Goal: Task Accomplishment & Management: Use online tool/utility

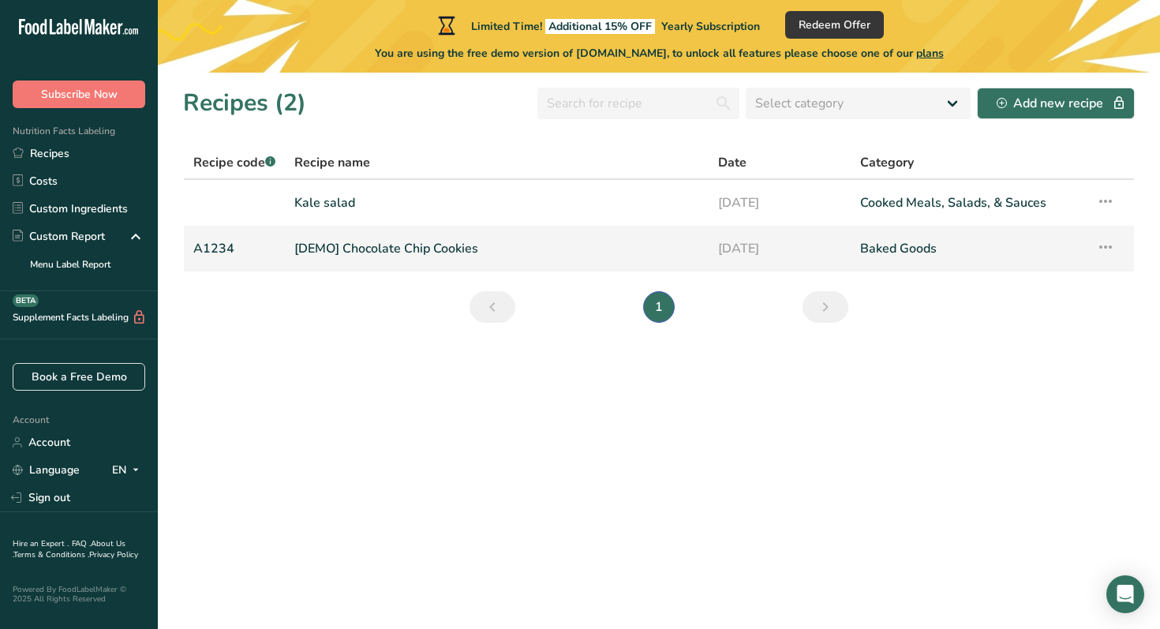
click at [1107, 245] on icon at bounding box center [1105, 247] width 19 height 28
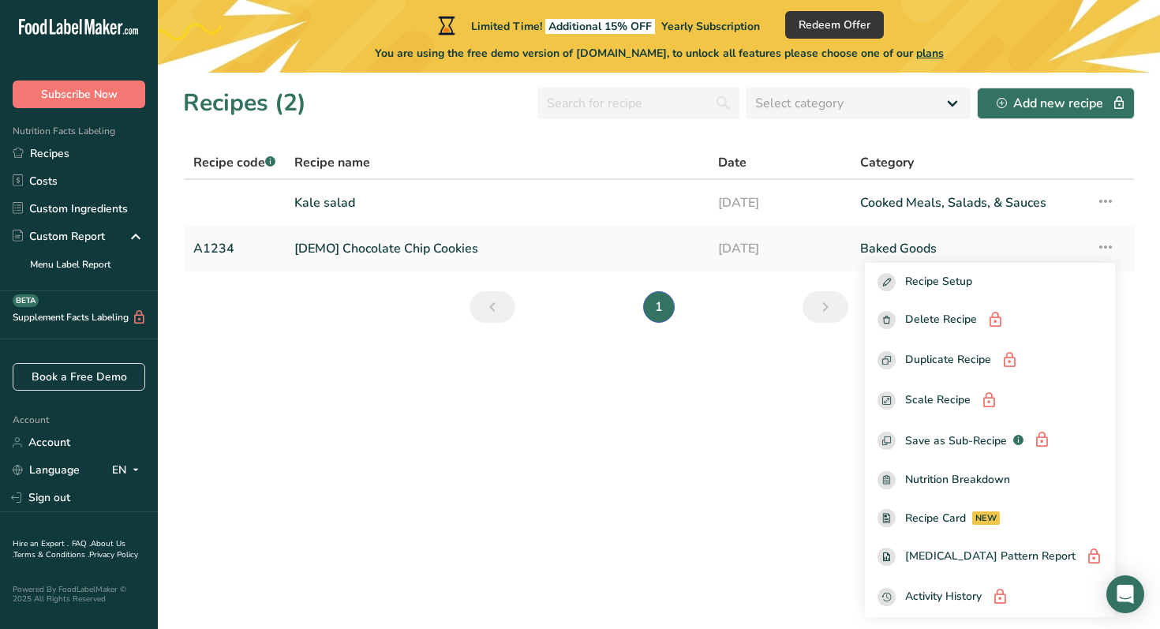
click at [638, 505] on section "Recipes (2) Select category All Baked Goods [GEOGRAPHIC_DATA] Confectionery Coo…" at bounding box center [659, 351] width 1002 height 556
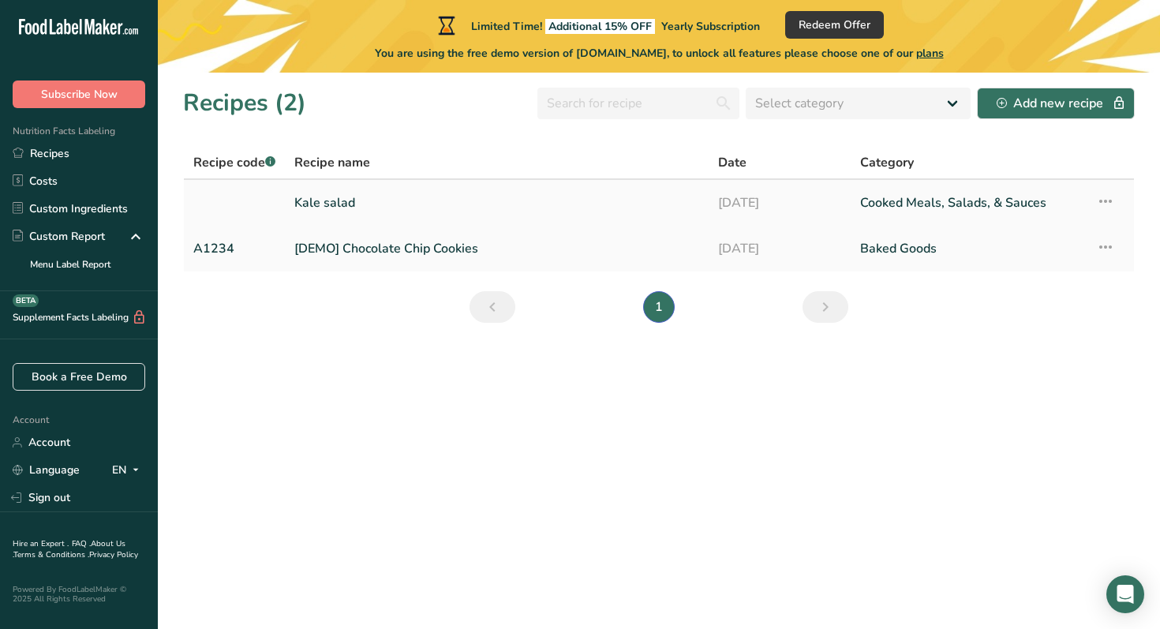
click at [1104, 197] on icon at bounding box center [1105, 201] width 19 height 28
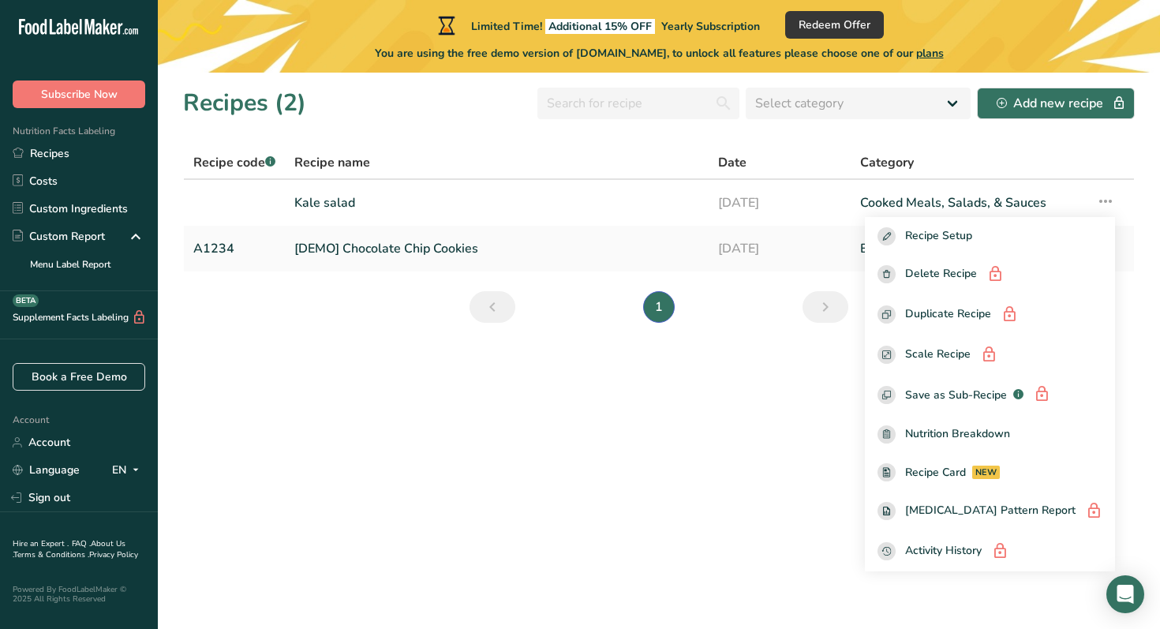
click at [715, 499] on section "Recipes (2) Select category All Baked Goods [GEOGRAPHIC_DATA] Confectionery Coo…" at bounding box center [659, 351] width 1002 height 556
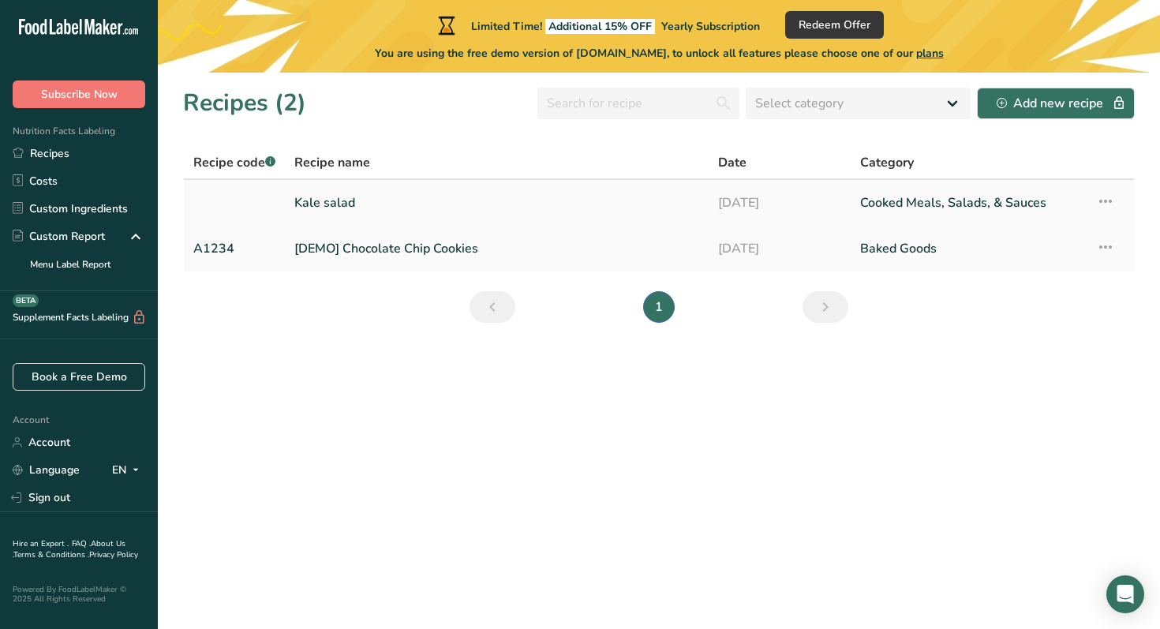
click at [309, 206] on link "Kale salad" at bounding box center [496, 202] width 405 height 33
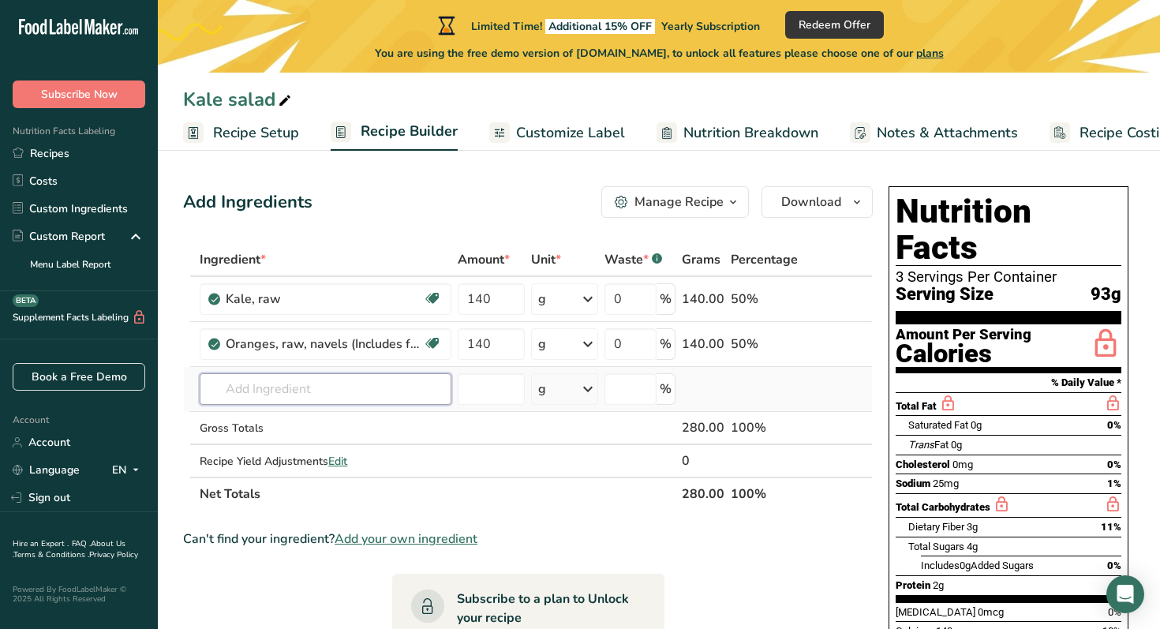
click at [357, 387] on input "text" at bounding box center [326, 389] width 252 height 32
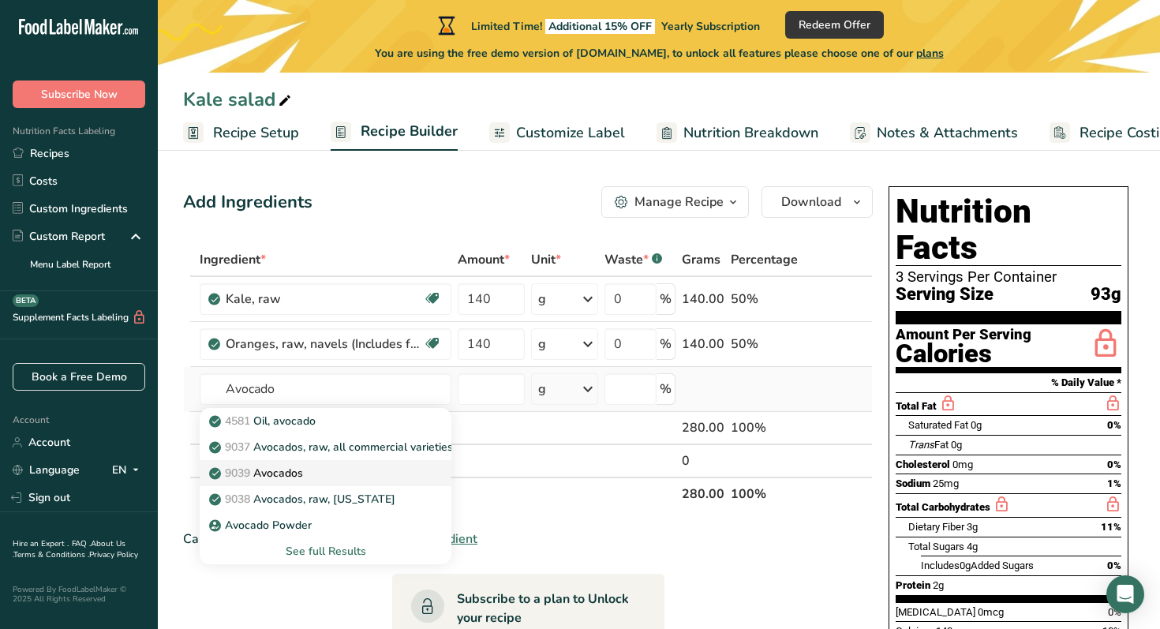
click at [281, 468] on p "9039 Avocados" at bounding box center [257, 473] width 91 height 17
type input "Avocados"
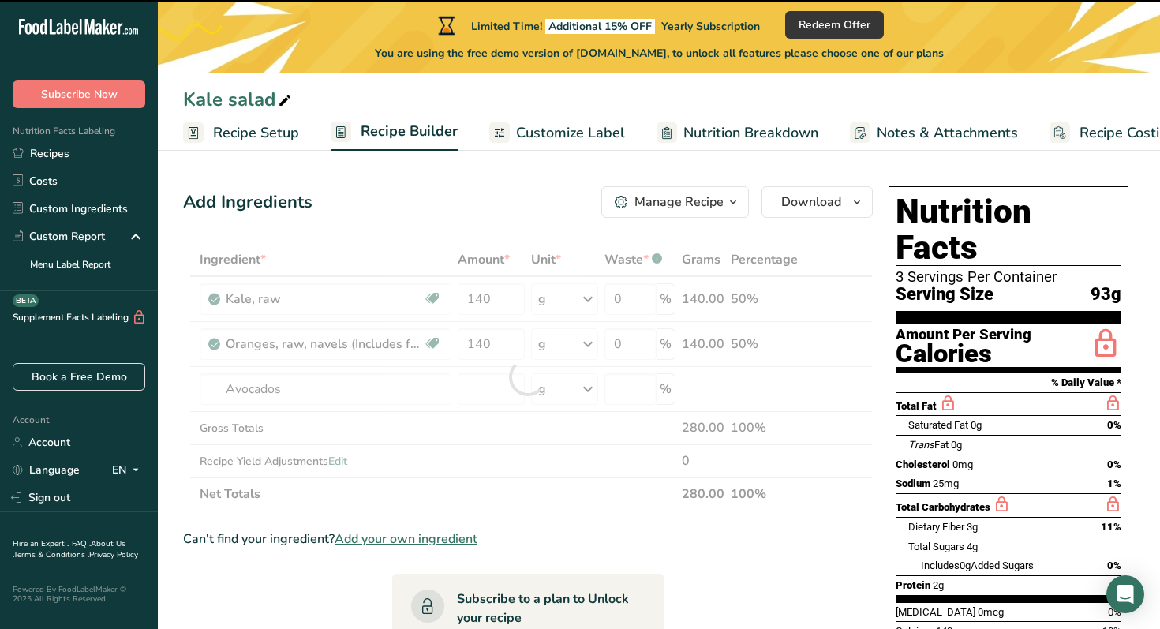
type input "0"
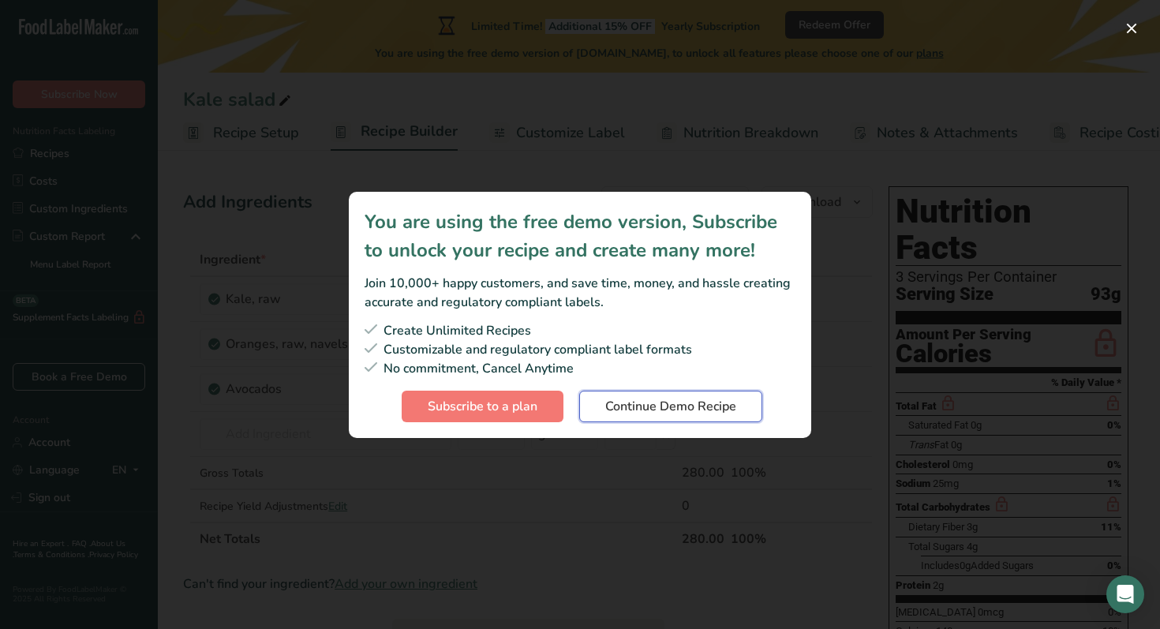
click at [730, 413] on span "Continue Demo Recipe" at bounding box center [670, 406] width 131 height 19
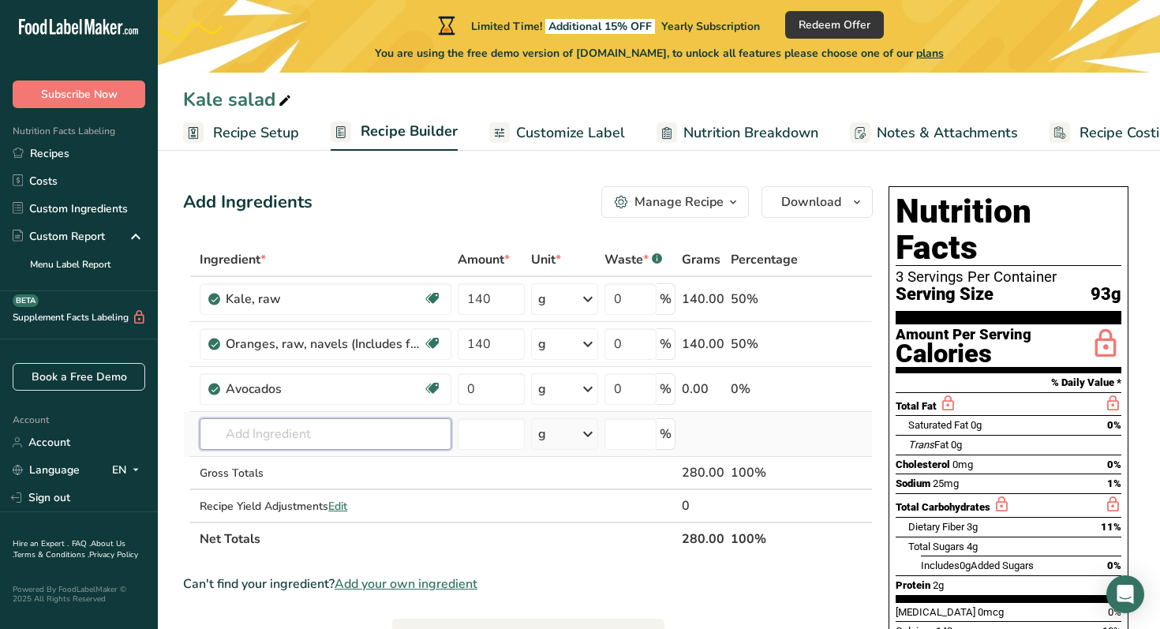
click at [307, 438] on input "text" at bounding box center [326, 434] width 252 height 32
click at [482, 394] on input "0" at bounding box center [491, 389] width 67 height 32
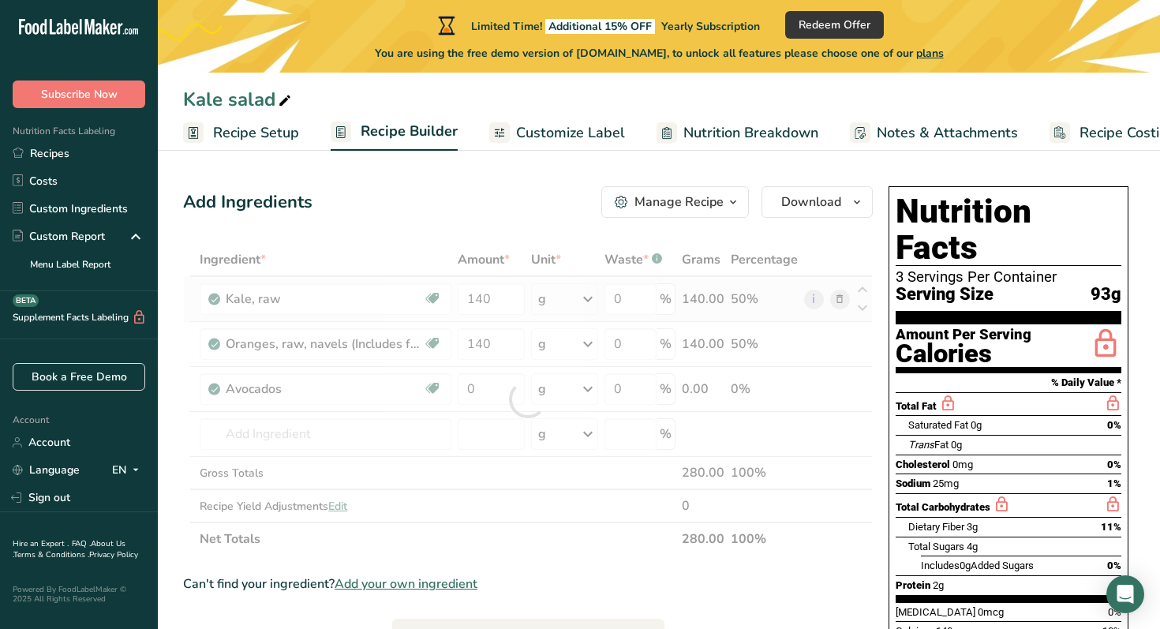
click at [587, 297] on div "Ingredient * Amount * Unit * Waste * .a-a{fill:#347362;}.b-a{fill:#fff;} Grams …" at bounding box center [527, 399] width 689 height 312
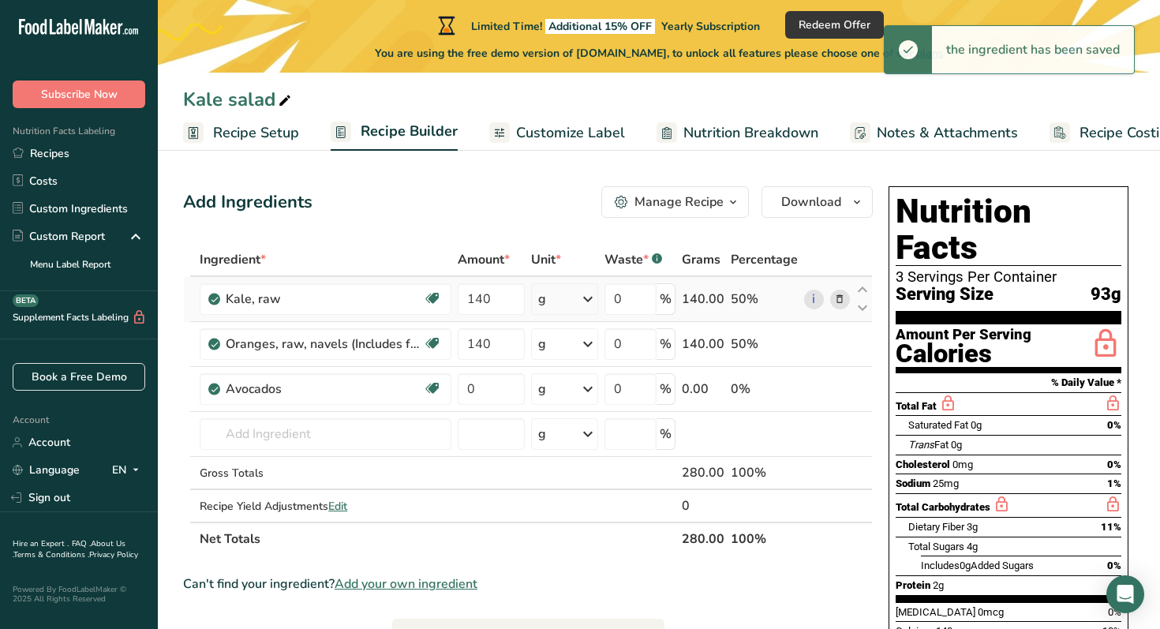
click at [592, 300] on icon at bounding box center [587, 299] width 19 height 28
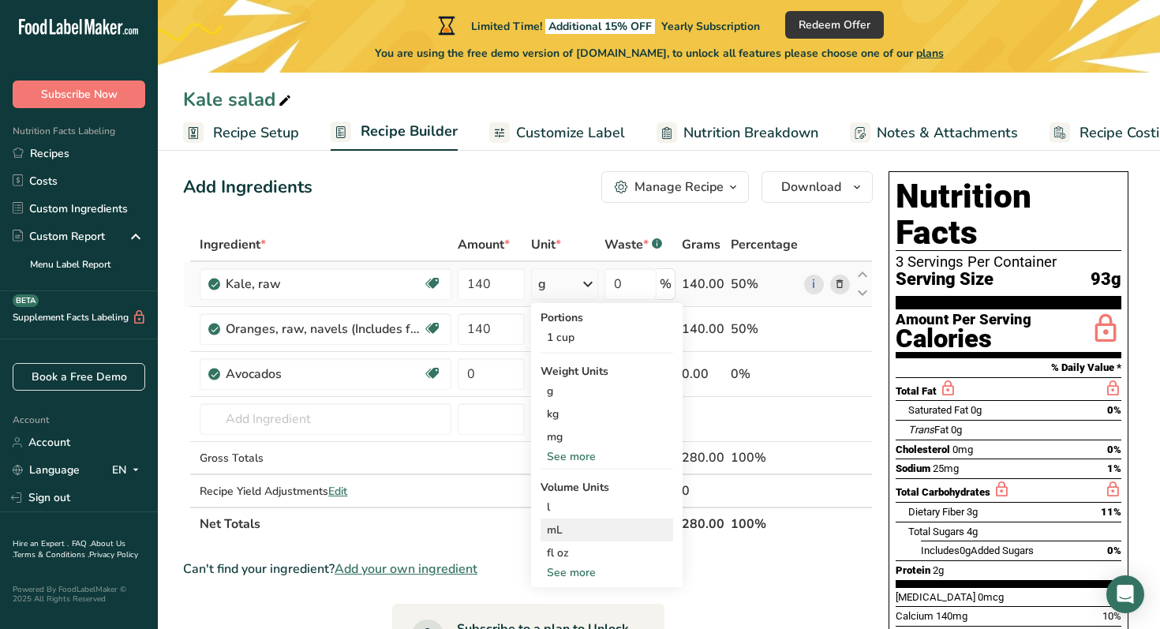
scroll to position [8, 0]
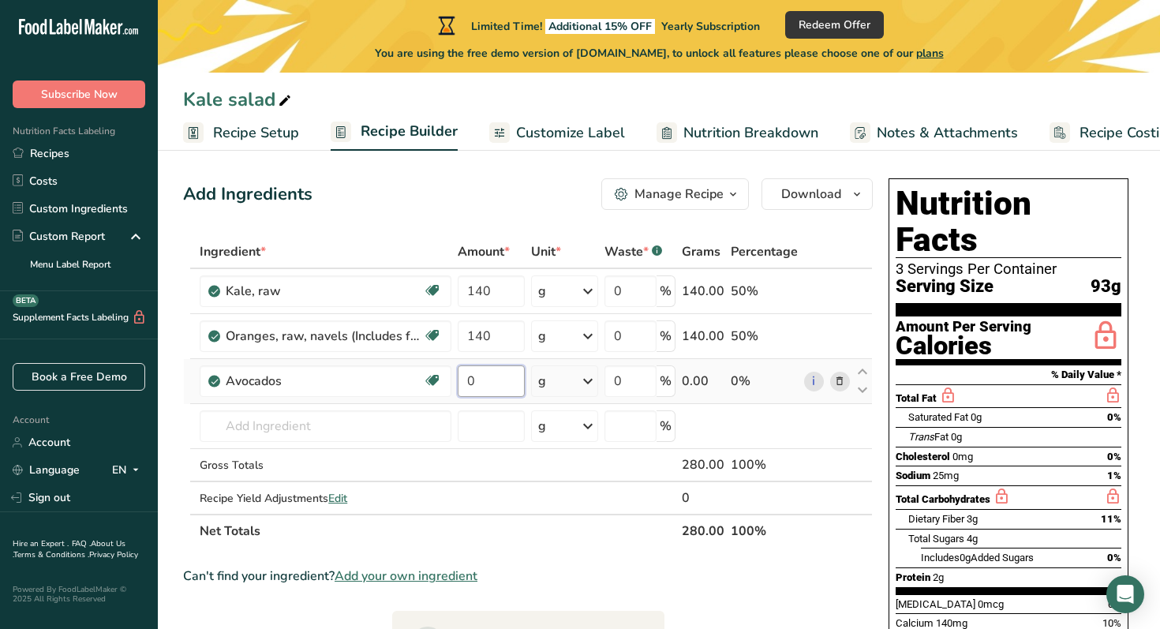
click at [506, 377] on input "0" at bounding box center [491, 381] width 67 height 32
type input "150"
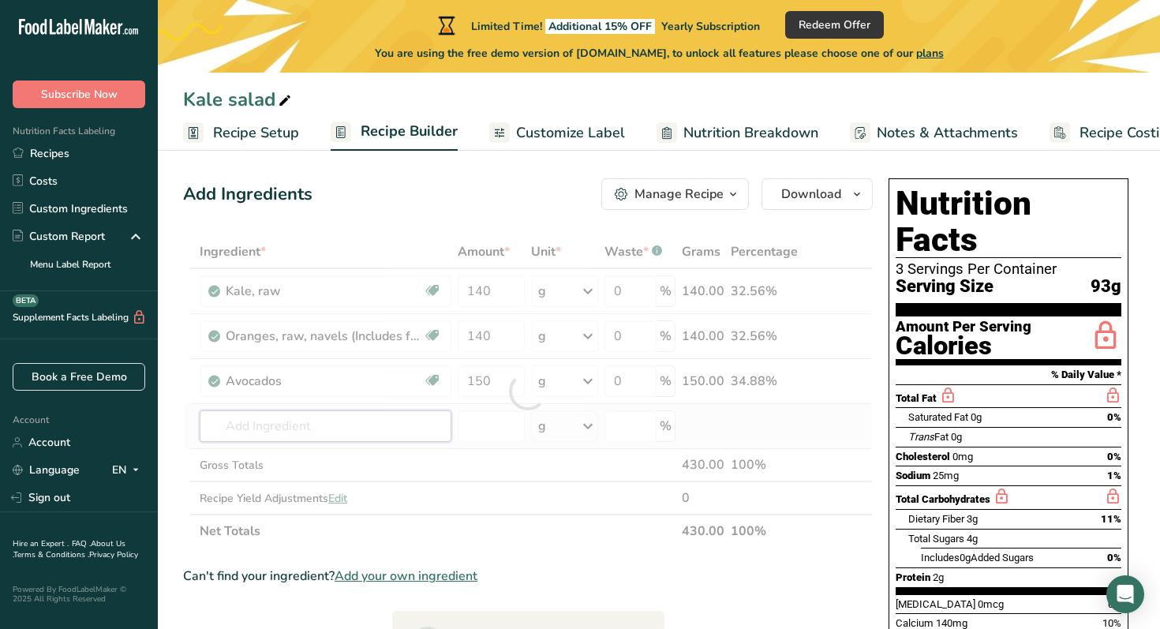
click at [284, 428] on div "Ingredient * Amount * Unit * Waste * .a-a{fill:#347362;}.b-a{fill:#fff;} Grams …" at bounding box center [527, 391] width 689 height 312
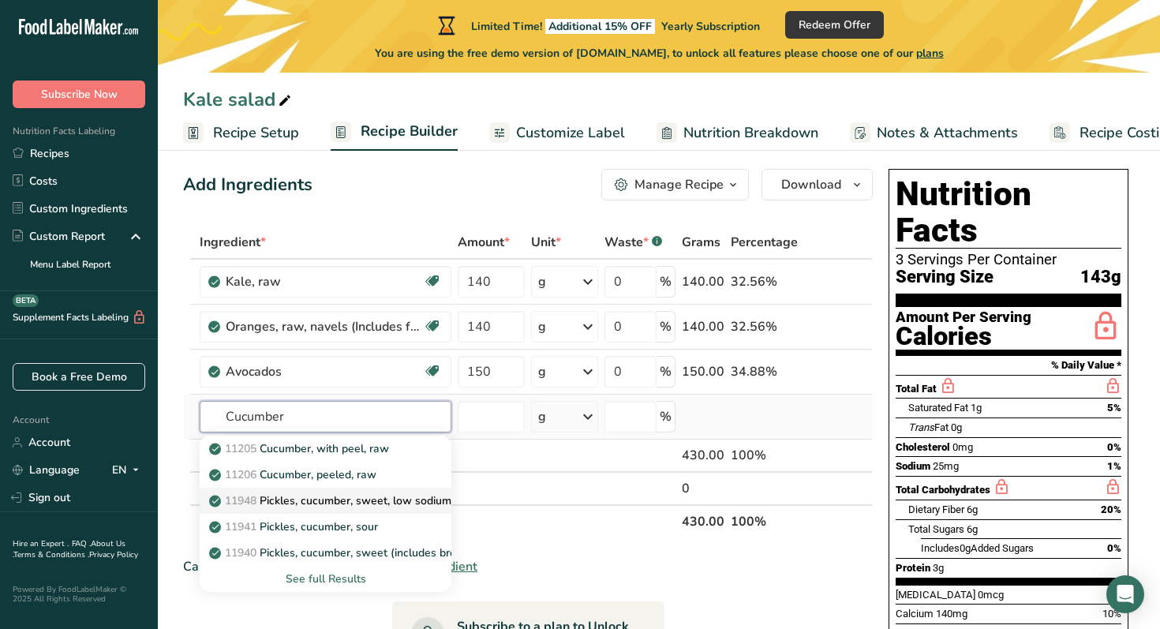
scroll to position [9, 0]
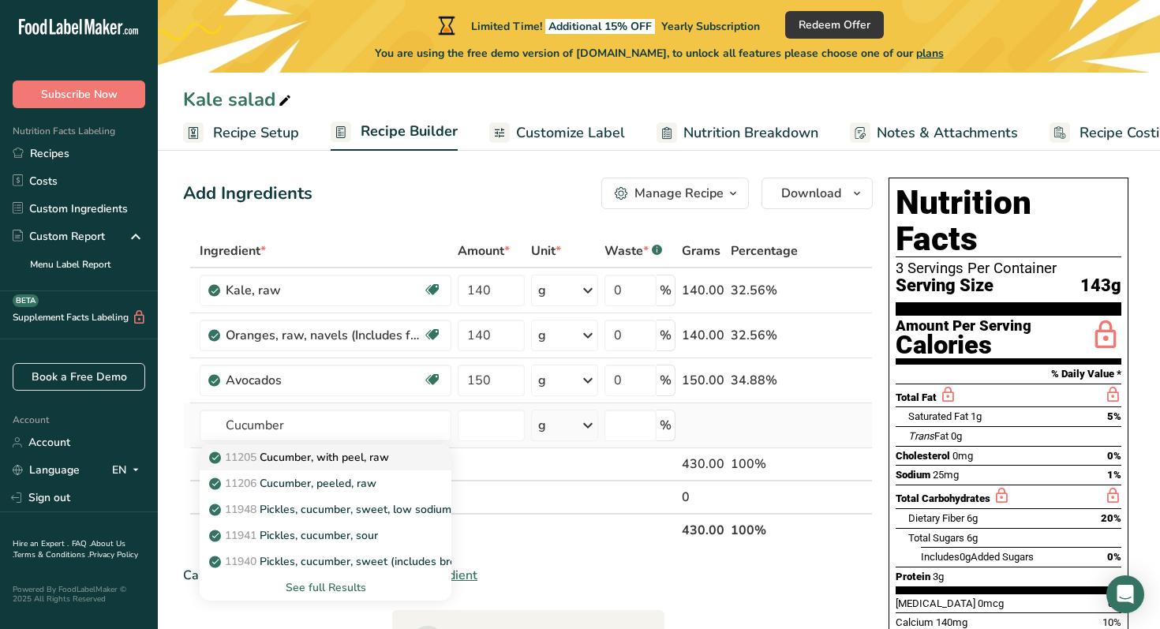
click at [405, 454] on div "11205 Cucumber, with peel, raw" at bounding box center [312, 457] width 201 height 17
type input "Cucumber, with peel, raw"
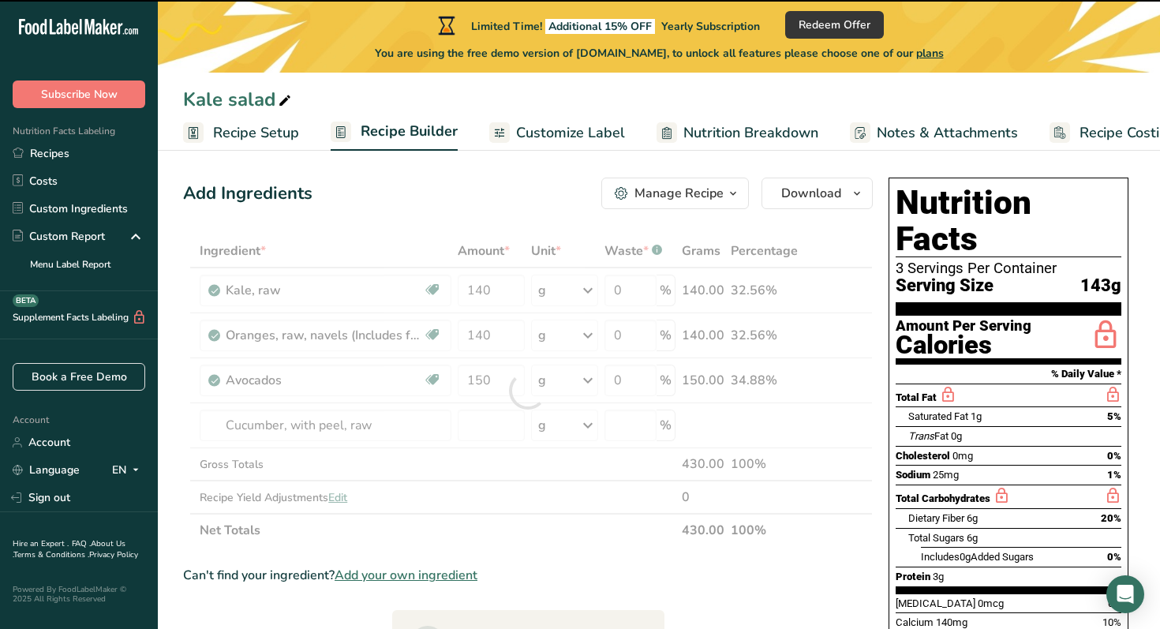
type input "0"
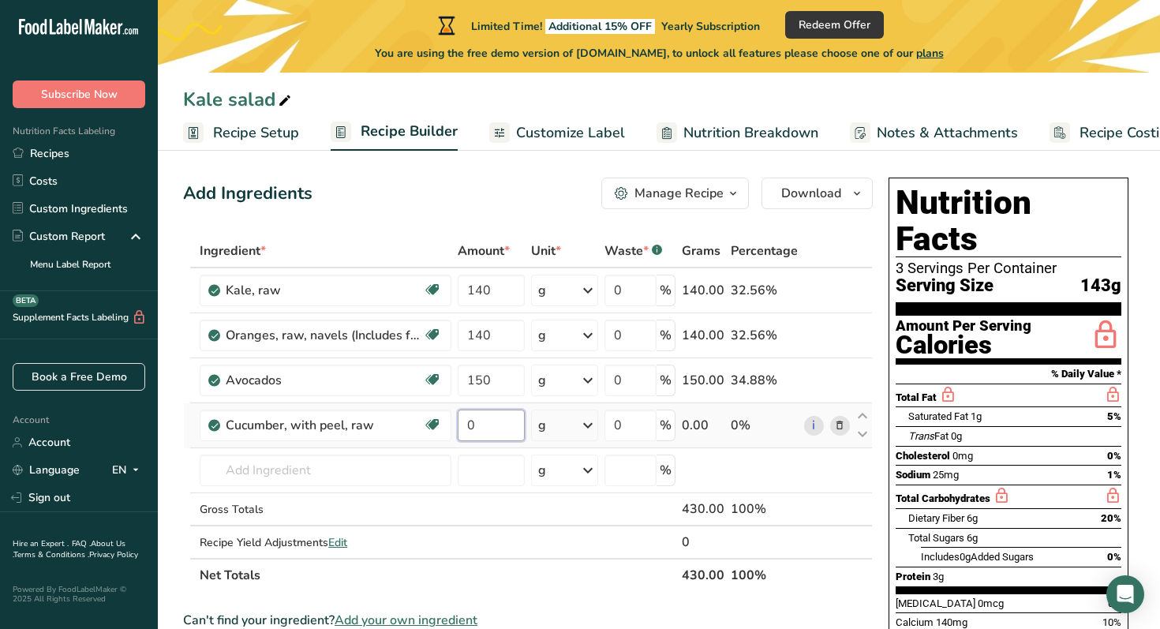
click at [494, 419] on input "0" at bounding box center [491, 425] width 67 height 32
type input "300"
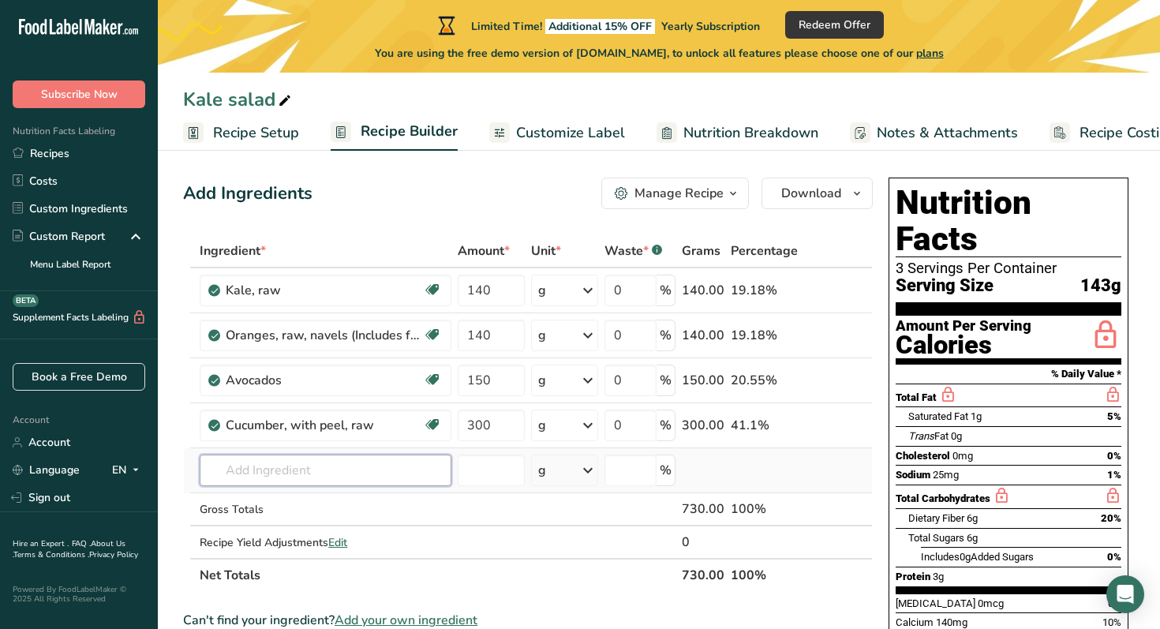
click at [308, 472] on div "Ingredient * Amount * Unit * Waste * .a-a{fill:#347362;}.b-a{fill:#fff;} Grams …" at bounding box center [527, 412] width 689 height 357
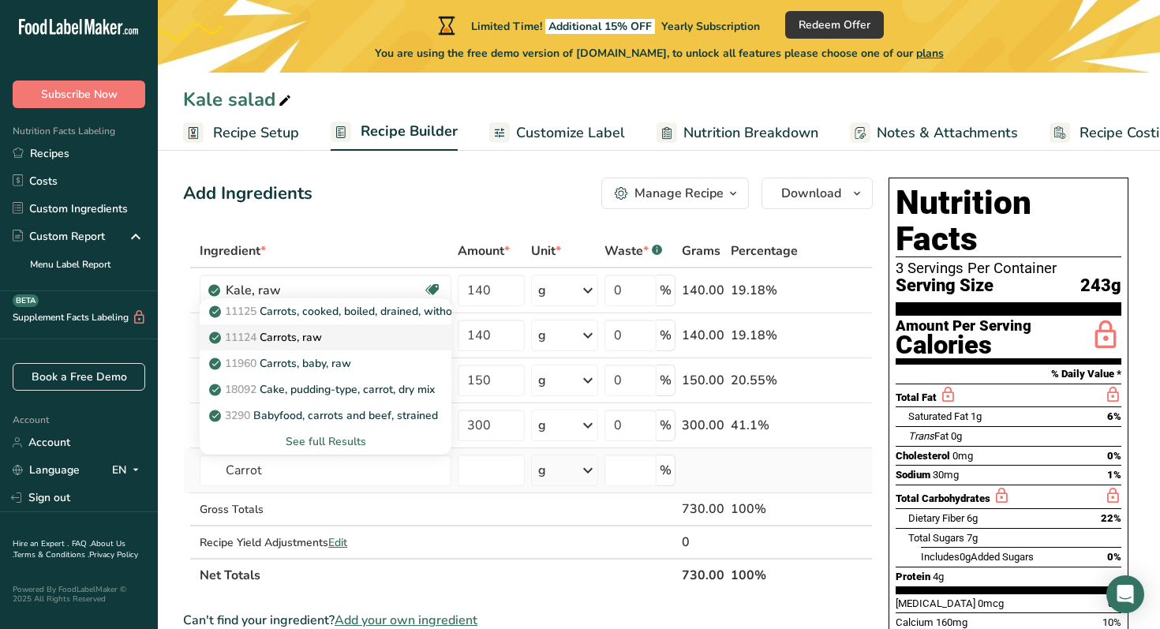
click at [344, 338] on div "11124 [GEOGRAPHIC_DATA], raw" at bounding box center [312, 337] width 201 height 17
type input "Carrots, raw"
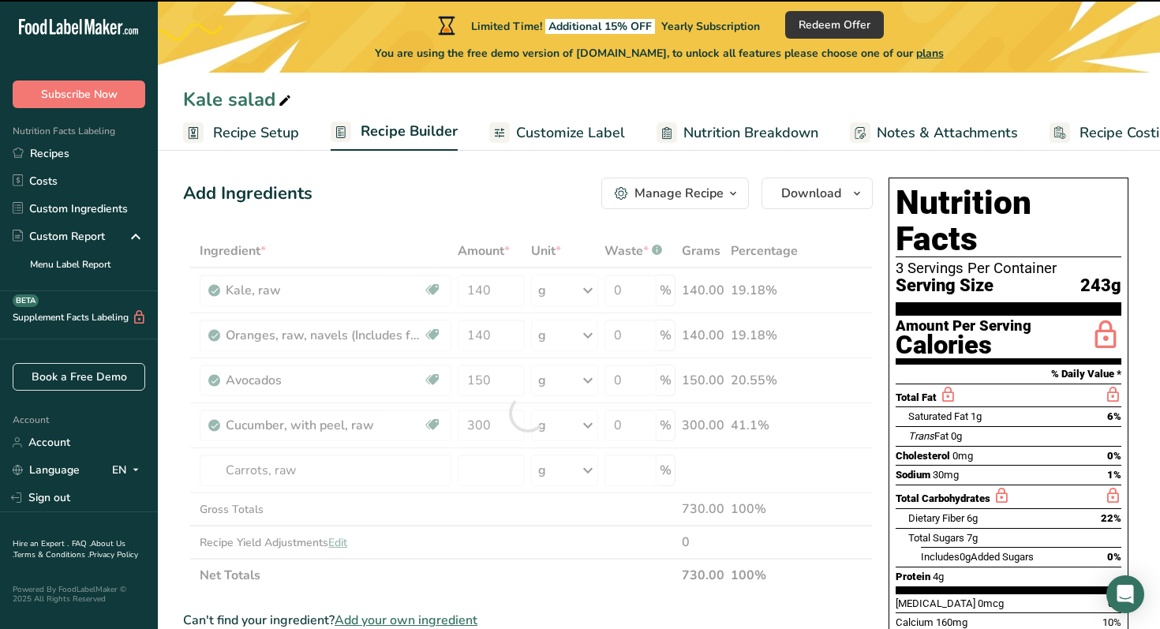
type input "0"
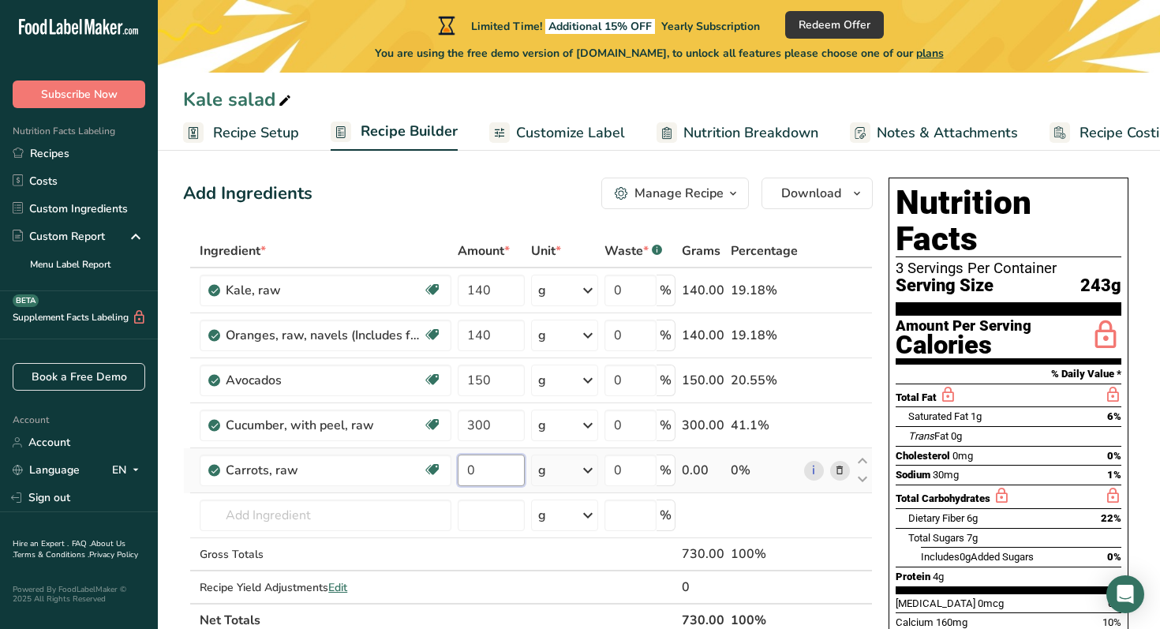
click at [502, 467] on input "0" at bounding box center [491, 470] width 67 height 32
type input "61"
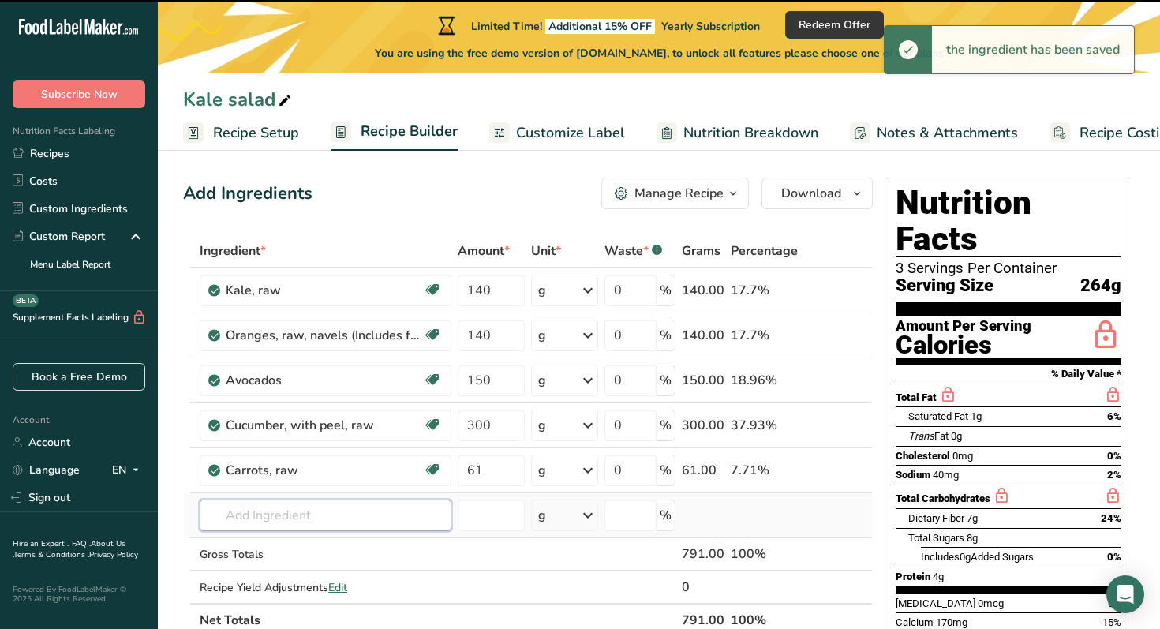
click at [298, 516] on div "Ingredient * Amount * Unit * Waste * .a-a{fill:#347362;}.b-a{fill:#fff;} Grams …" at bounding box center [527, 435] width 689 height 402
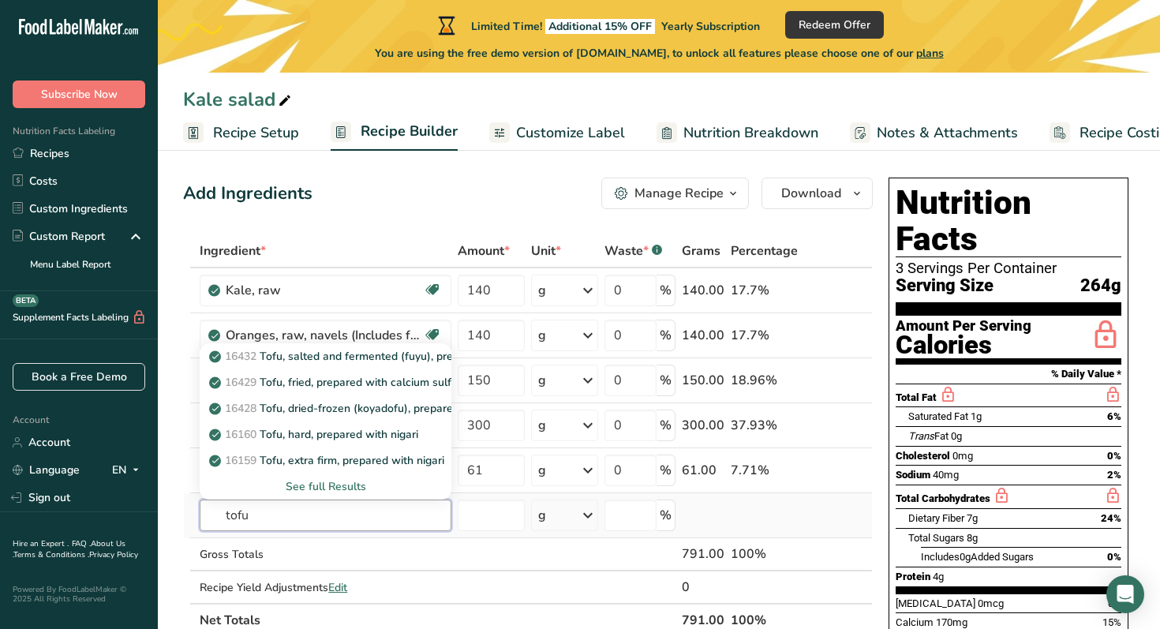
type input "tofu"
click at [349, 484] on div "See full Results" at bounding box center [325, 486] width 226 height 17
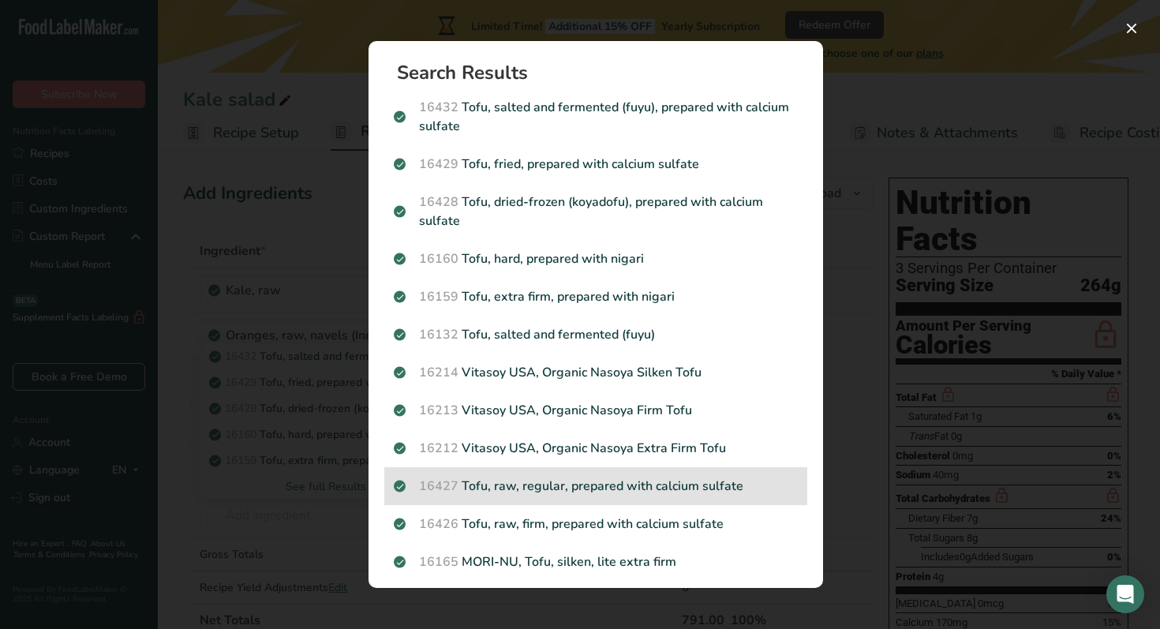
click at [625, 484] on p "16427 Tofu, raw, regular, prepared with calcium sulfate" at bounding box center [596, 485] width 404 height 19
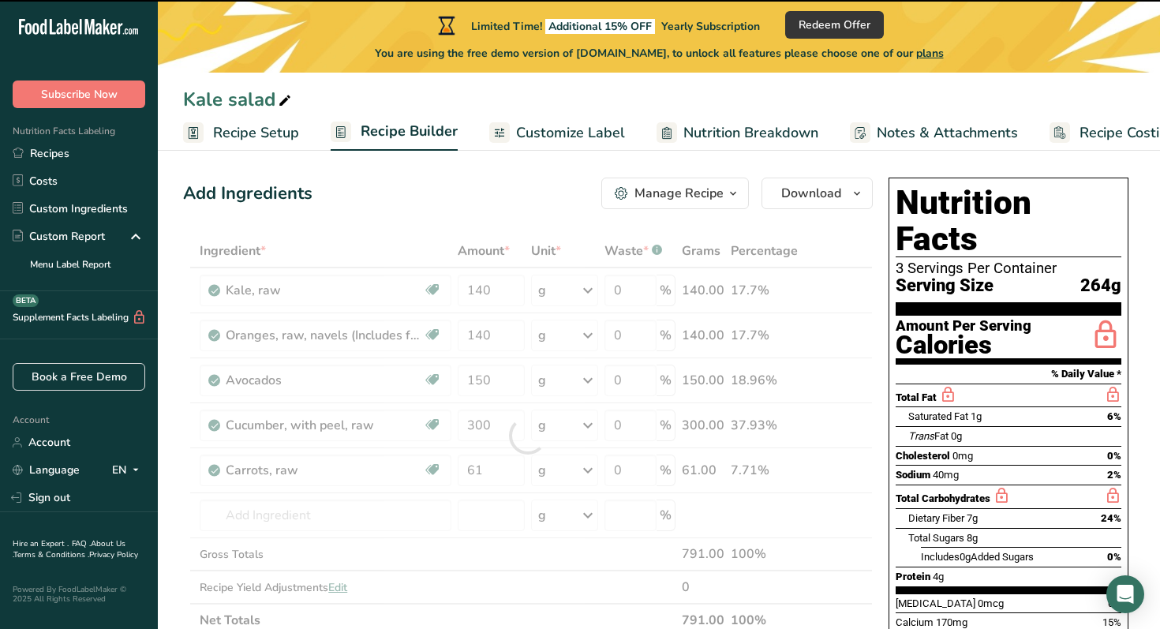
type input "0"
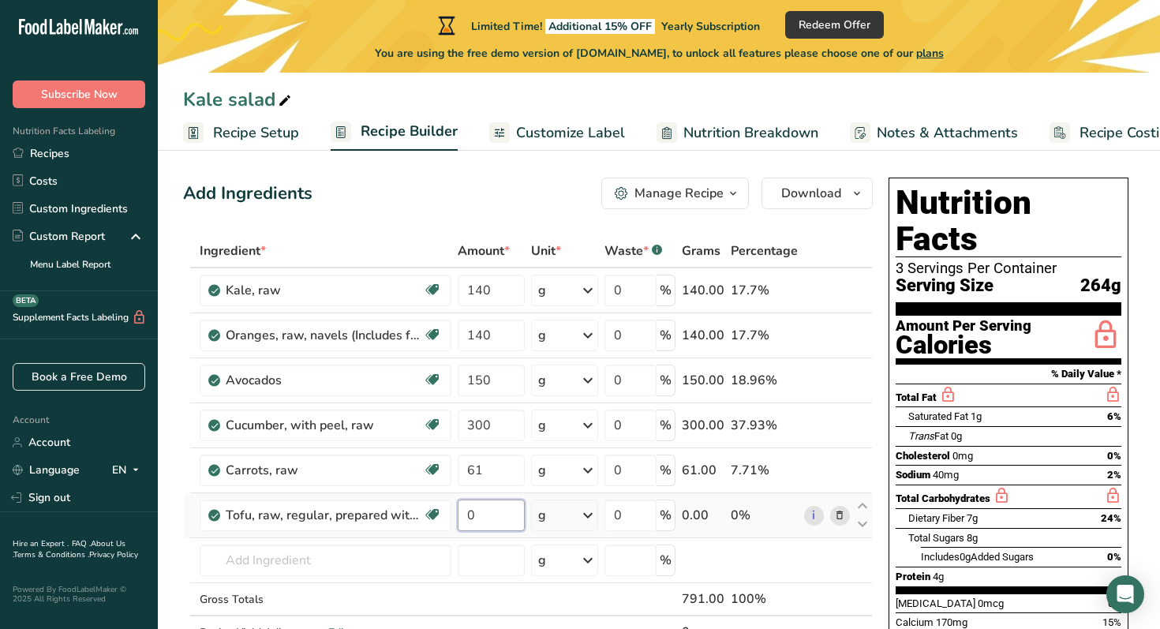
click at [491, 513] on input "0" at bounding box center [491, 515] width 67 height 32
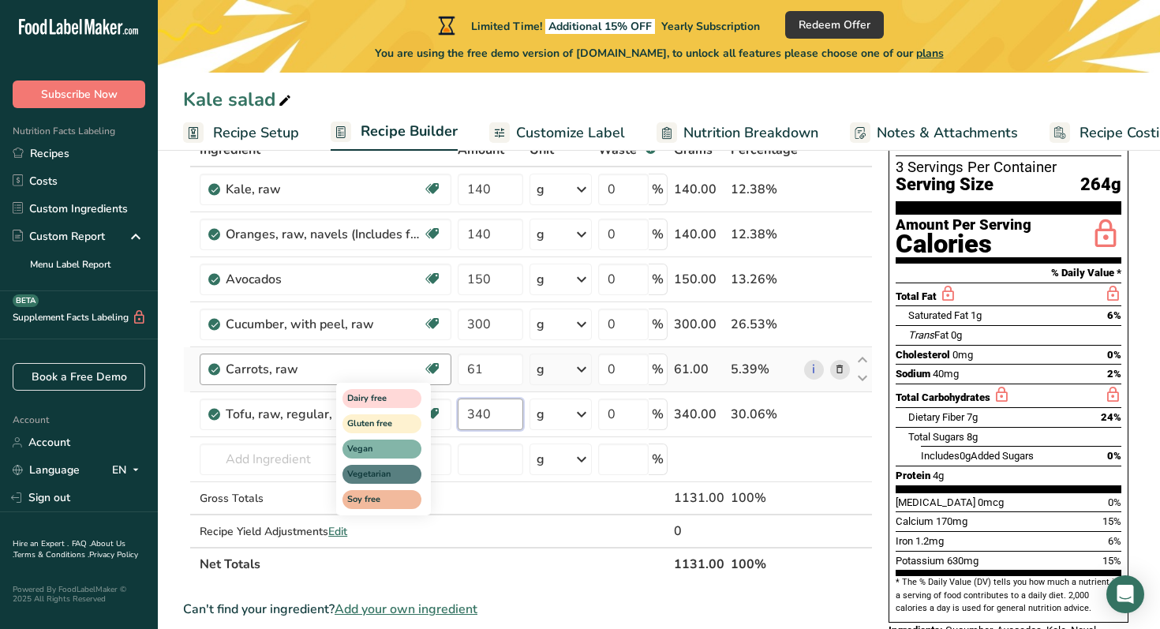
scroll to position [100, 0]
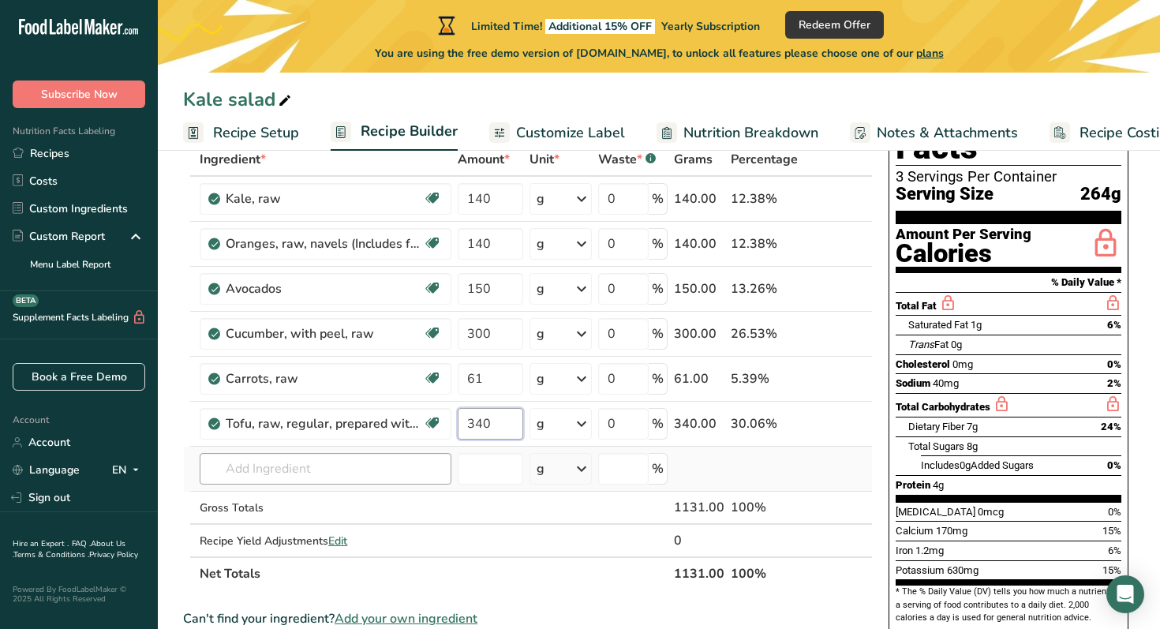
type input "340"
click at [399, 465] on div "Ingredient * Amount * Unit * Waste * .a-a{fill:#347362;}.b-a{fill:#fff;} Grams …" at bounding box center [527, 366] width 689 height 447
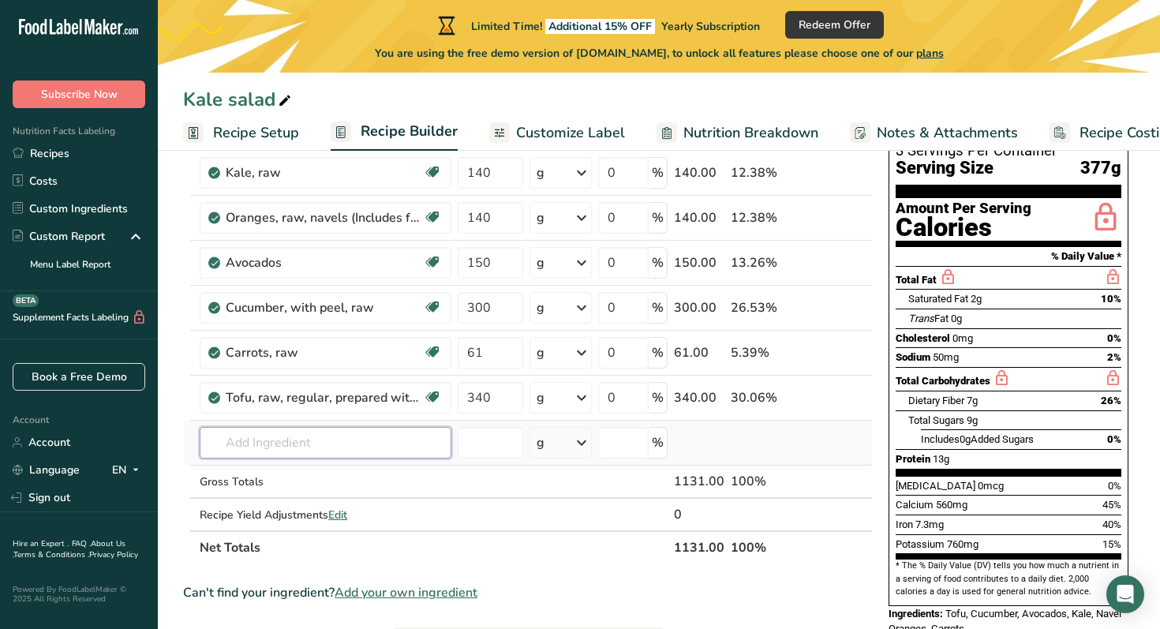
scroll to position [130, 0]
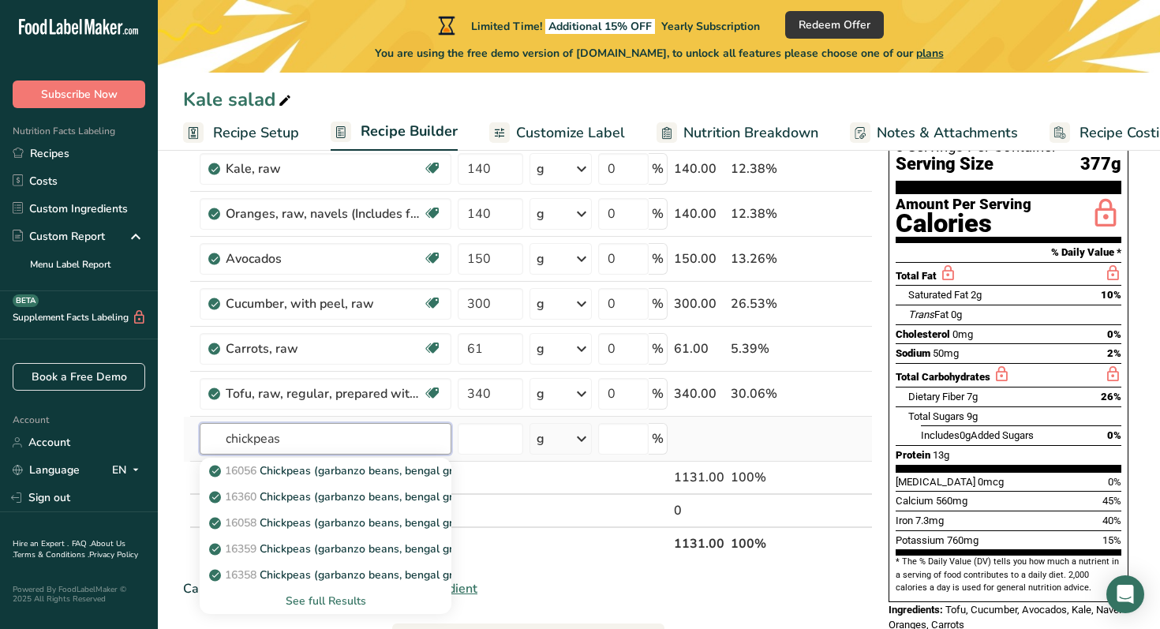
type input "chickpeas"
click at [322, 596] on div "See full Results" at bounding box center [325, 600] width 226 height 17
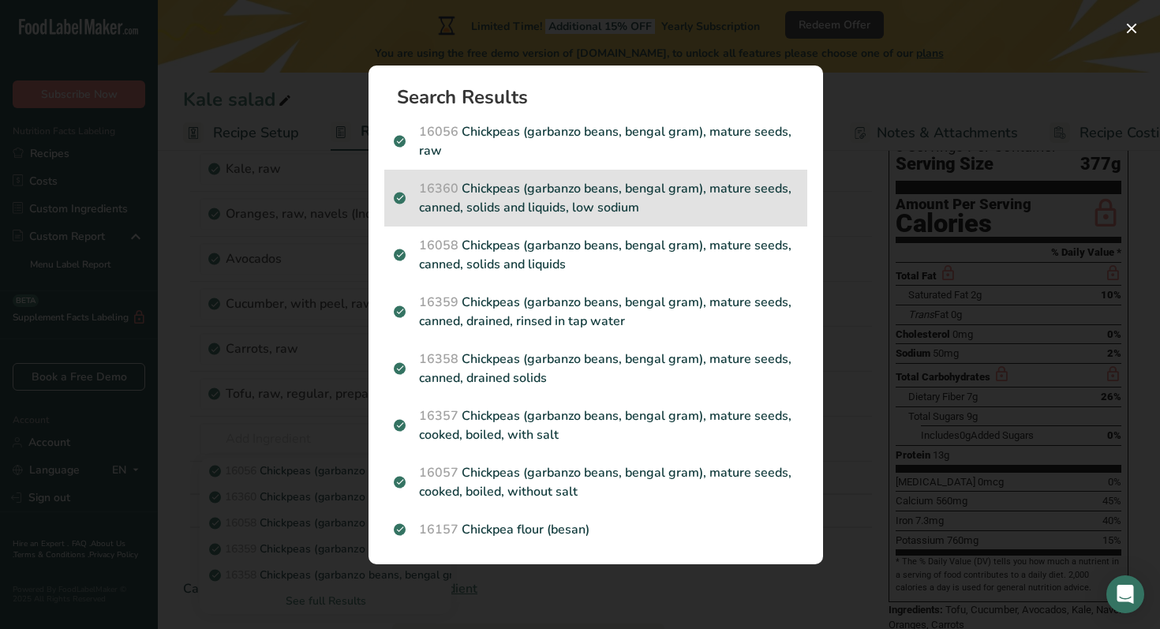
click at [696, 208] on p "16360 Chickpeas (garbanzo beans, bengal gram), mature seeds, canned, solids and…" at bounding box center [596, 198] width 404 height 38
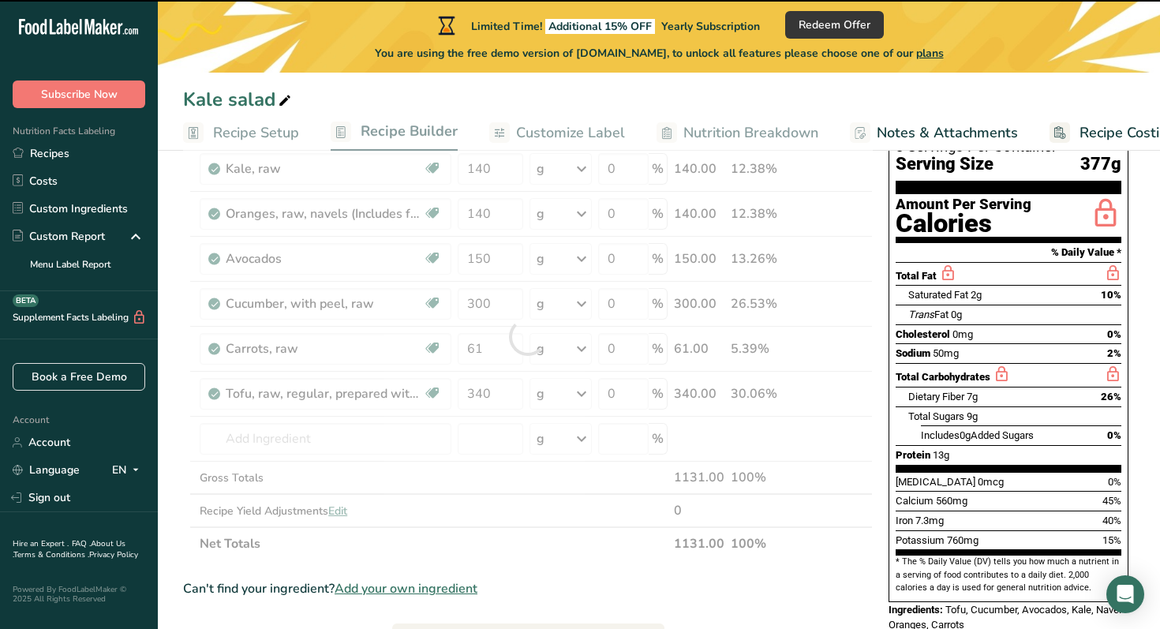
type input "0"
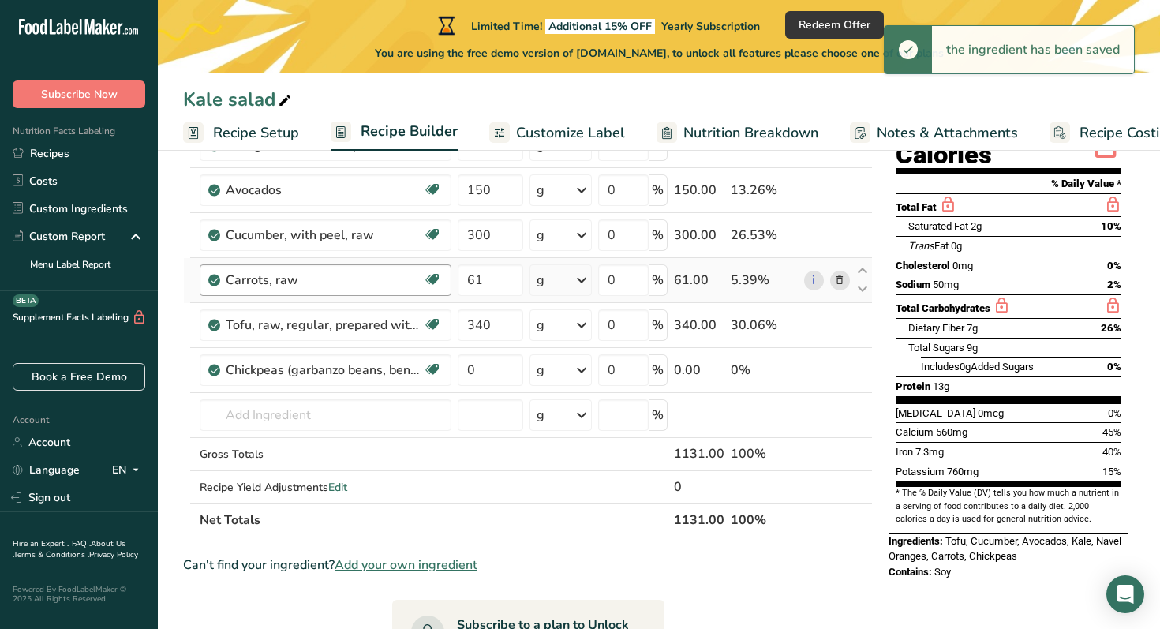
scroll to position [216, 0]
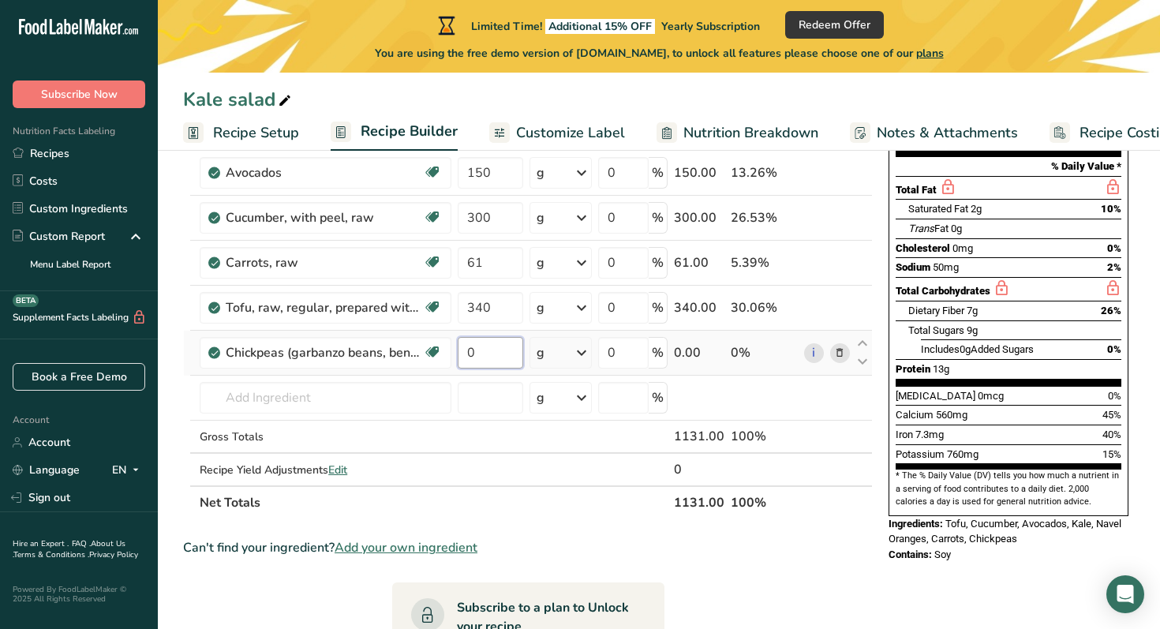
click at [487, 354] on input "0" at bounding box center [490, 353] width 65 height 32
type input "45"
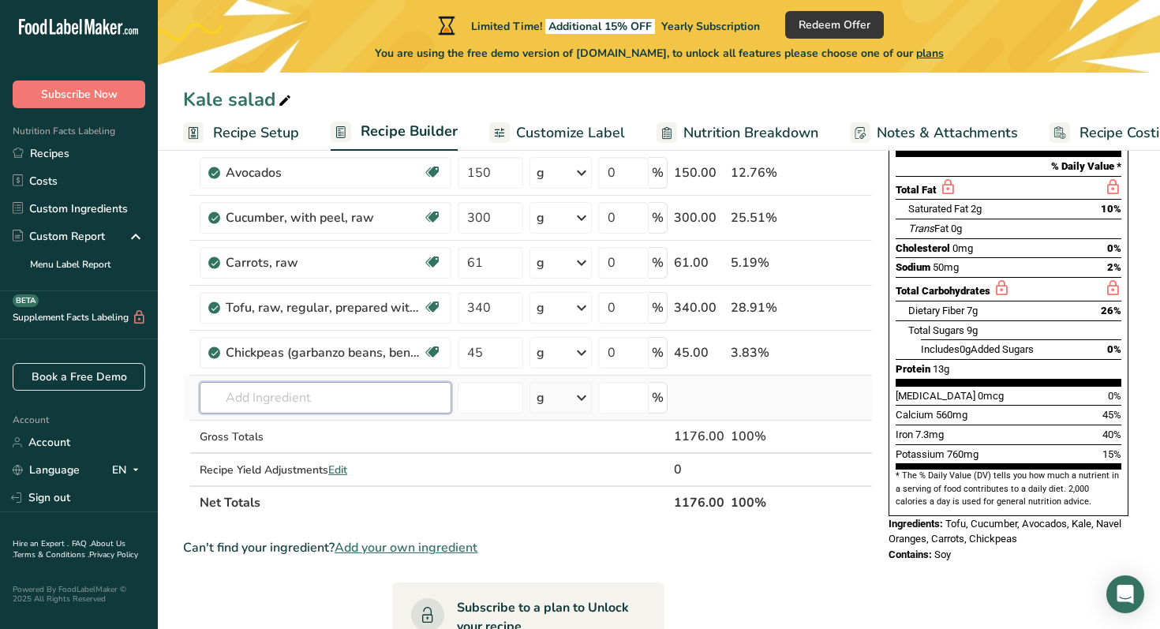
click at [293, 394] on div "Ingredient * Amount * Unit * Waste * .a-a{fill:#347362;}.b-a{fill:#fff;} Grams …" at bounding box center [527, 273] width 689 height 492
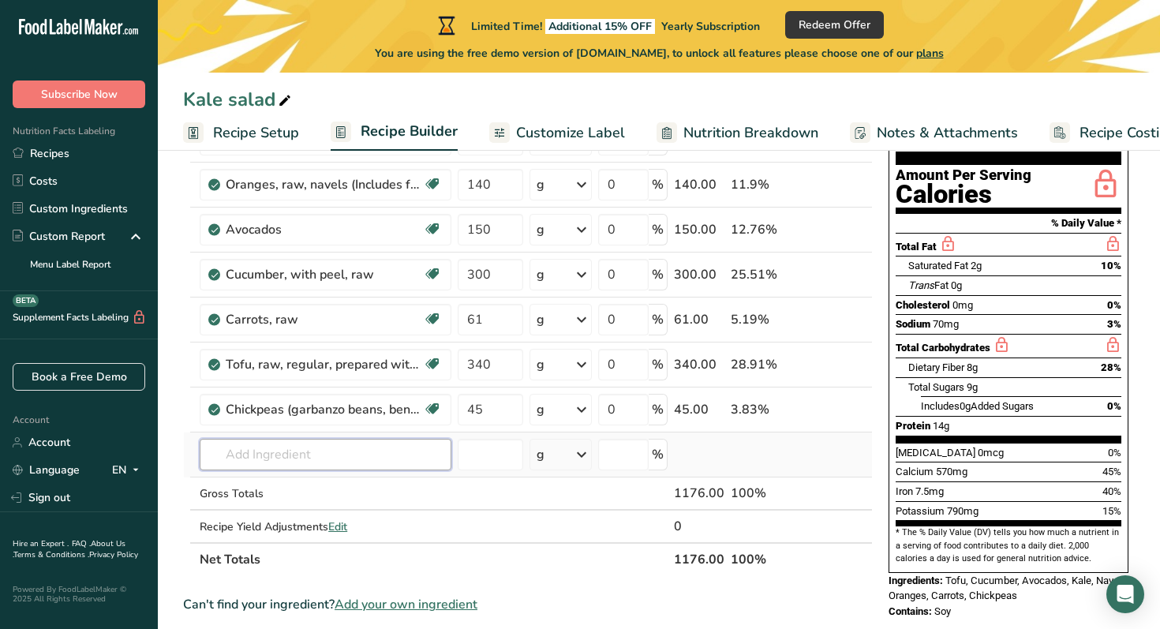
scroll to position [172, 0]
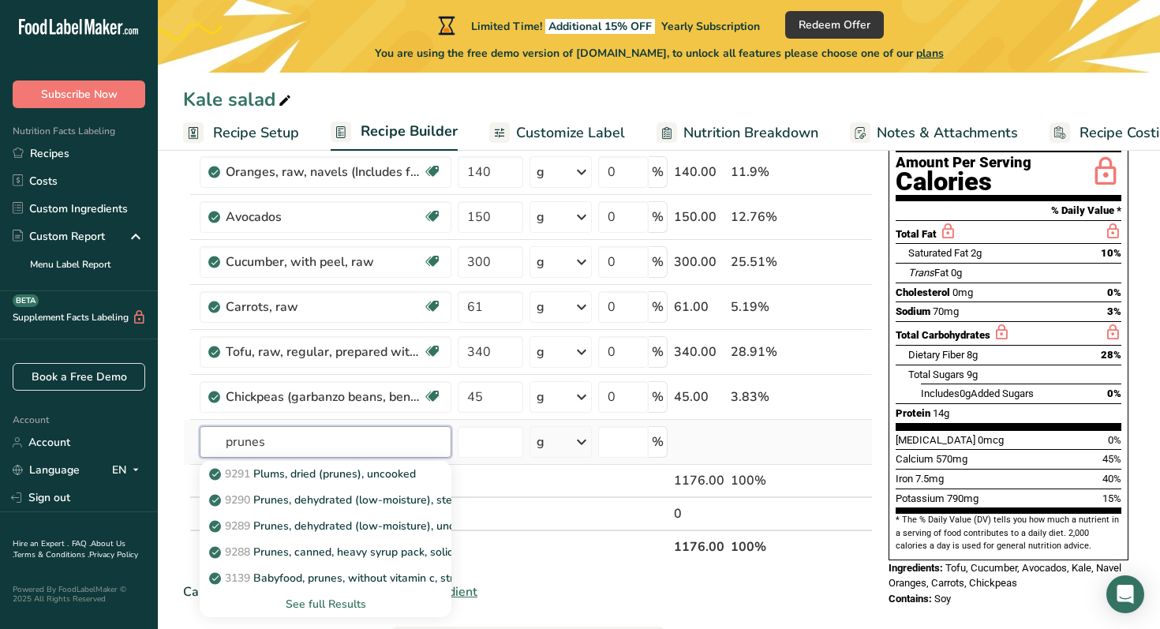
type input "prunes"
click at [331, 599] on div "See full Results" at bounding box center [325, 604] width 226 height 17
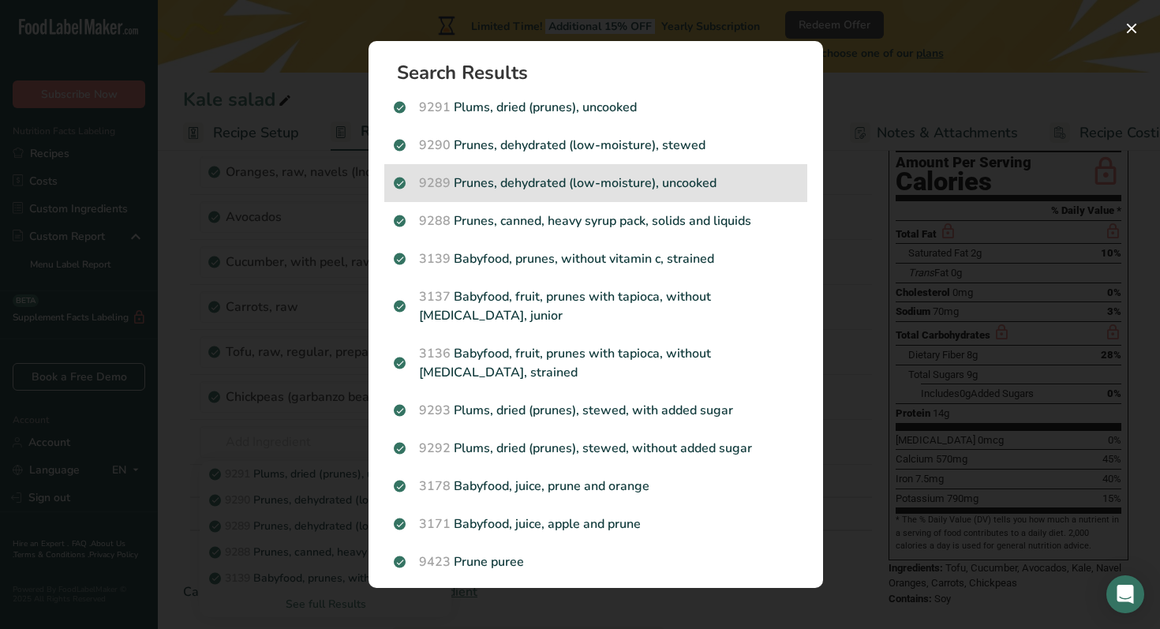
click at [721, 188] on p "9289 Prunes, dehydrated (low-moisture), uncooked" at bounding box center [596, 183] width 404 height 19
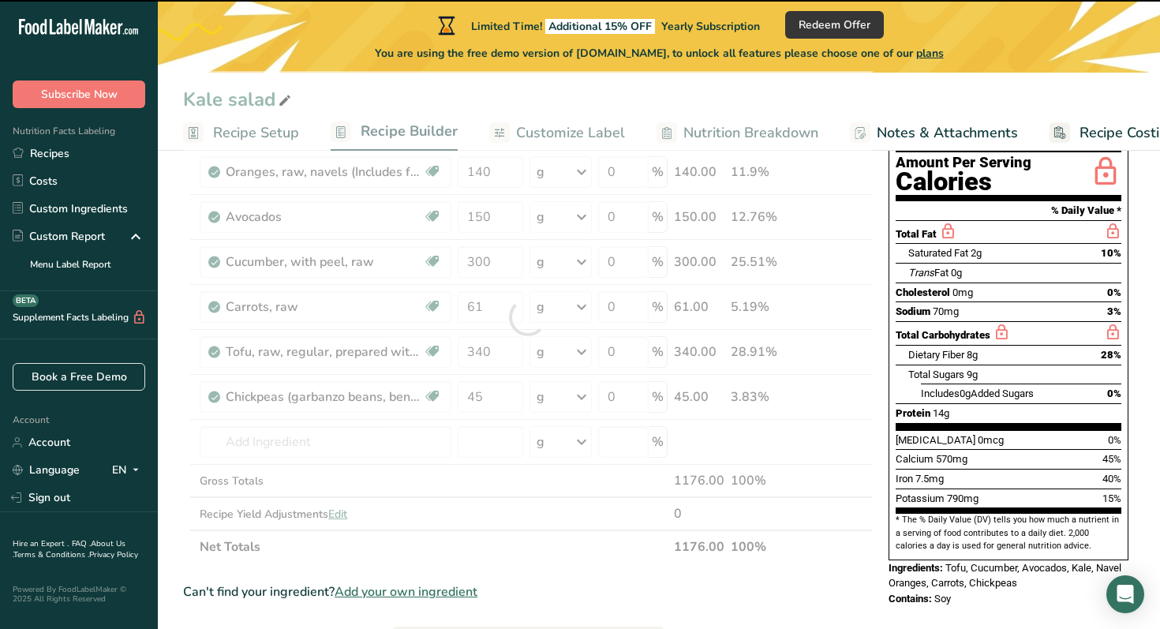
type input "0"
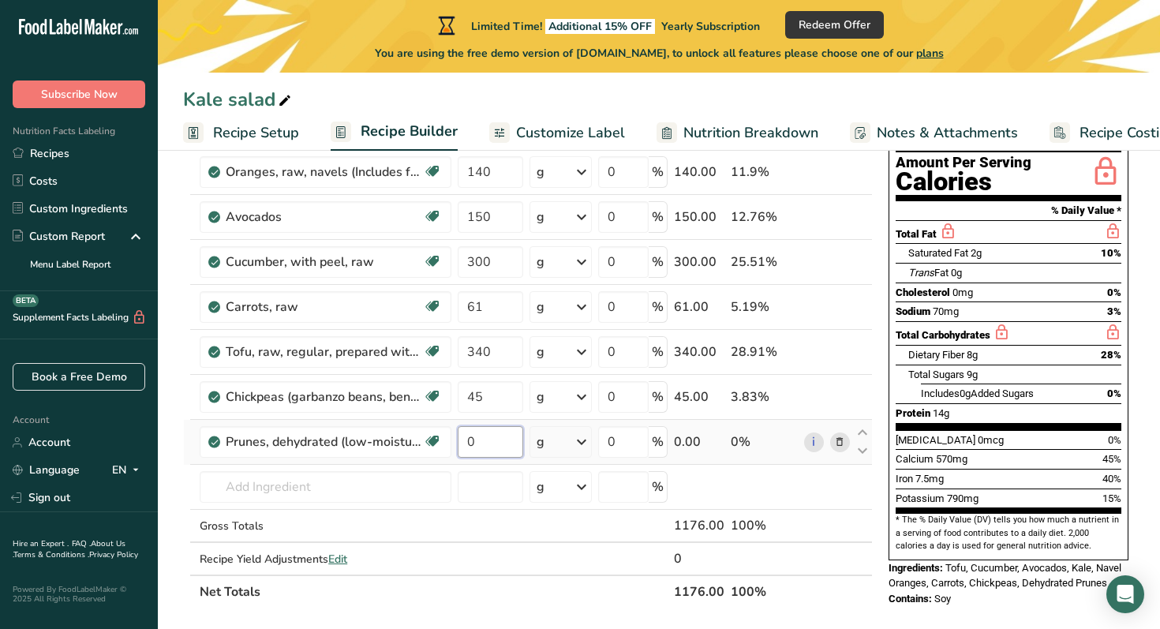
click at [485, 450] on input "0" at bounding box center [490, 442] width 65 height 32
type input "46.7"
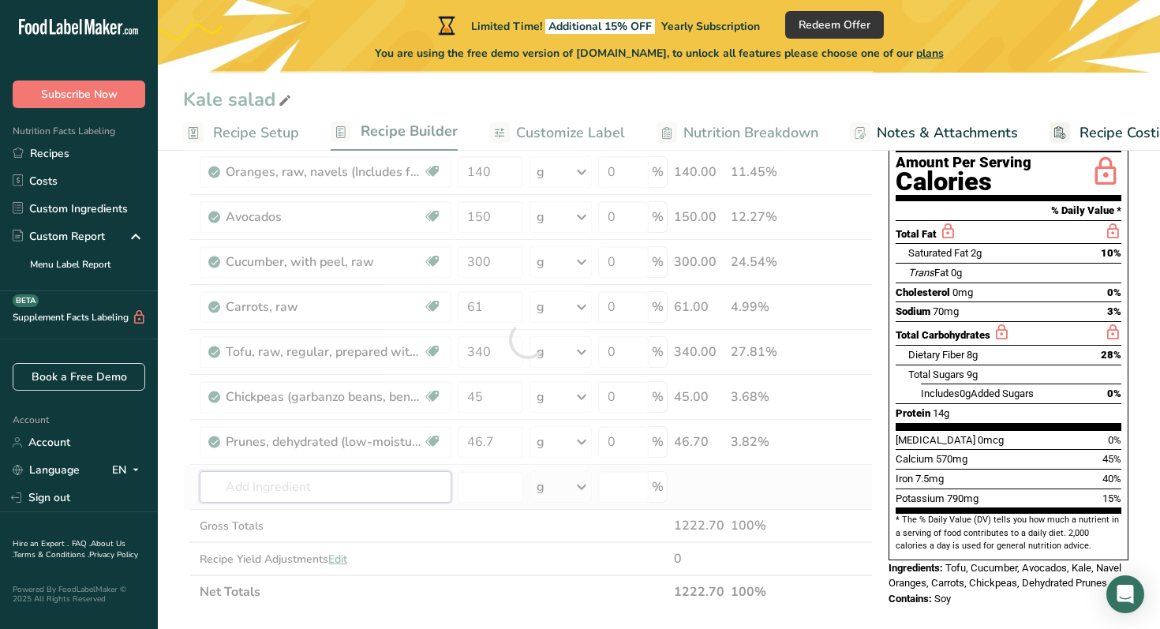
click at [347, 488] on div "Ingredient * Amount * Unit * Waste * .a-a{fill:#347362;}.b-a{fill:#fff;} Grams …" at bounding box center [527, 339] width 689 height 537
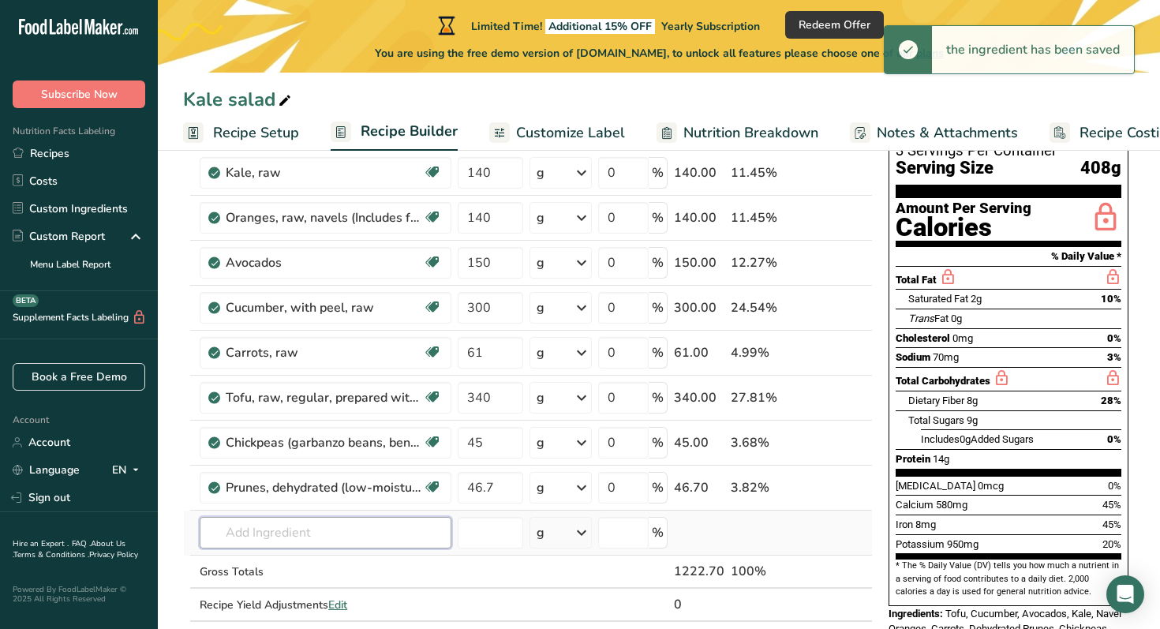
scroll to position [187, 0]
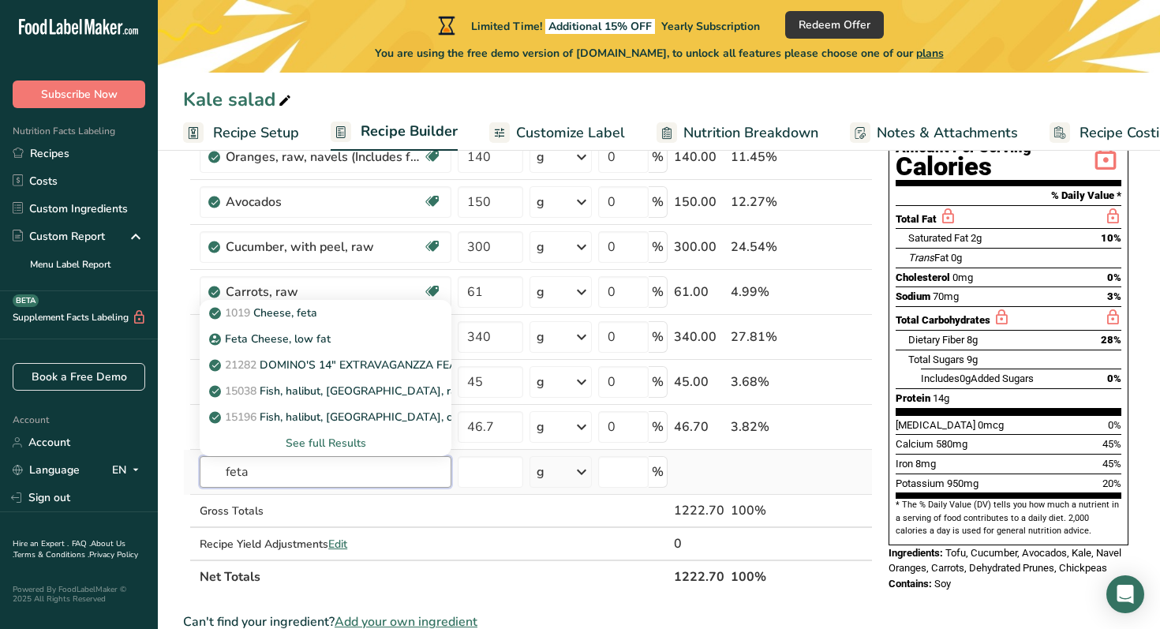
type input "feta"
click at [327, 441] on div "See full Results" at bounding box center [325, 443] width 226 height 17
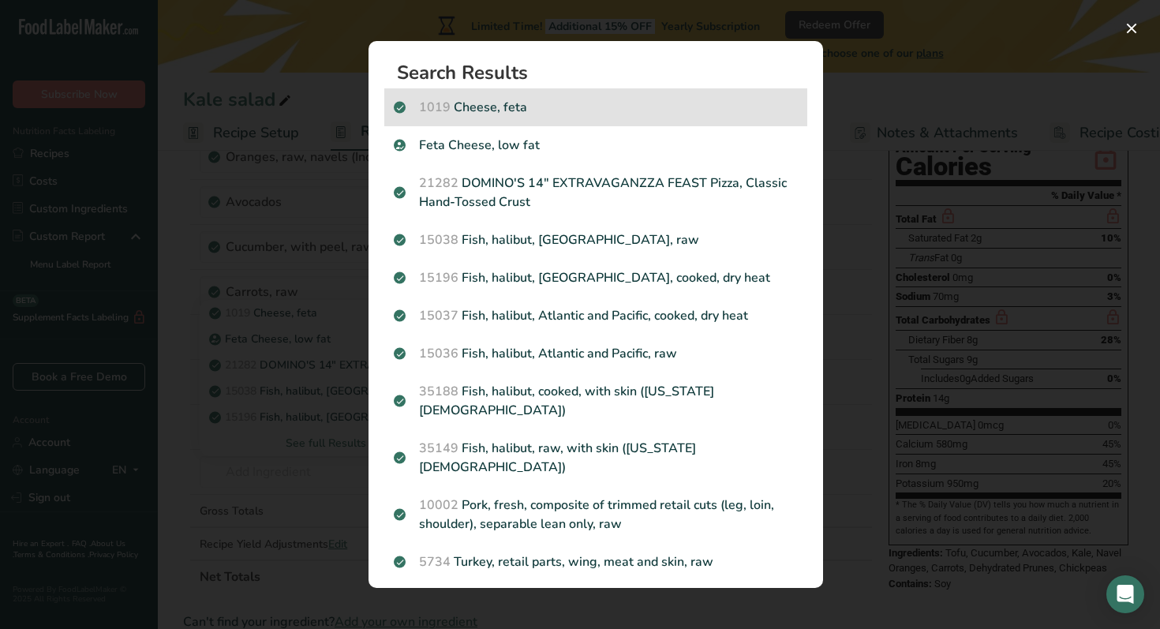
click at [506, 103] on p "1019 Cheese, feta" at bounding box center [596, 107] width 404 height 19
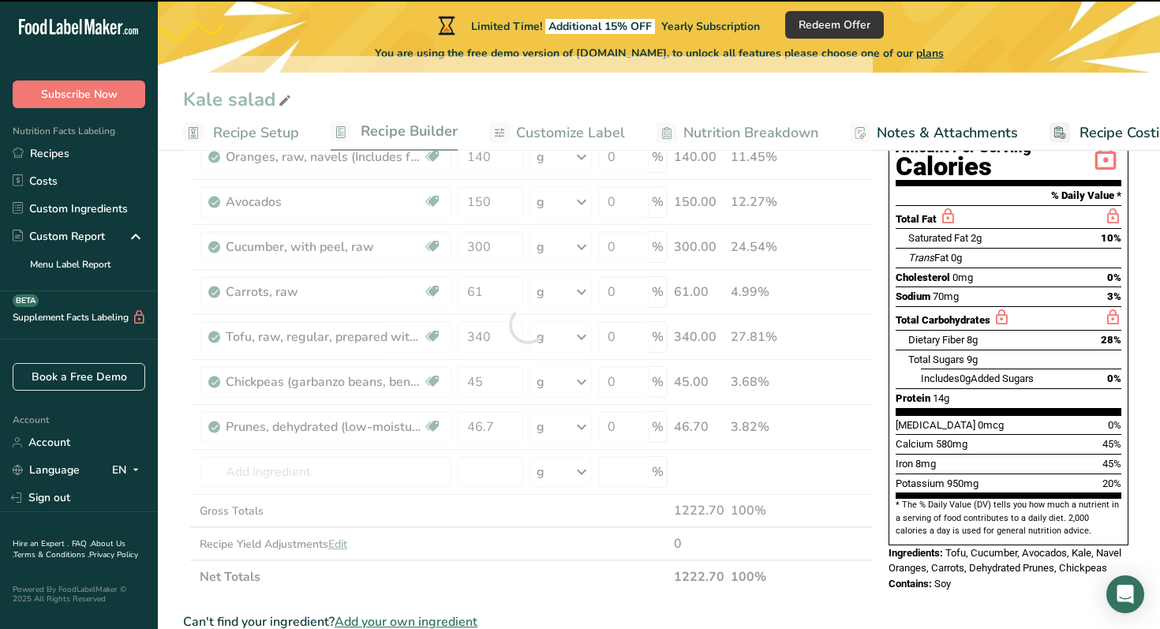
type input "0"
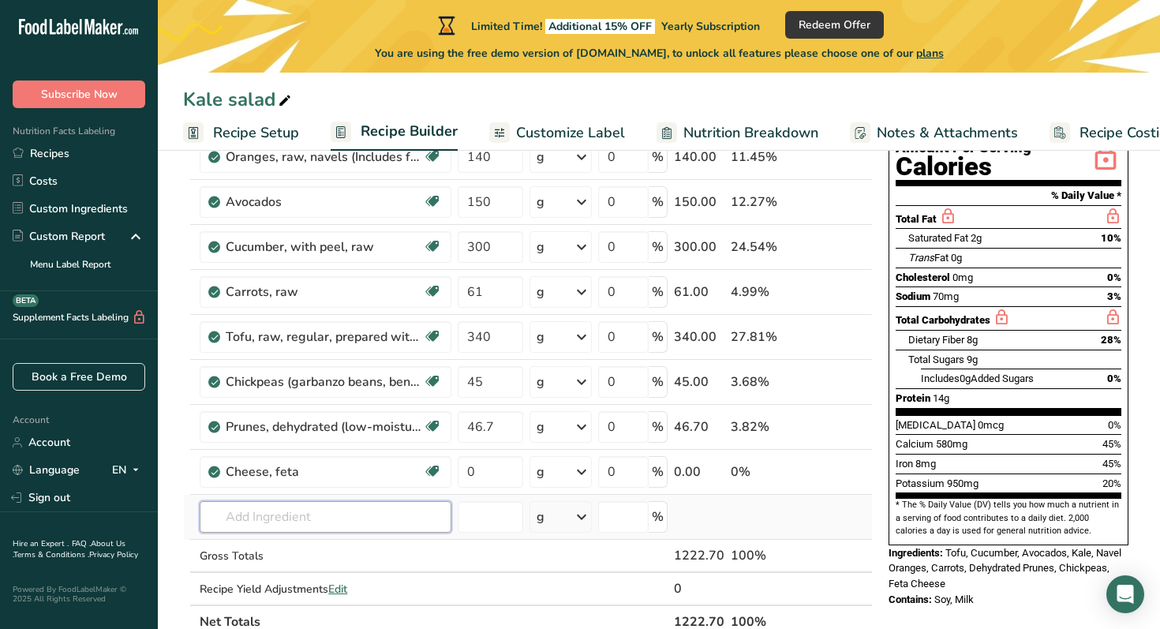
click at [291, 512] on input "text" at bounding box center [326, 517] width 252 height 32
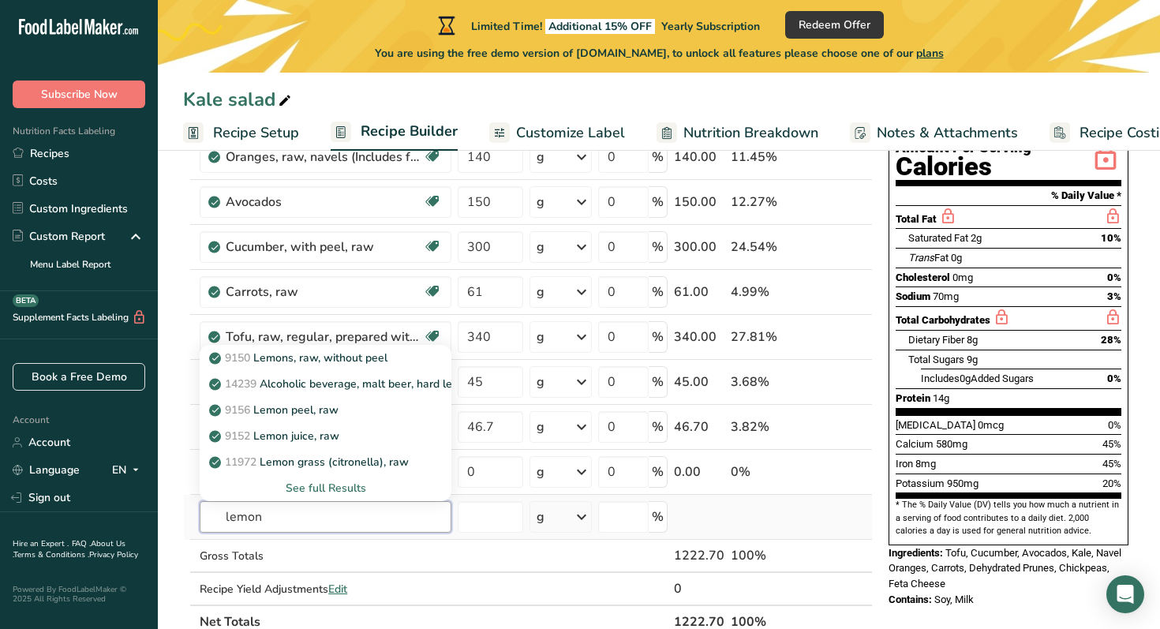
type input "lemon"
click at [316, 481] on div "See full Results" at bounding box center [325, 488] width 226 height 17
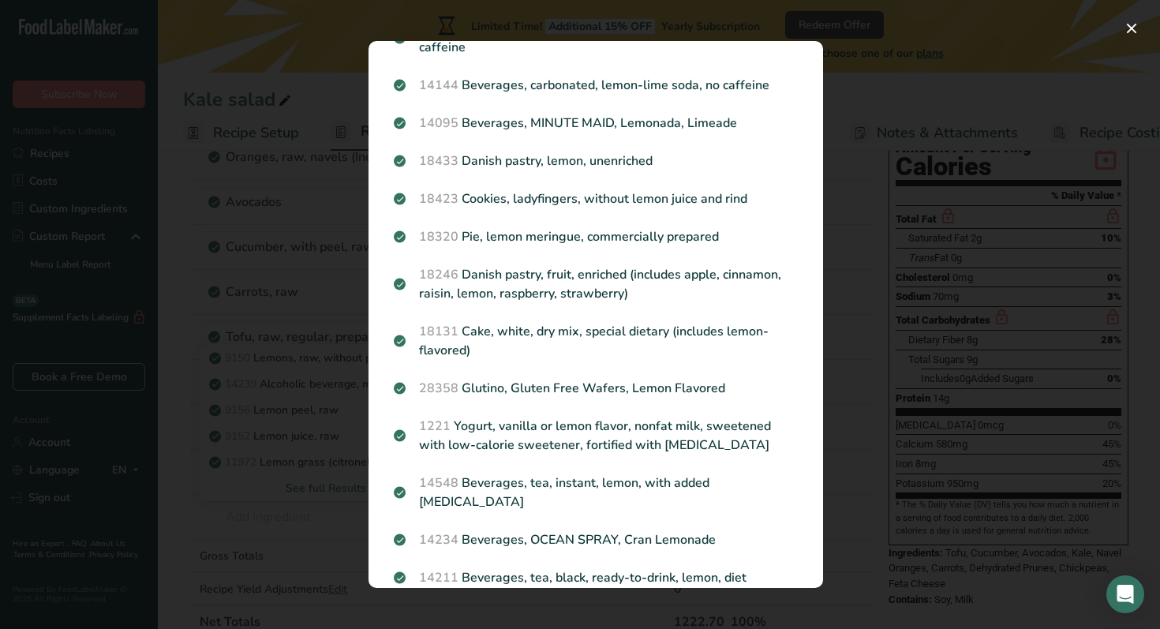
scroll to position [1694, 0]
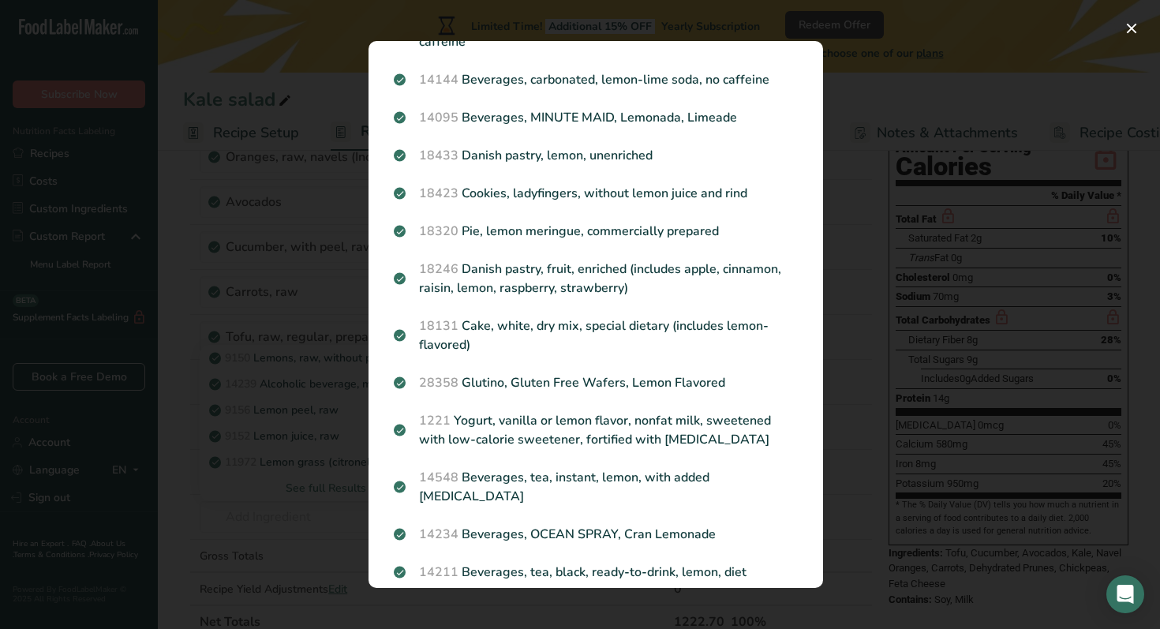
click at [983, 422] on div "Search results modal" at bounding box center [580, 314] width 1160 height 629
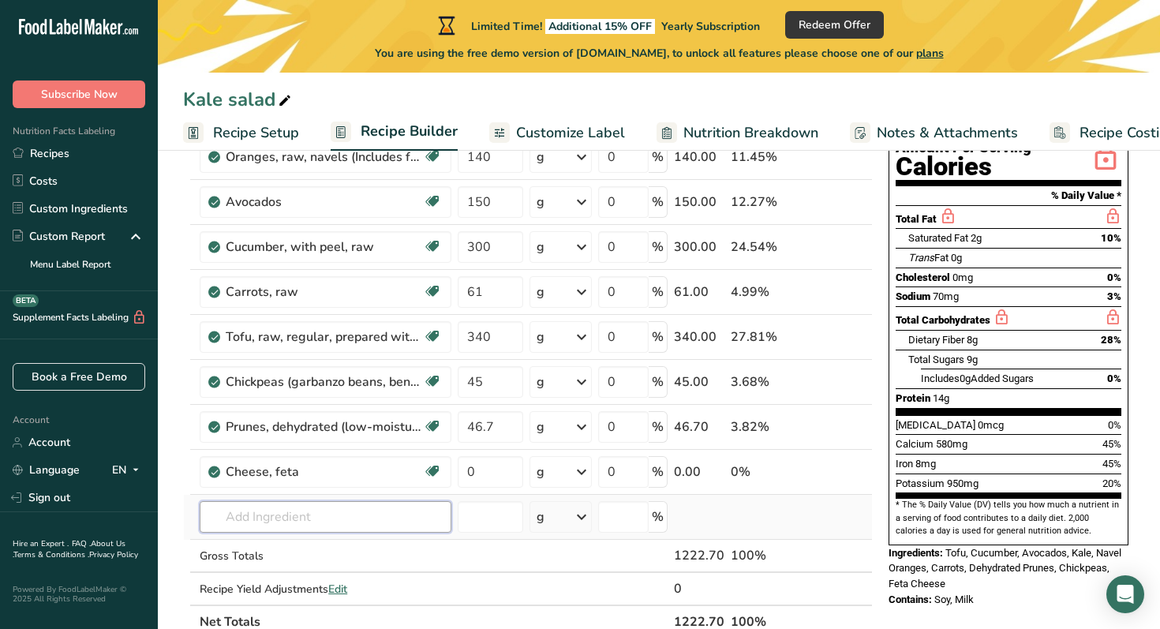
click at [301, 527] on input "text" at bounding box center [326, 517] width 252 height 32
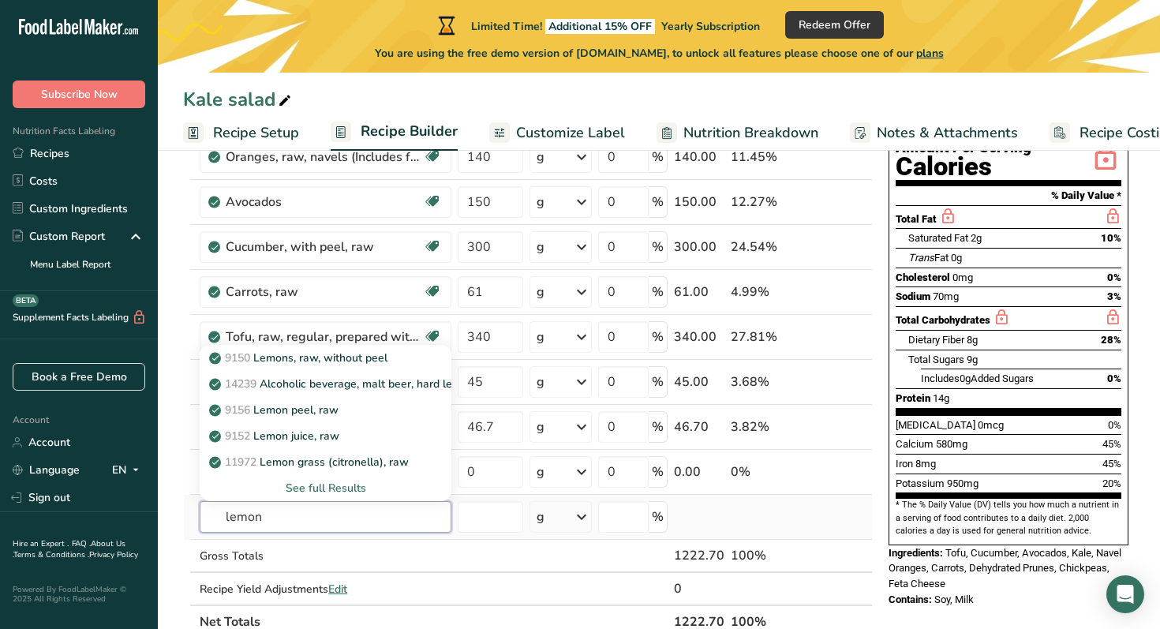
type input "lemon"
click at [323, 487] on div "See full Results" at bounding box center [325, 488] width 226 height 17
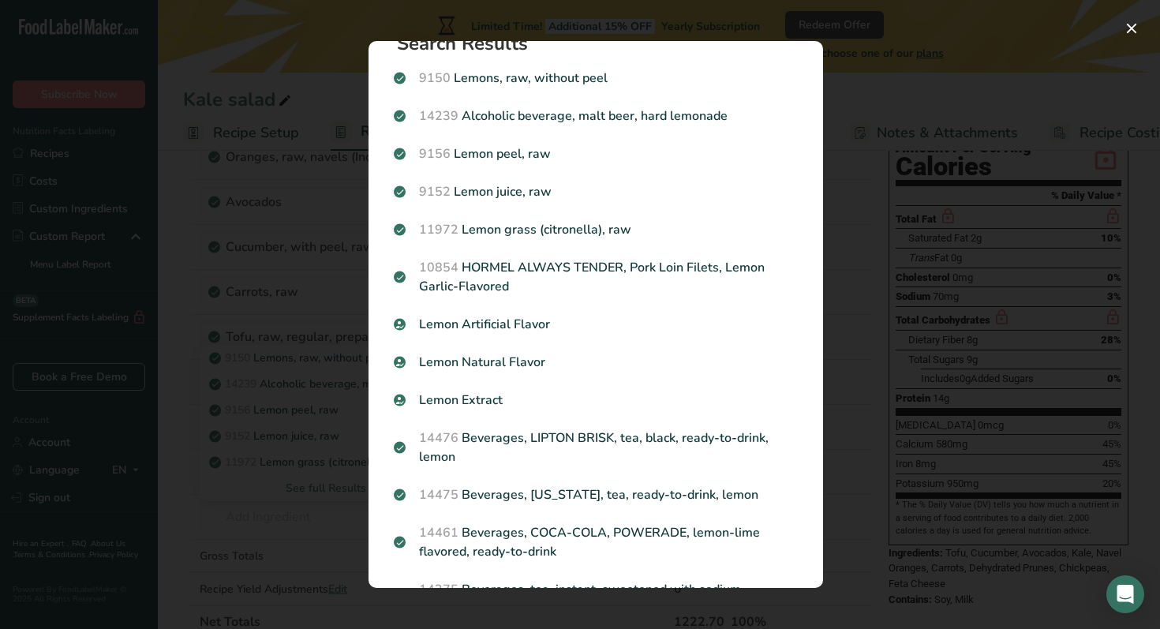
scroll to position [0, 0]
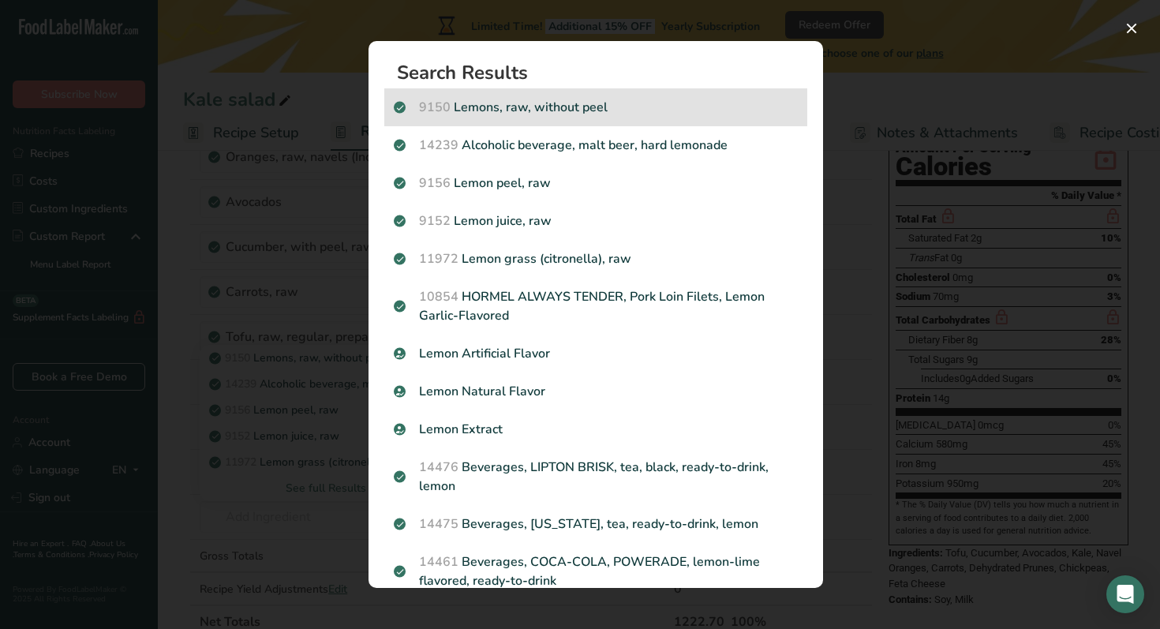
click at [555, 114] on p "9150 Lemons, raw, without peel" at bounding box center [596, 107] width 404 height 19
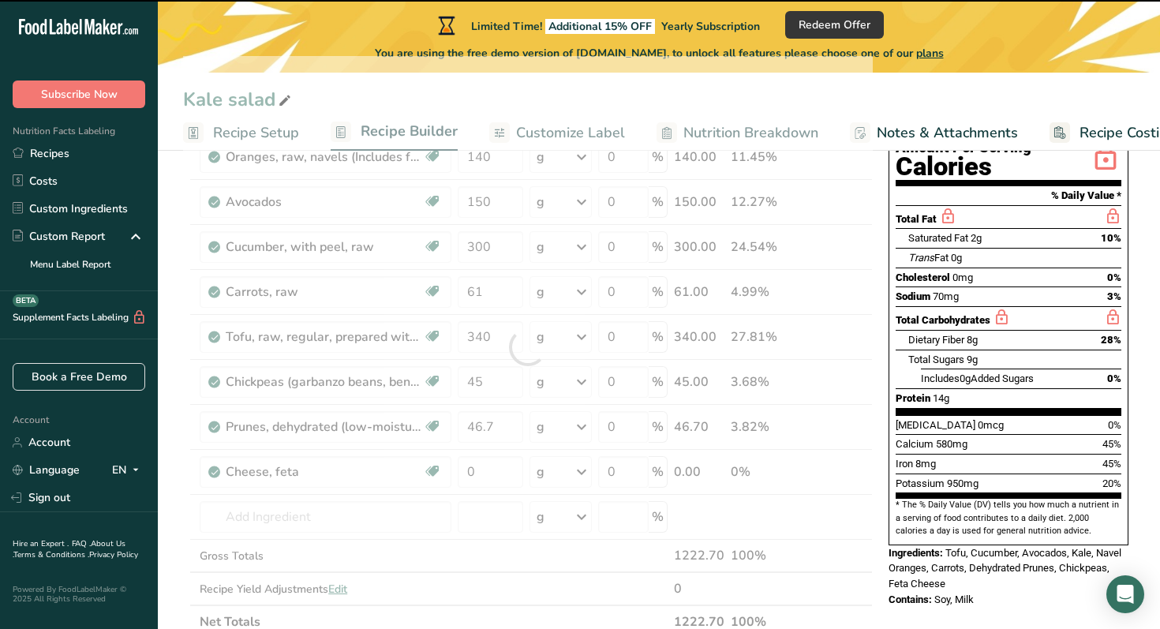
type input "0"
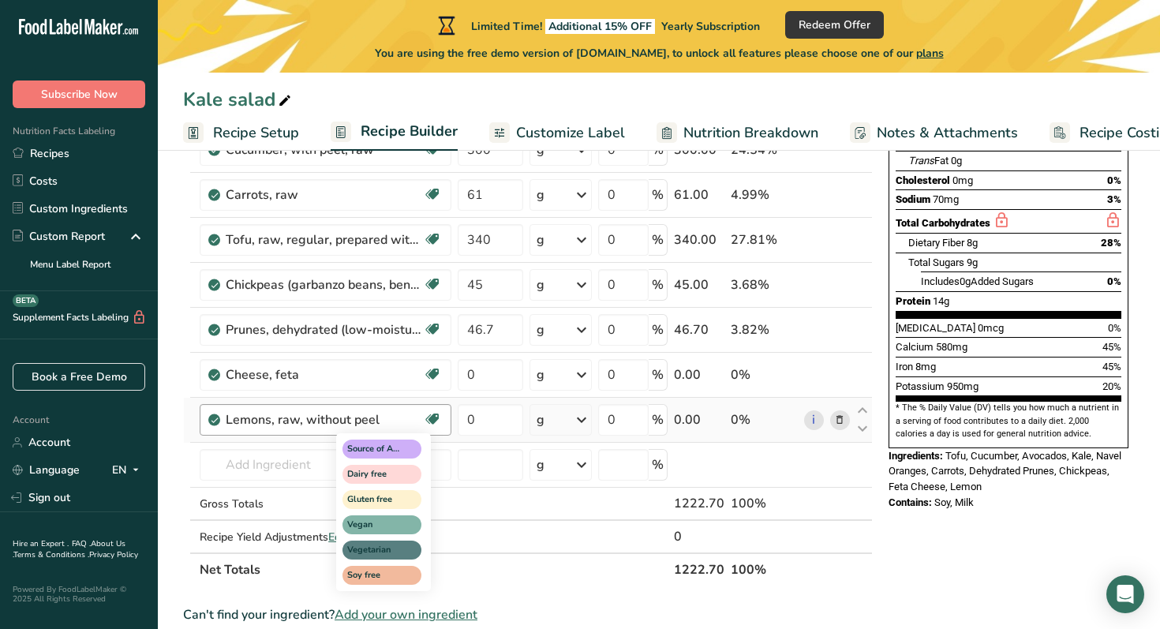
scroll to position [290, 0]
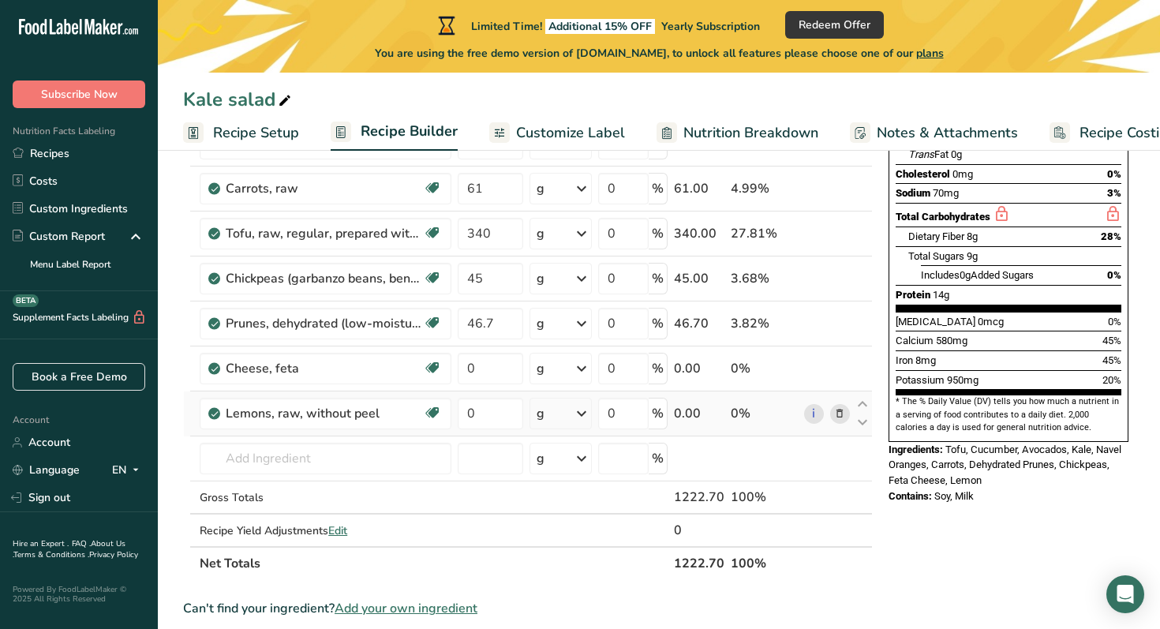
click at [584, 411] on icon at bounding box center [581, 413] width 19 height 28
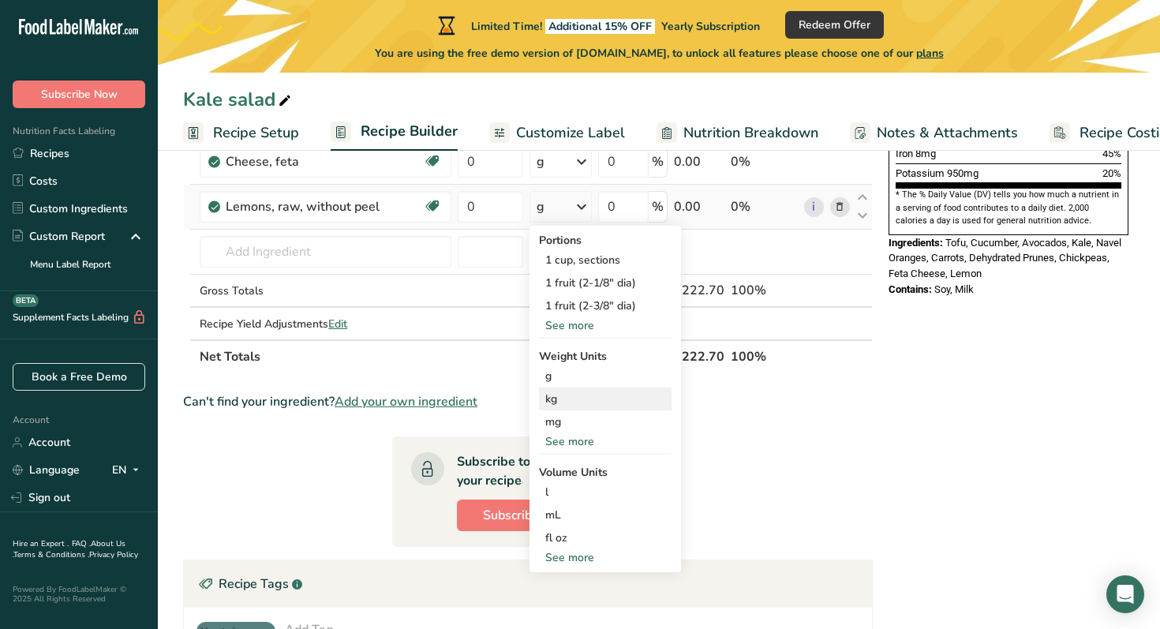
scroll to position [506, 0]
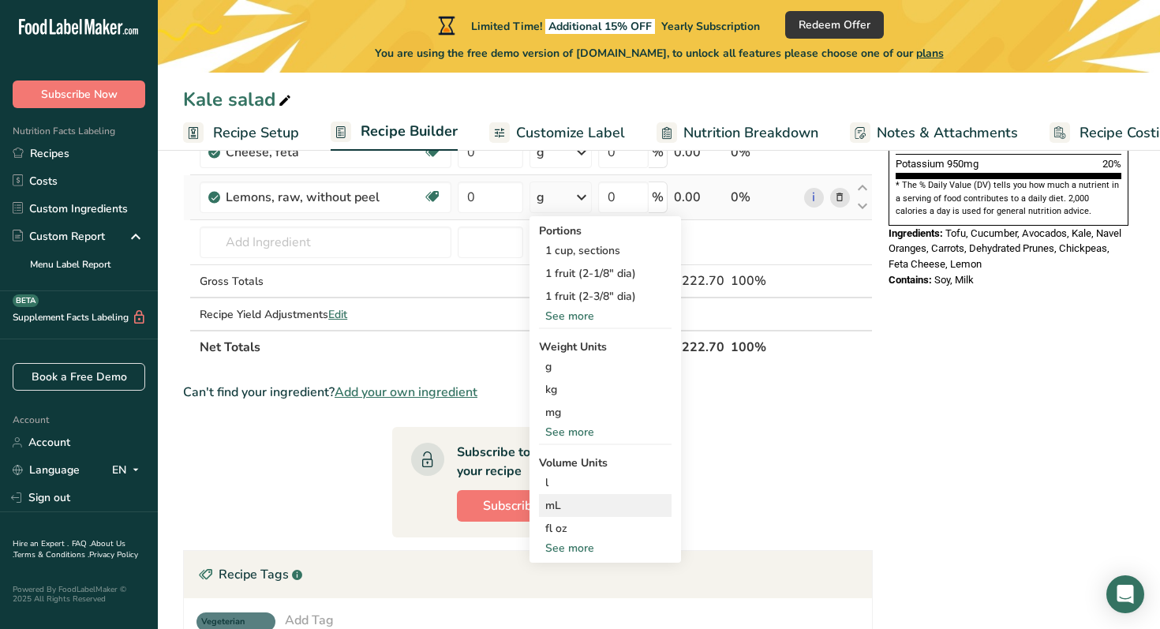
click at [568, 501] on div "mL" at bounding box center [605, 505] width 120 height 17
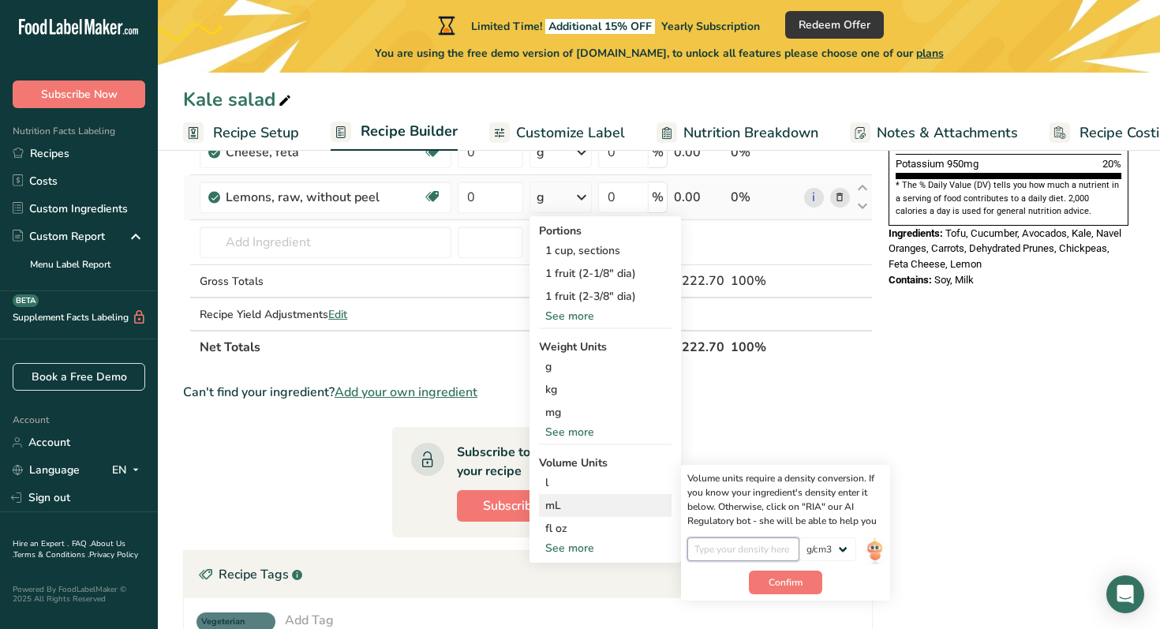
click at [726, 551] on input "number" at bounding box center [743, 549] width 113 height 24
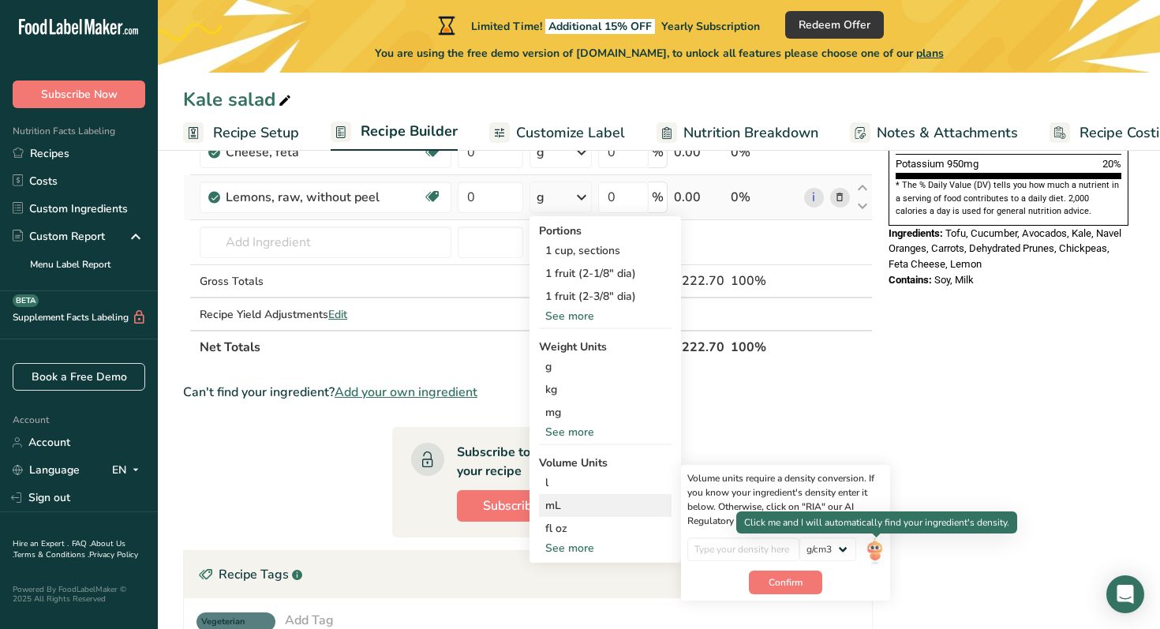
click at [877, 554] on img at bounding box center [873, 551] width 17 height 28
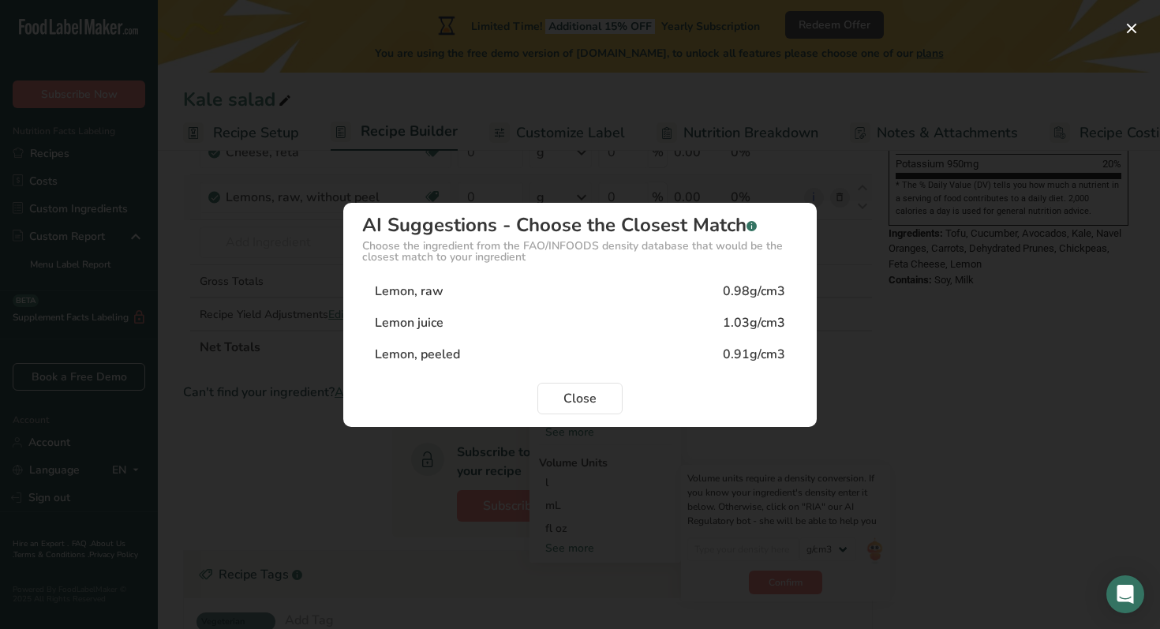
click at [416, 318] on div "Lemon juice" at bounding box center [409, 322] width 69 height 19
type input "1.03"
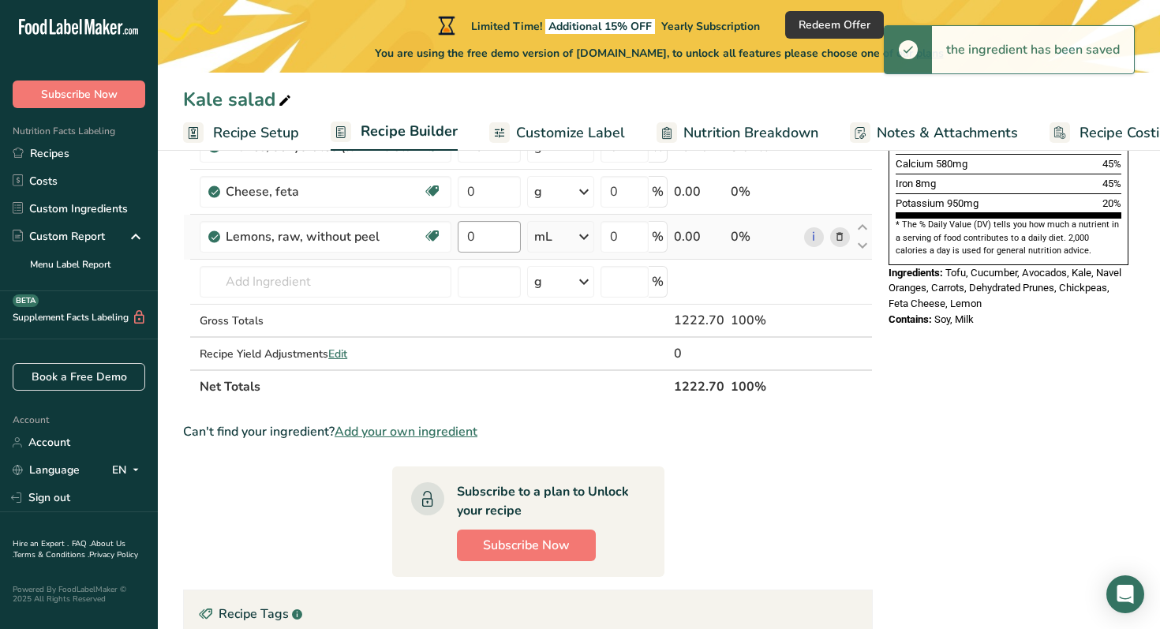
scroll to position [465, 0]
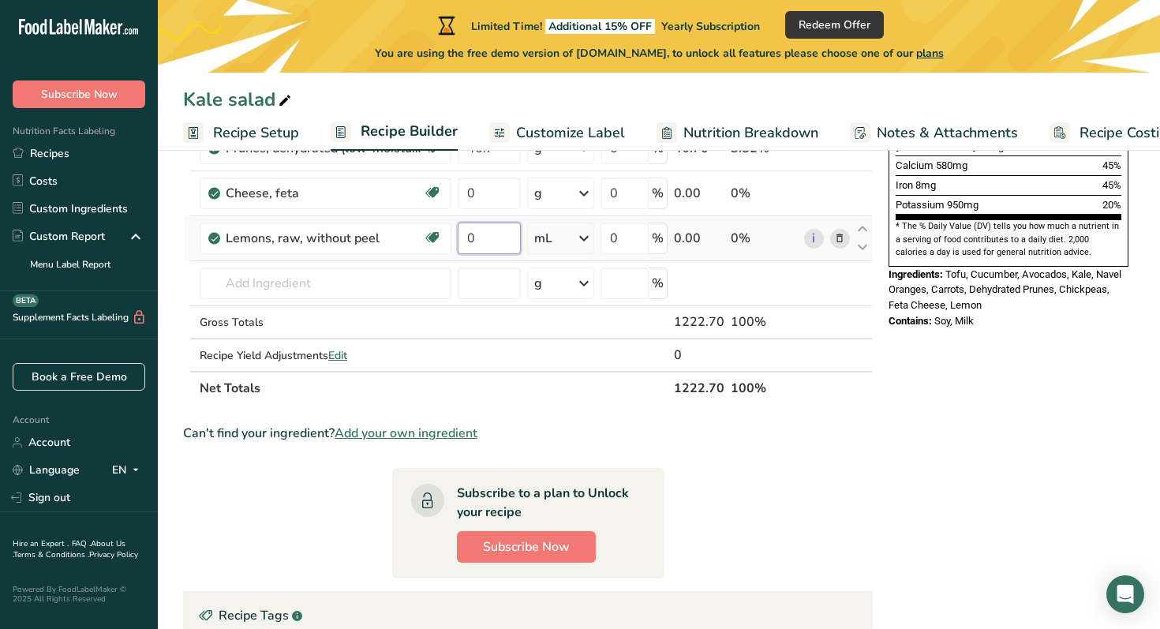
click at [495, 245] on input "0" at bounding box center [489, 238] width 63 height 32
type input "30"
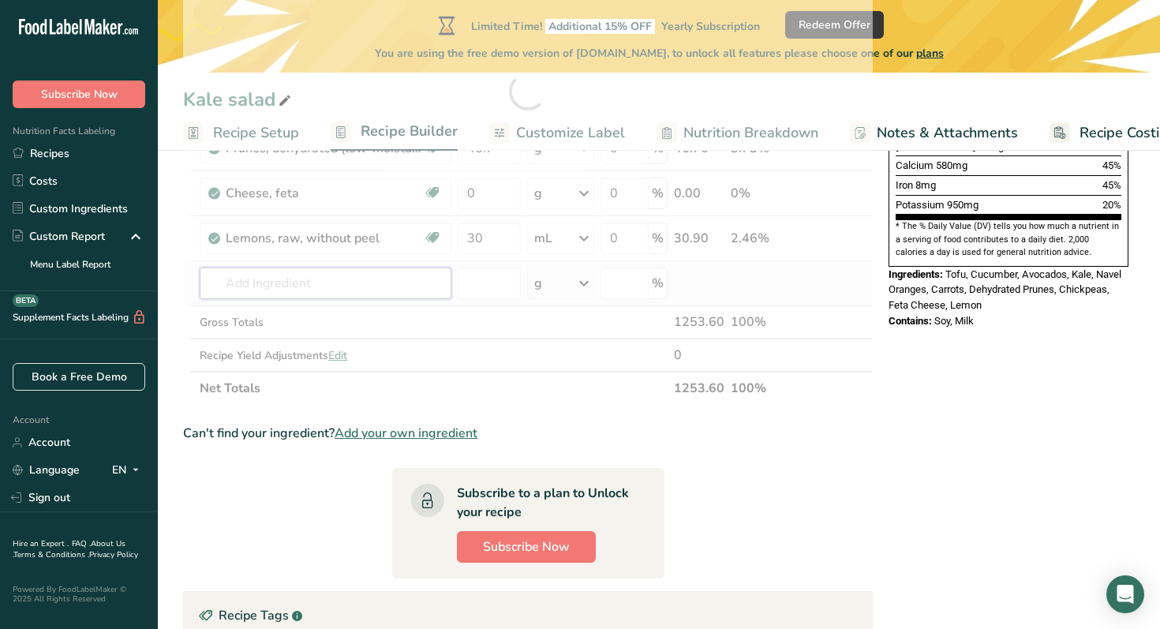
click at [331, 283] on div "Ingredient * Amount * Unit * Waste * .a-a{fill:#347362;}.b-a{fill:#fff;} Grams …" at bounding box center [527, 91] width 689 height 627
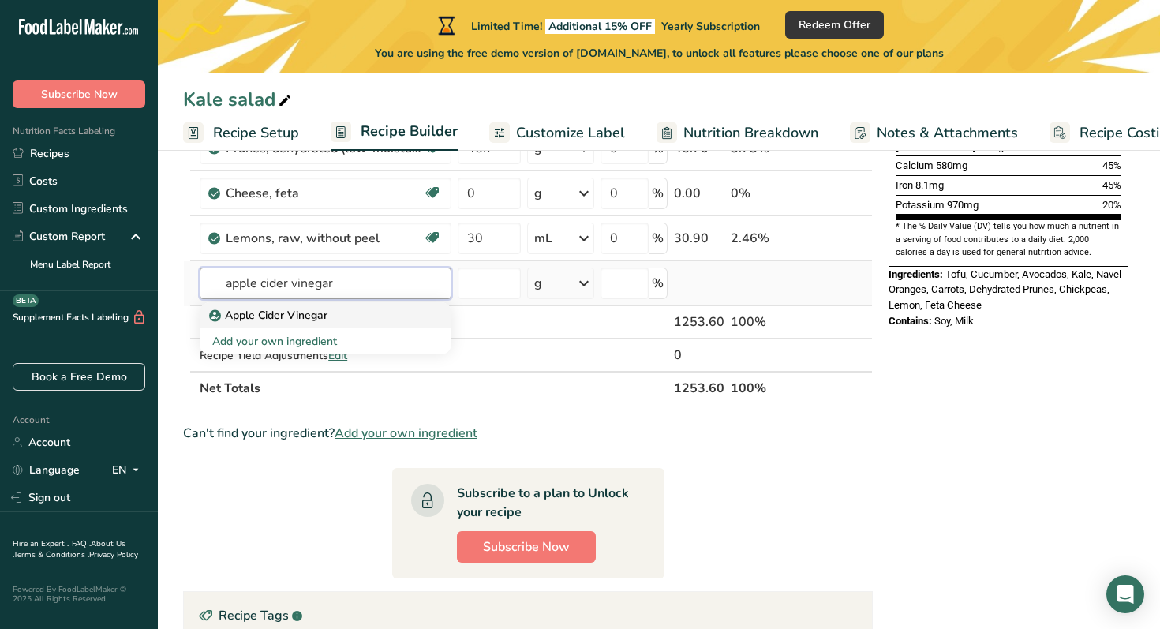
type input "apple cider vinegar"
click at [297, 312] on p "Apple Cider Vinegar" at bounding box center [269, 315] width 115 height 17
type input "Apple Cider Vinegar"
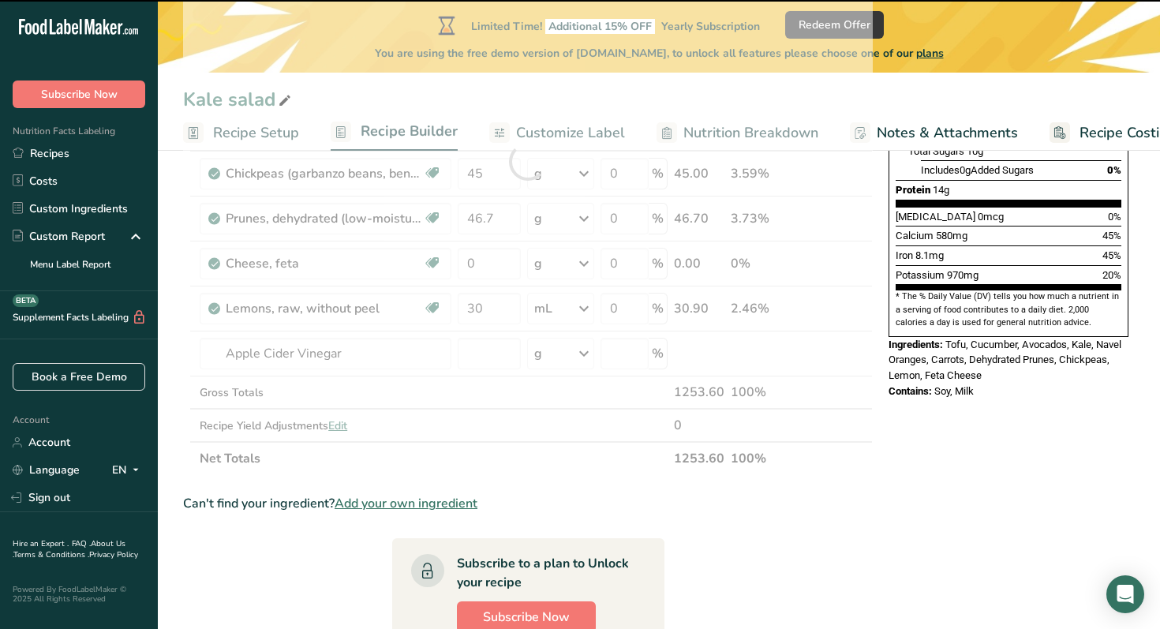
type input "0"
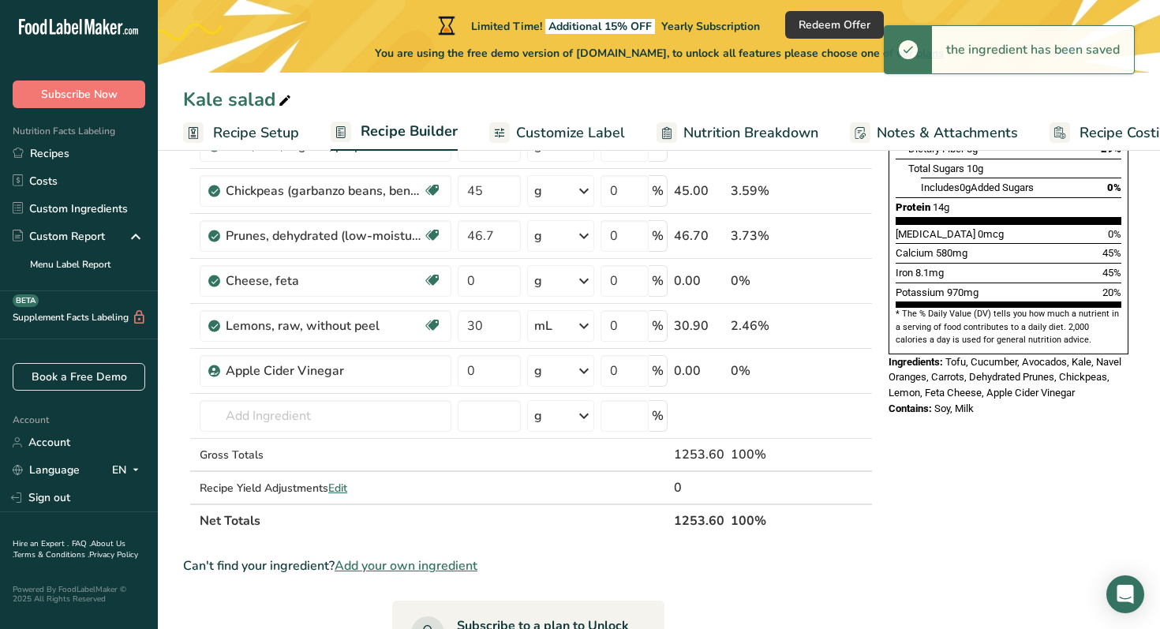
scroll to position [372, 0]
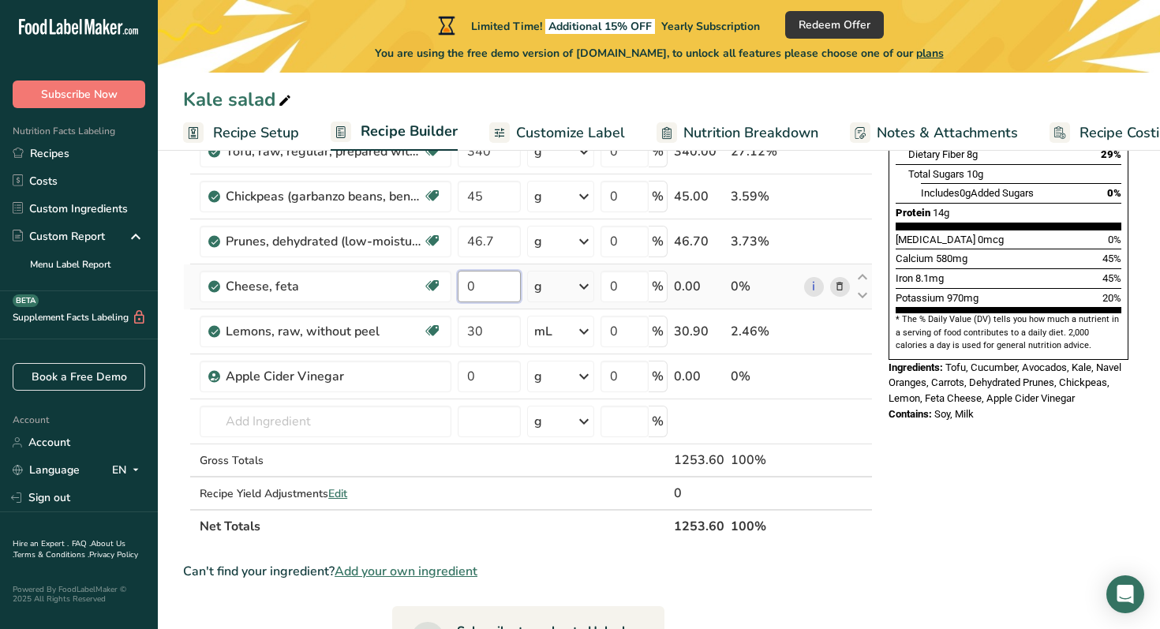
click at [492, 286] on input "0" at bounding box center [489, 287] width 63 height 32
type input "28"
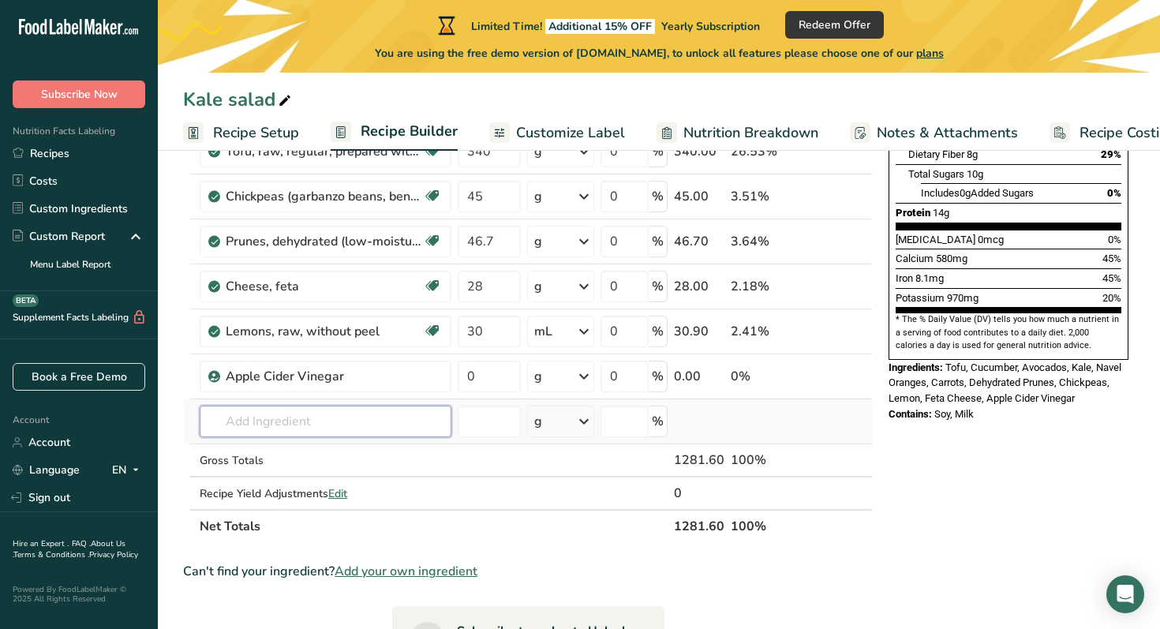
click at [356, 411] on div "Ingredient * Amount * Unit * Waste * .a-a{fill:#347362;}.b-a{fill:#fff;} Grams …" at bounding box center [527, 207] width 689 height 672
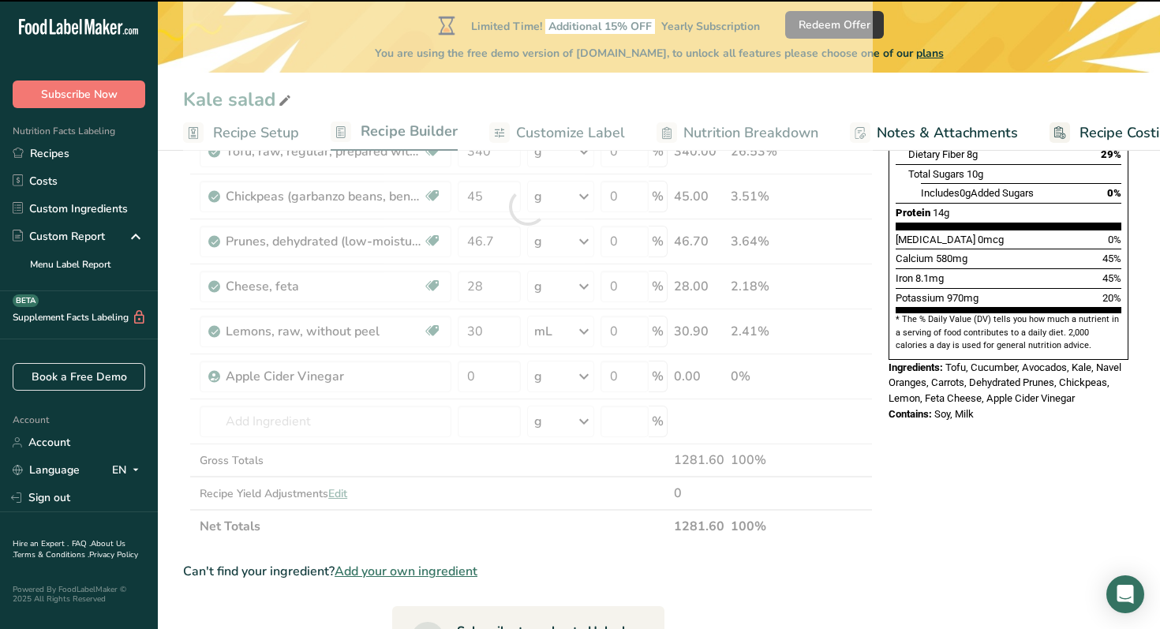
click at [490, 376] on div at bounding box center [527, 207] width 689 height 672
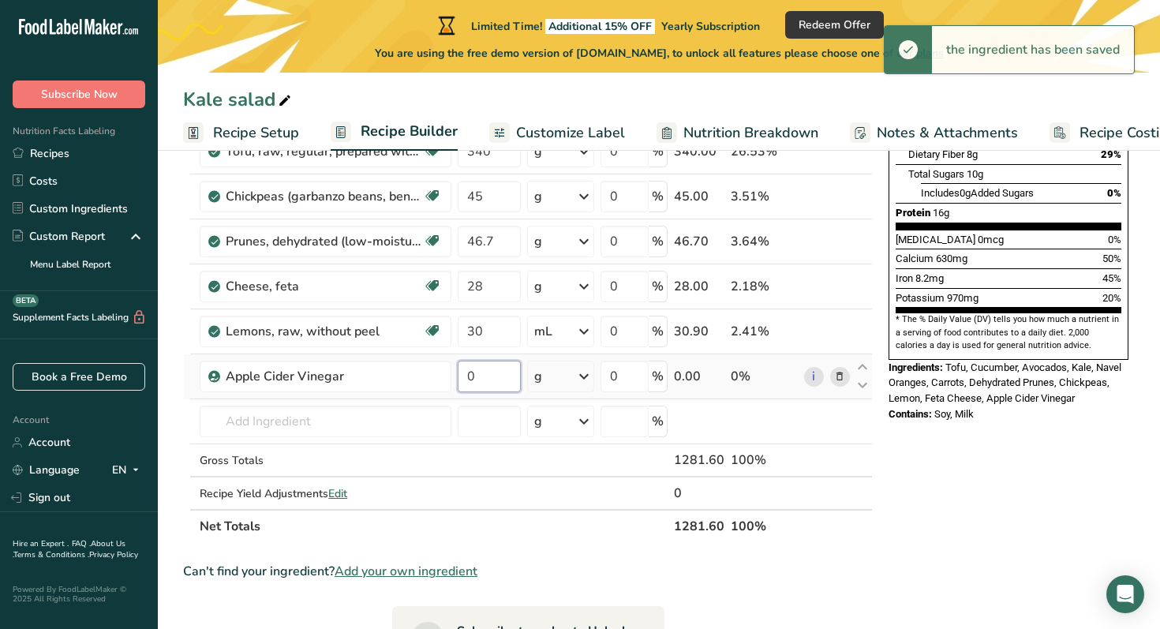
click at [490, 376] on input "0" at bounding box center [489, 376] width 63 height 32
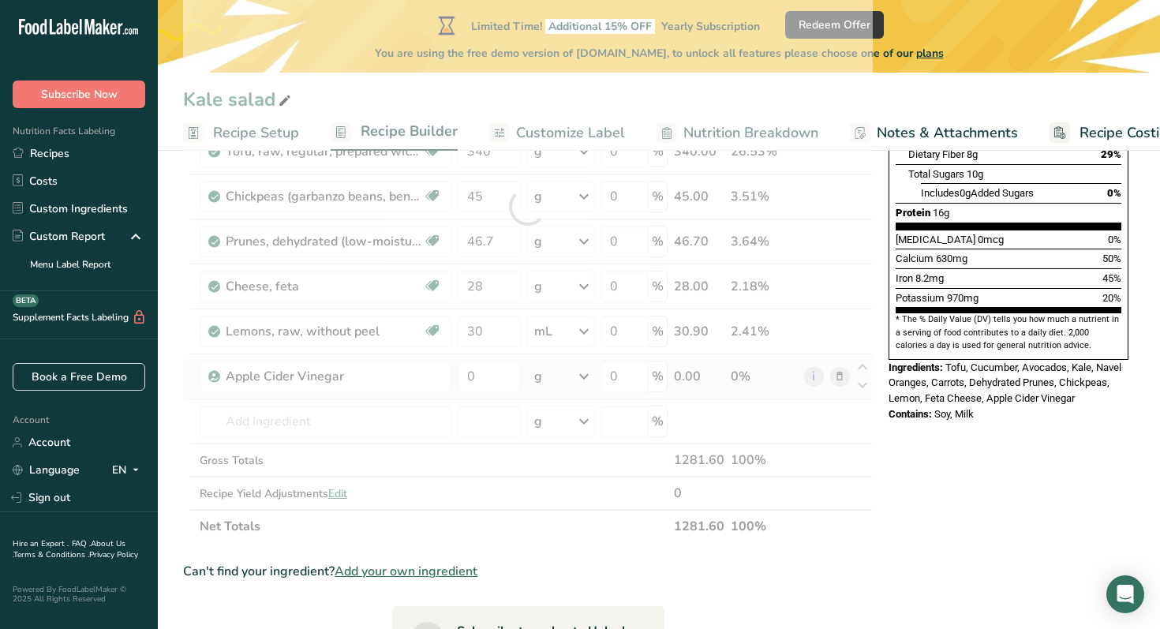
click at [551, 373] on div "Ingredient * Amount * Unit * Waste * .a-a{fill:#347362;}.b-a{fill:#fff;} Grams …" at bounding box center [527, 207] width 689 height 672
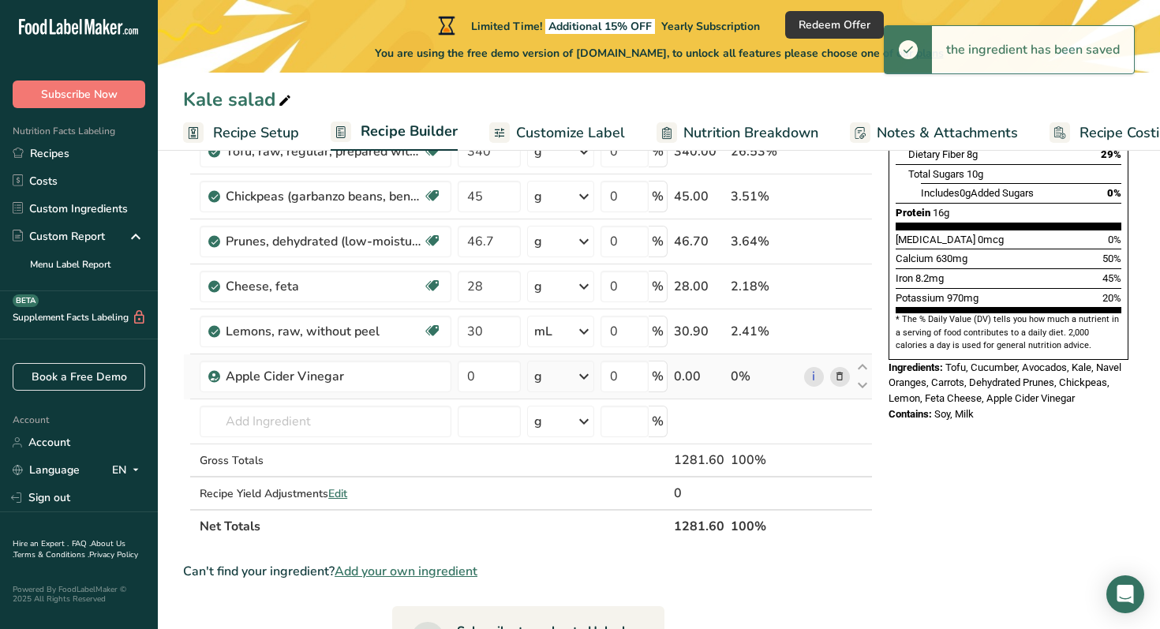
click at [578, 375] on icon at bounding box center [583, 376] width 19 height 28
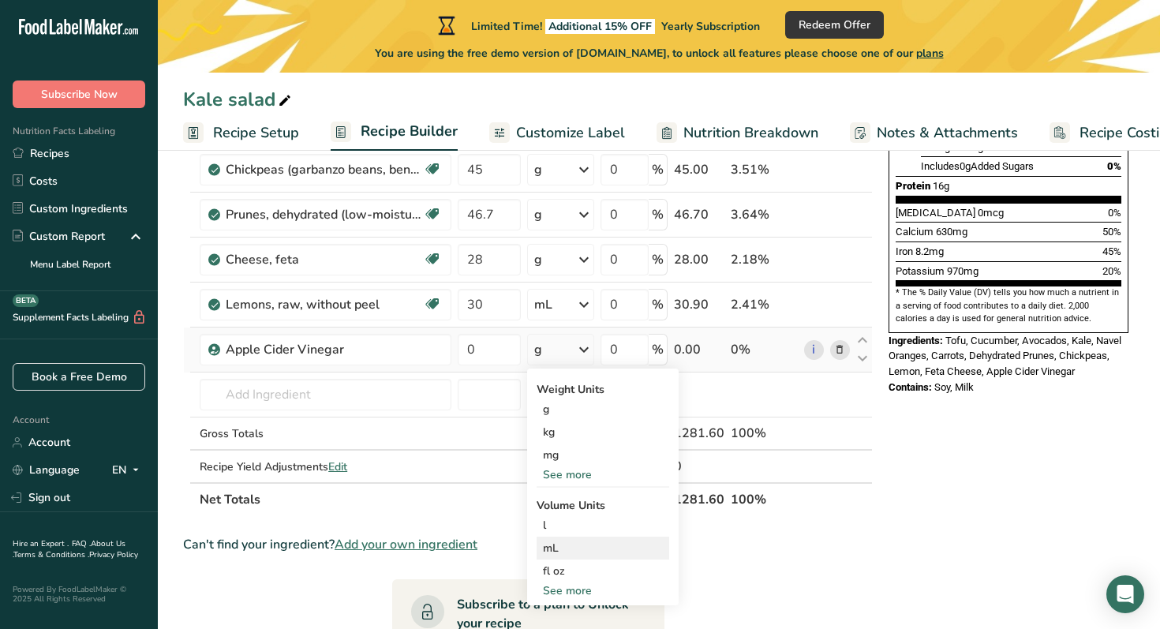
click at [569, 544] on div "mL" at bounding box center [603, 548] width 120 height 17
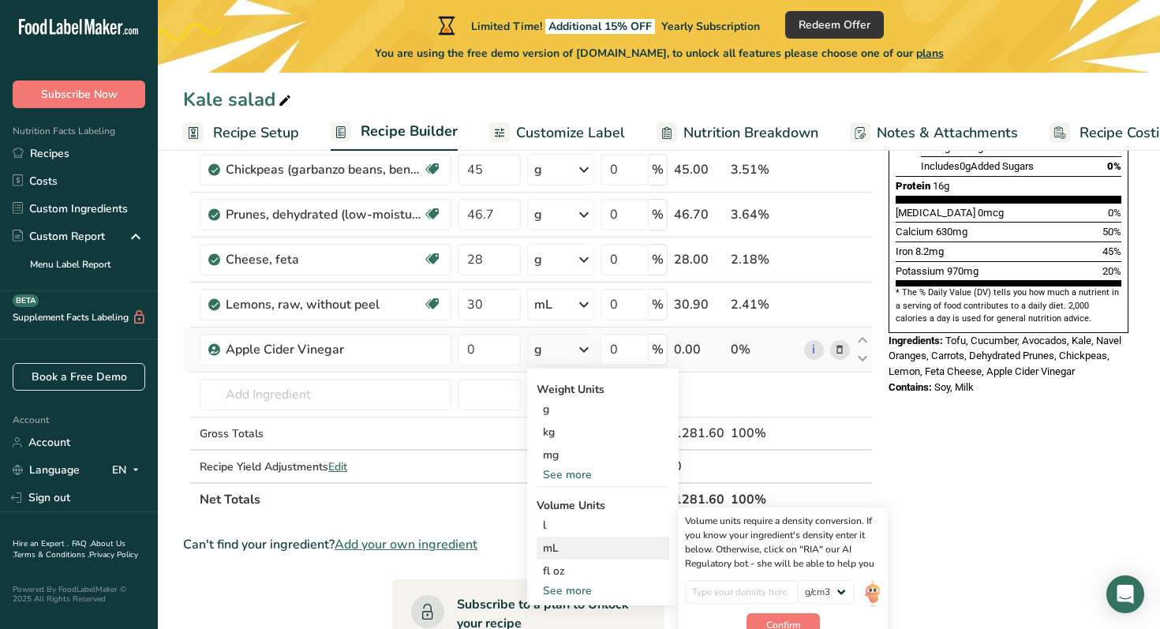
scroll to position [491, 0]
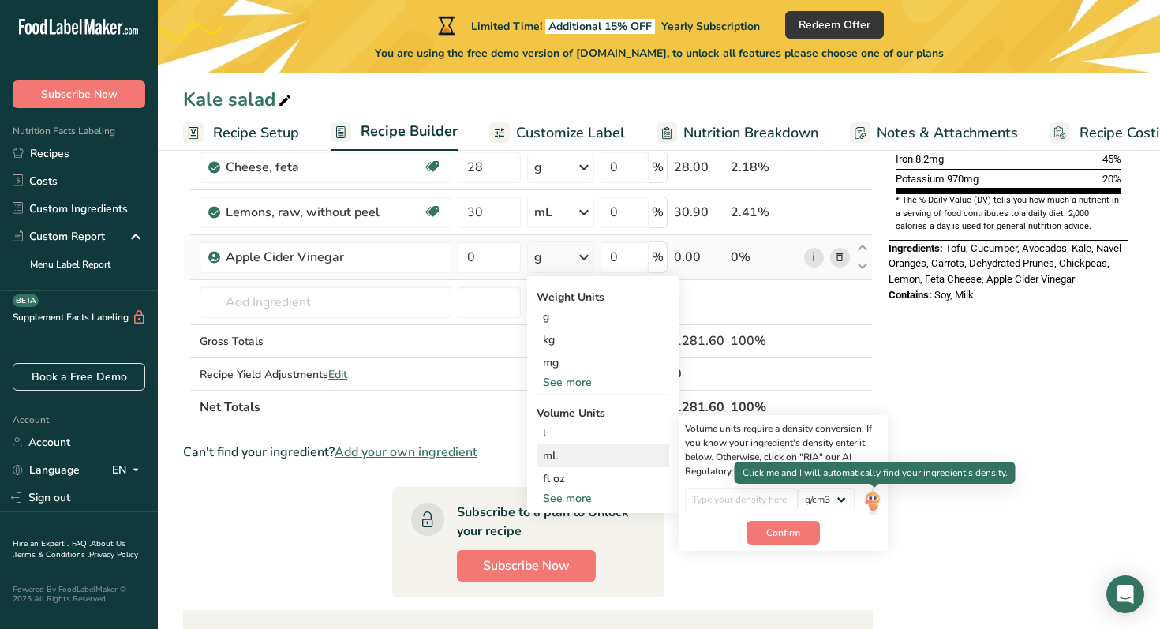
click at [875, 498] on img at bounding box center [872, 501] width 17 height 28
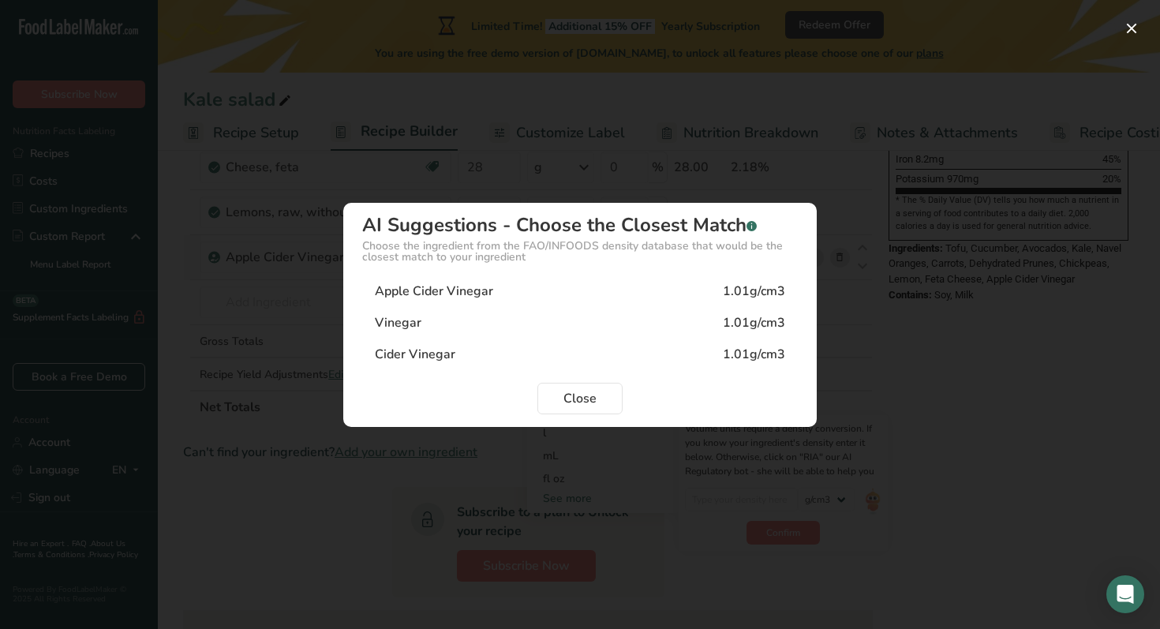
click at [477, 292] on div "Apple Cider Vinegar" at bounding box center [434, 291] width 118 height 19
type input "1.01"
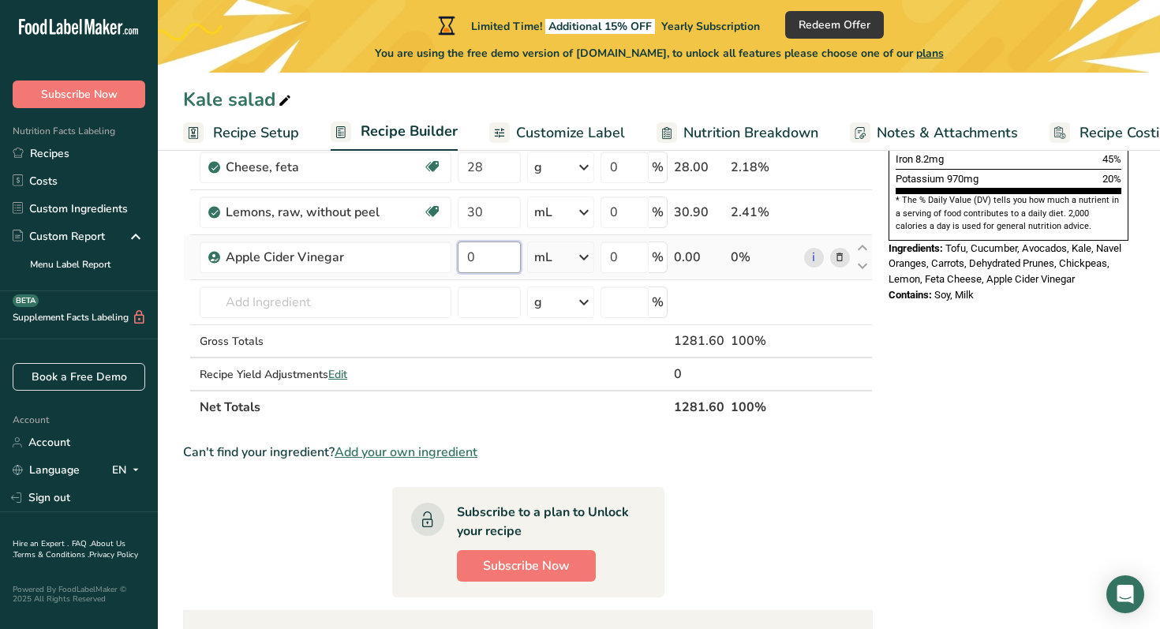
click at [483, 262] on input "0" at bounding box center [489, 257] width 63 height 32
type input "14.7"
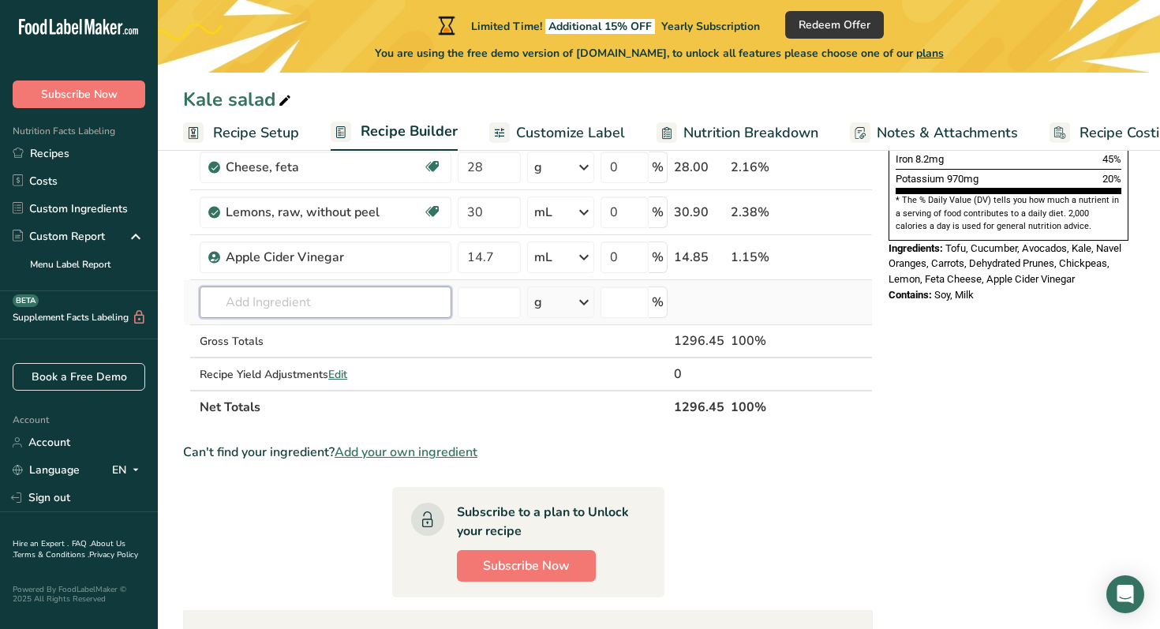
click at [293, 306] on div "Ingredient * Amount * Unit * Waste * .a-a{fill:#347362;}.b-a{fill:#fff;} Grams …" at bounding box center [527, 88] width 689 height 672
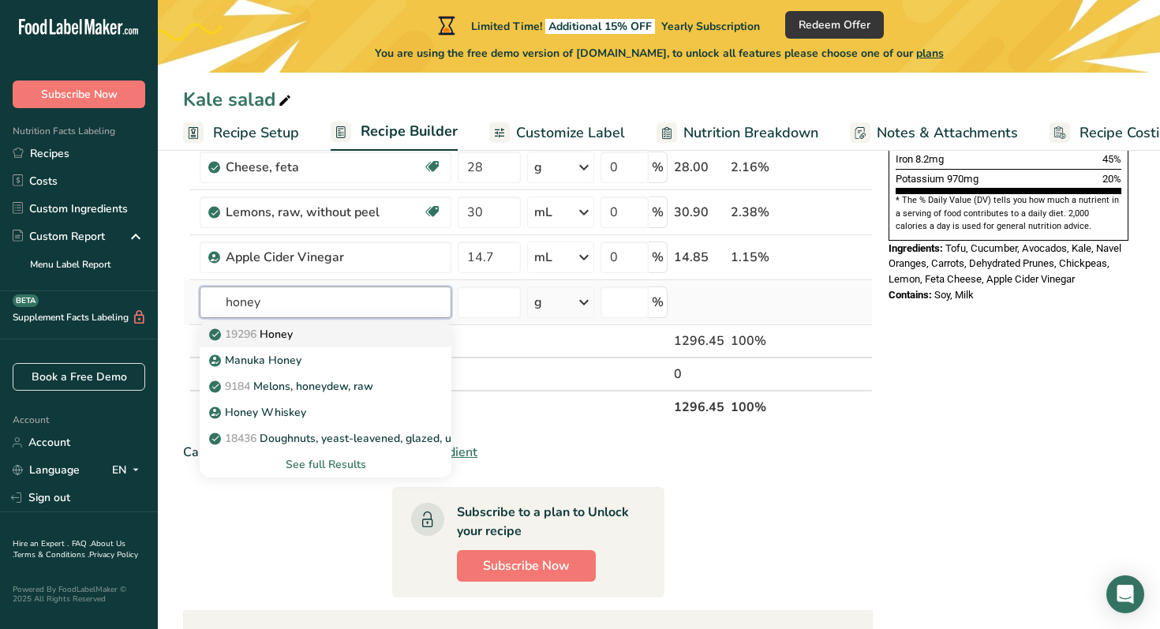
type input "honey"
click at [308, 331] on div "19296 Honey" at bounding box center [312, 334] width 201 height 17
type input "Honey"
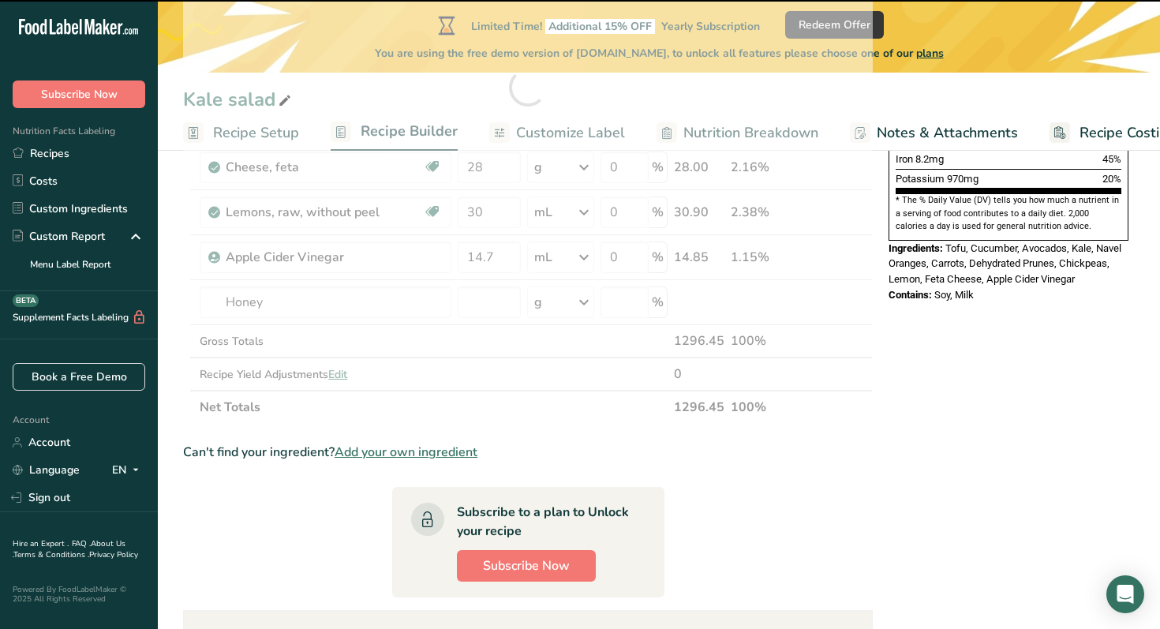
type input "0"
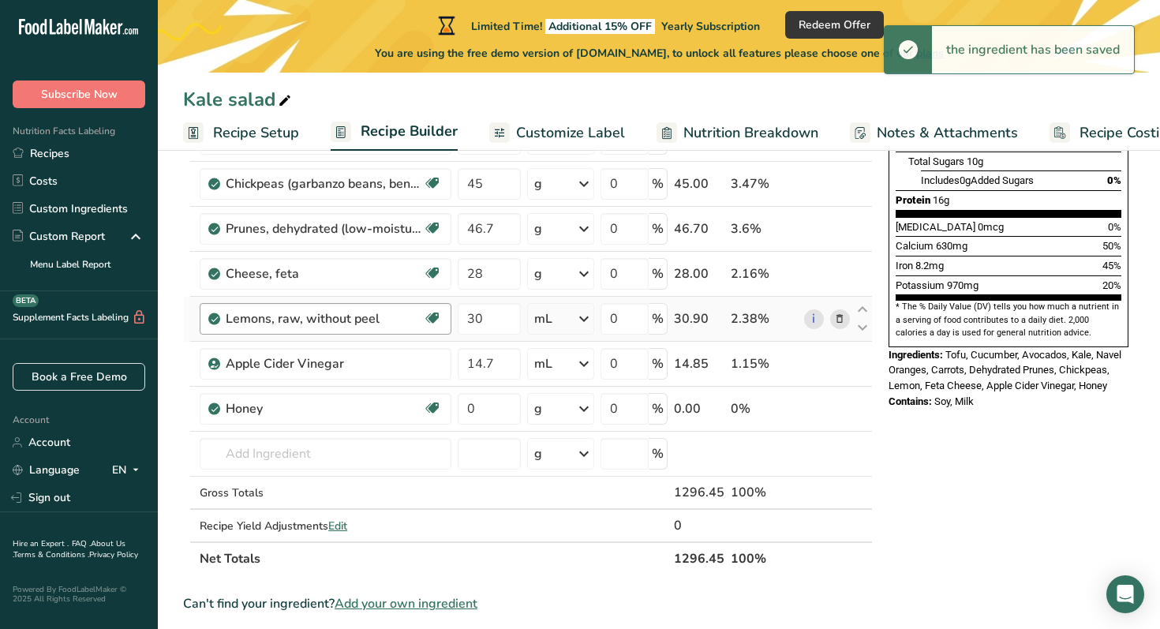
scroll to position [394, 0]
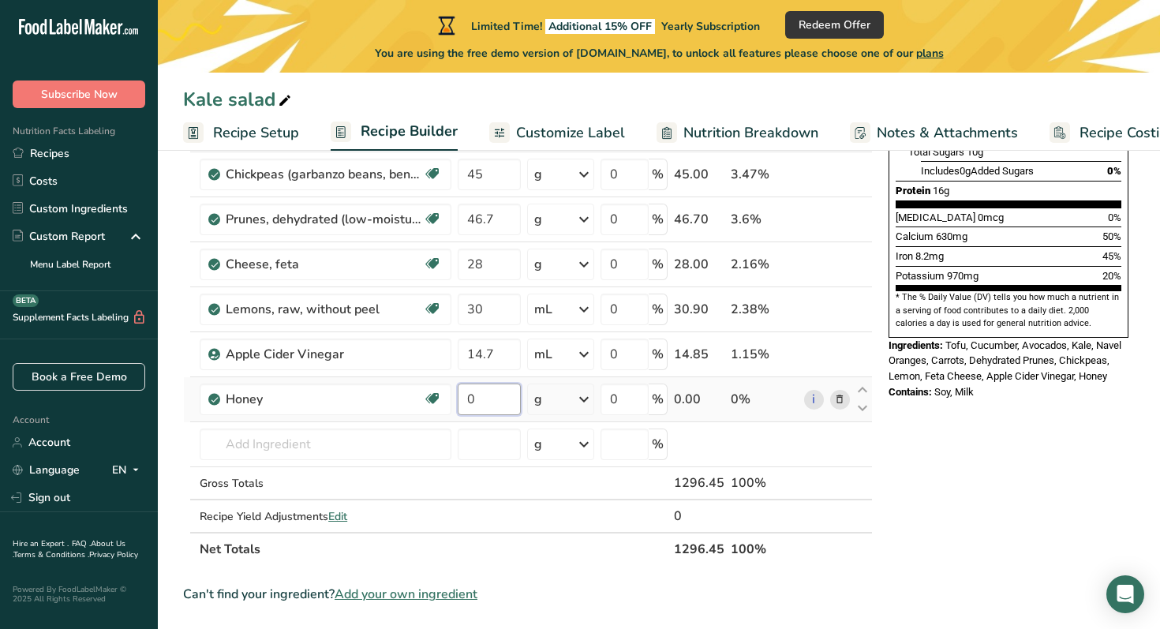
click at [486, 396] on input "0" at bounding box center [489, 399] width 63 height 32
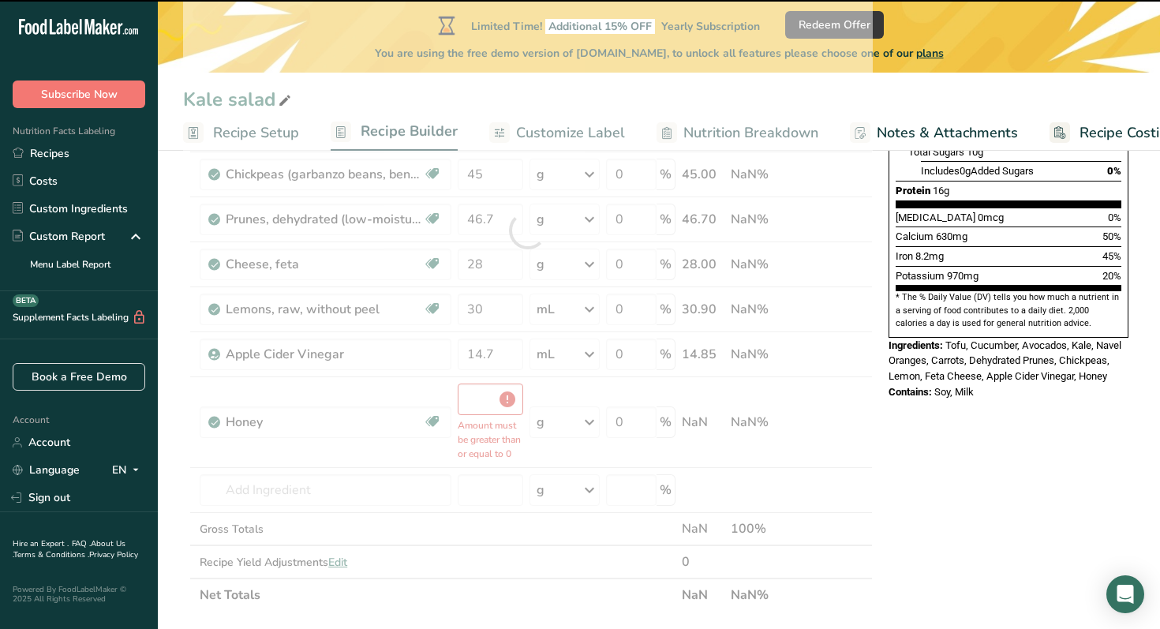
type input "0"
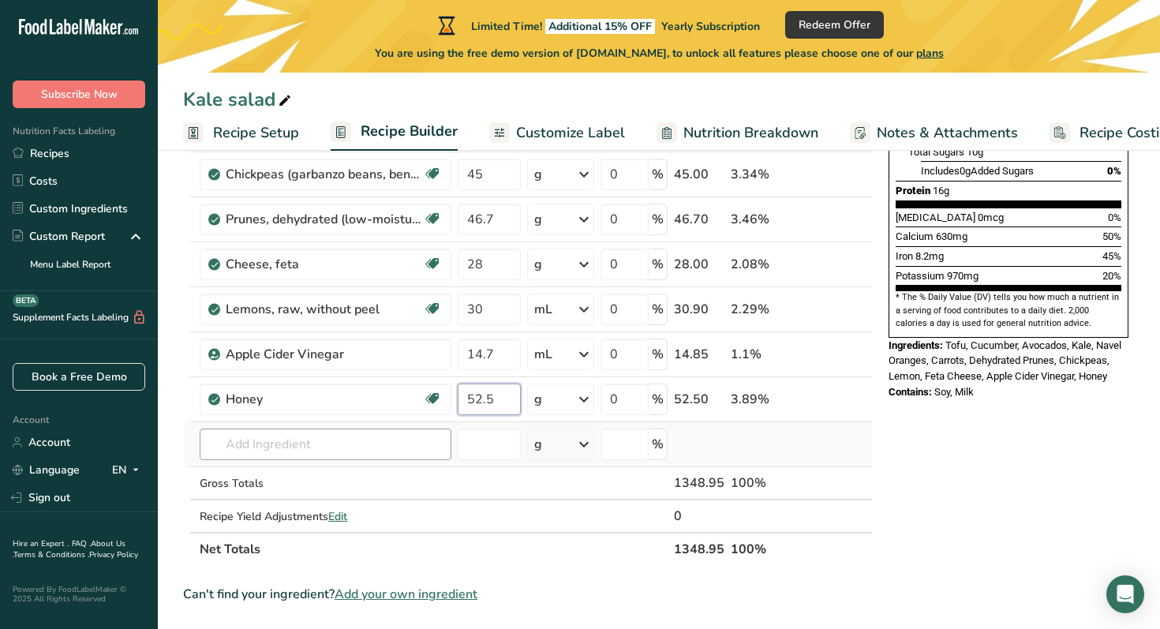
type input "52.5"
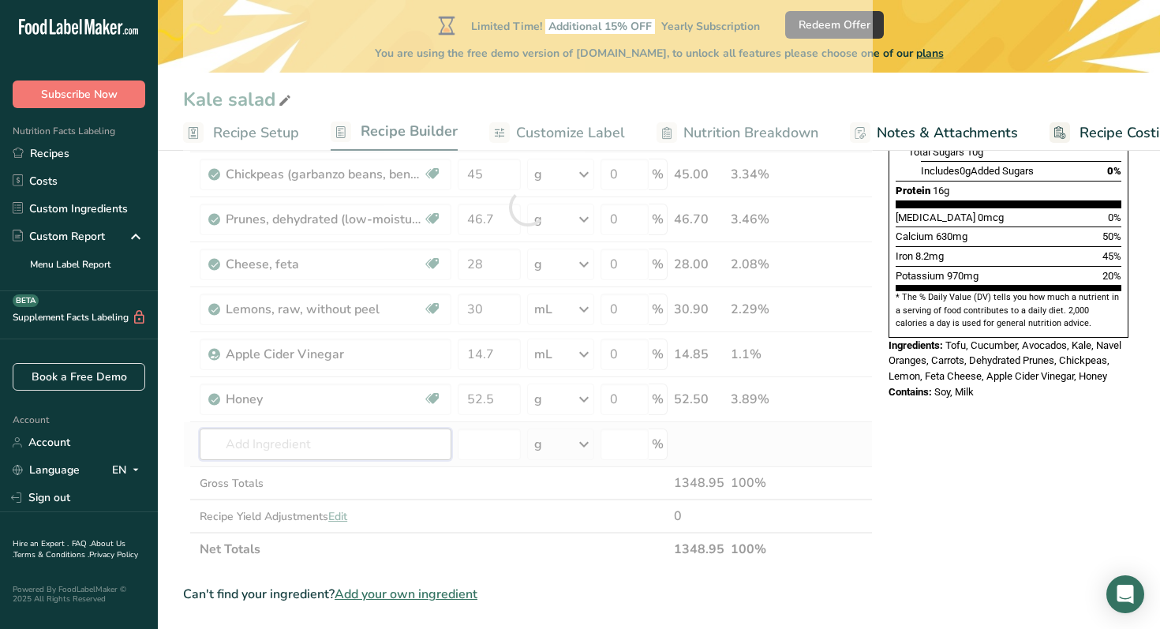
click at [293, 447] on div "Ingredient * Amount * Unit * Waste * .a-a{fill:#347362;}.b-a{fill:#fff;} Grams …" at bounding box center [527, 207] width 689 height 717
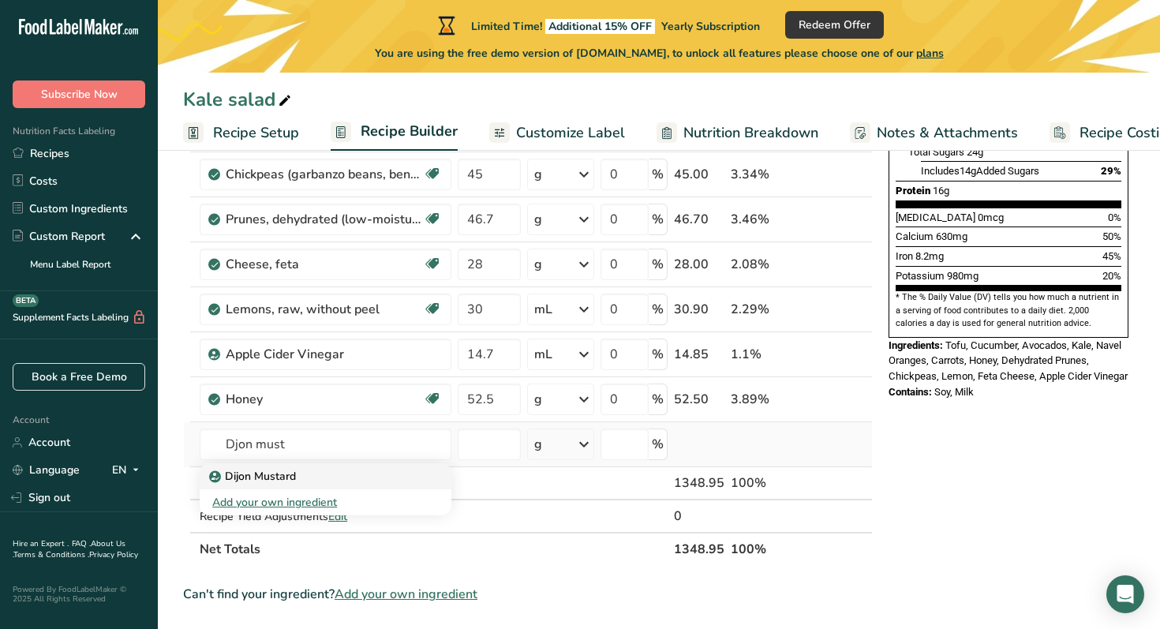
click at [252, 473] on p "Dijon Mustard" at bounding box center [254, 476] width 84 height 17
type input "Dijon Mustard"
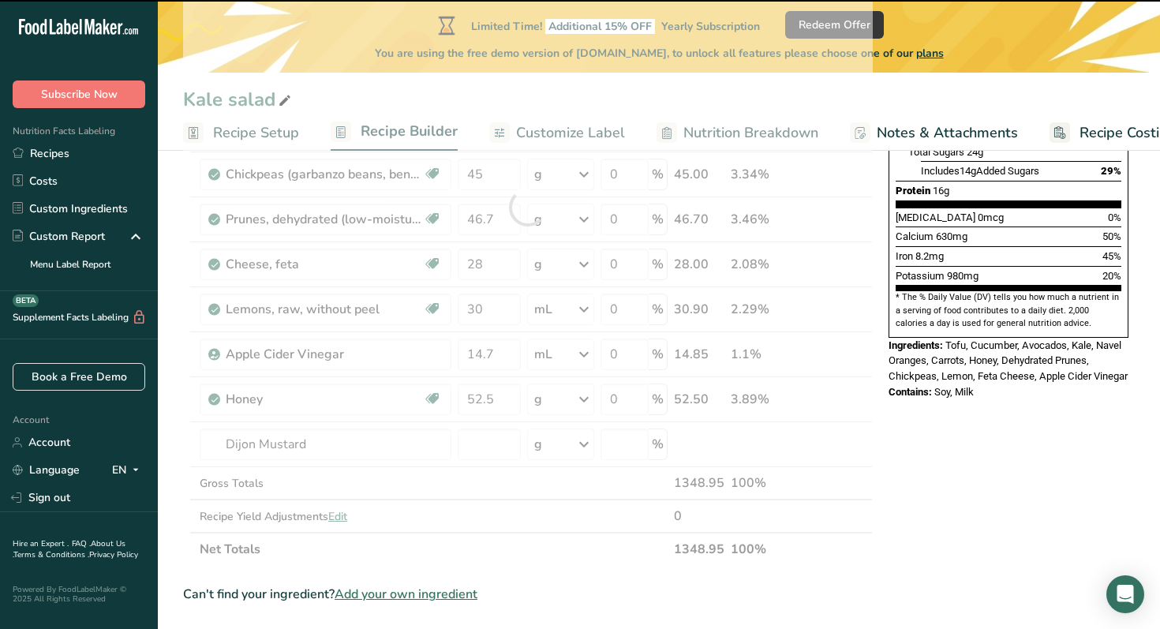
type input "0"
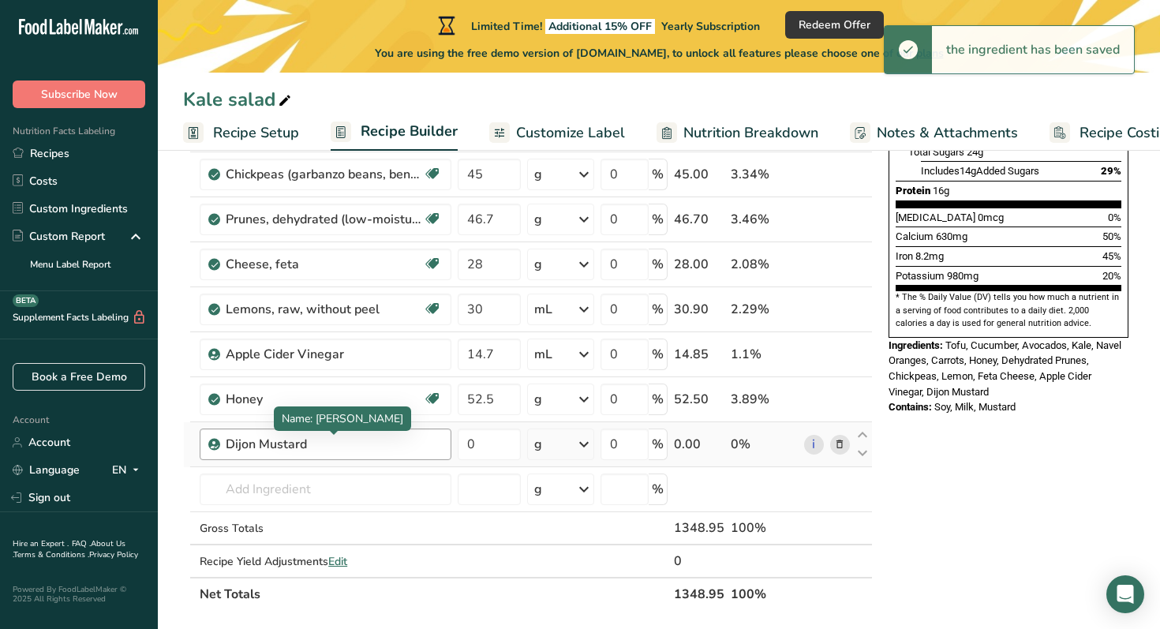
click at [360, 449] on div "Dijon Mustard" at bounding box center [324, 444] width 197 height 19
click at [342, 445] on div "Dijon Mustard" at bounding box center [324, 444] width 197 height 19
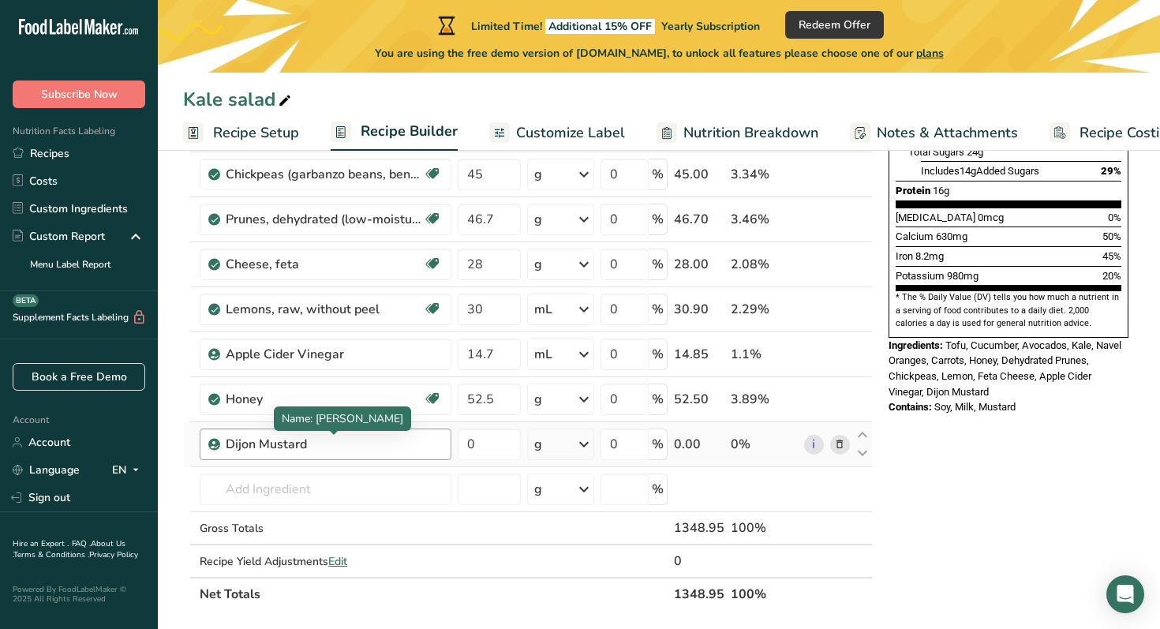
click at [325, 444] on div "Dijon Mustard" at bounding box center [324, 444] width 197 height 19
click at [494, 444] on input "0" at bounding box center [489, 444] width 63 height 32
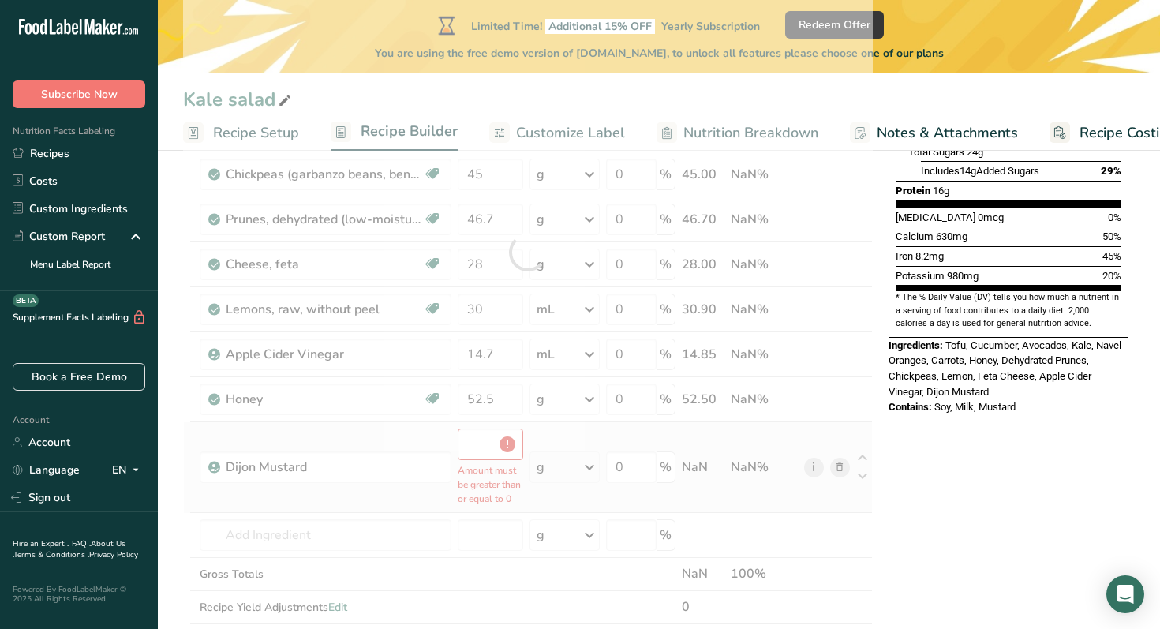
click at [816, 448] on div "Ingredient * Amount * Unit * Waste * .a-a{fill:#347362;}.b-a{fill:#fff;} Grams …" at bounding box center [527, 253] width 689 height 808
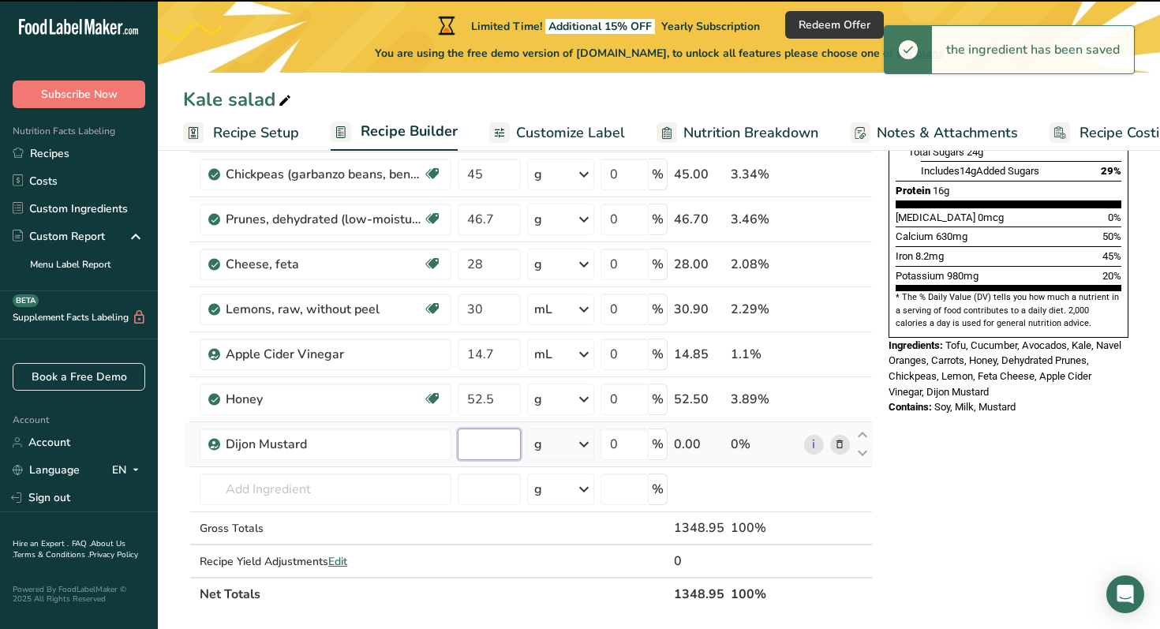
type input "0"
click at [483, 444] on input "0" at bounding box center [489, 444] width 63 height 32
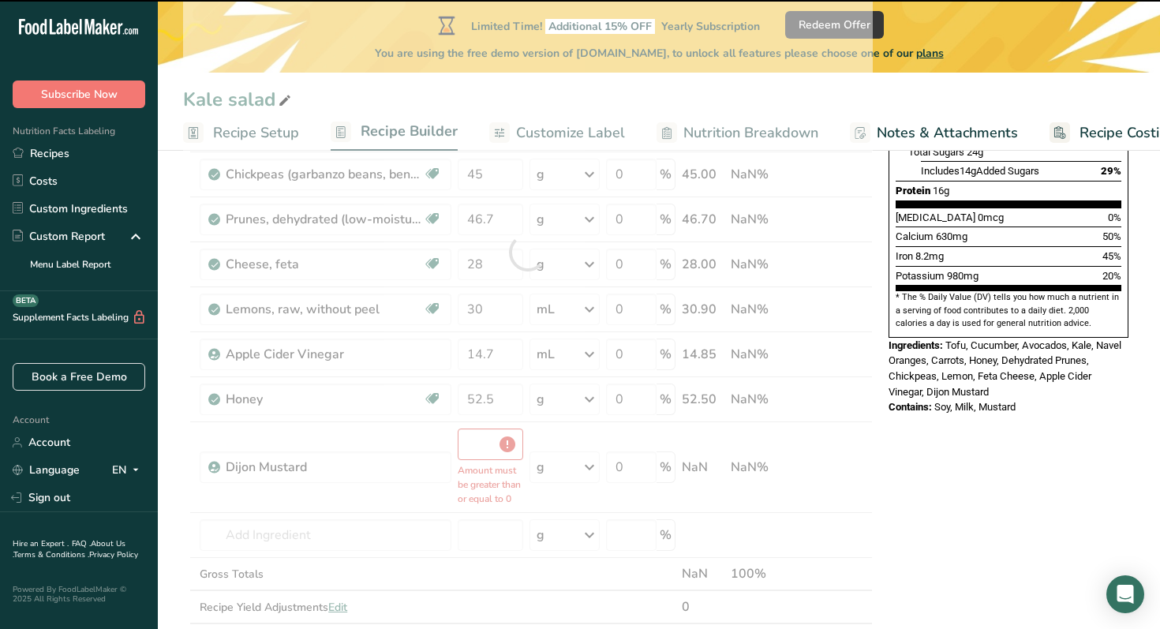
type input "0"
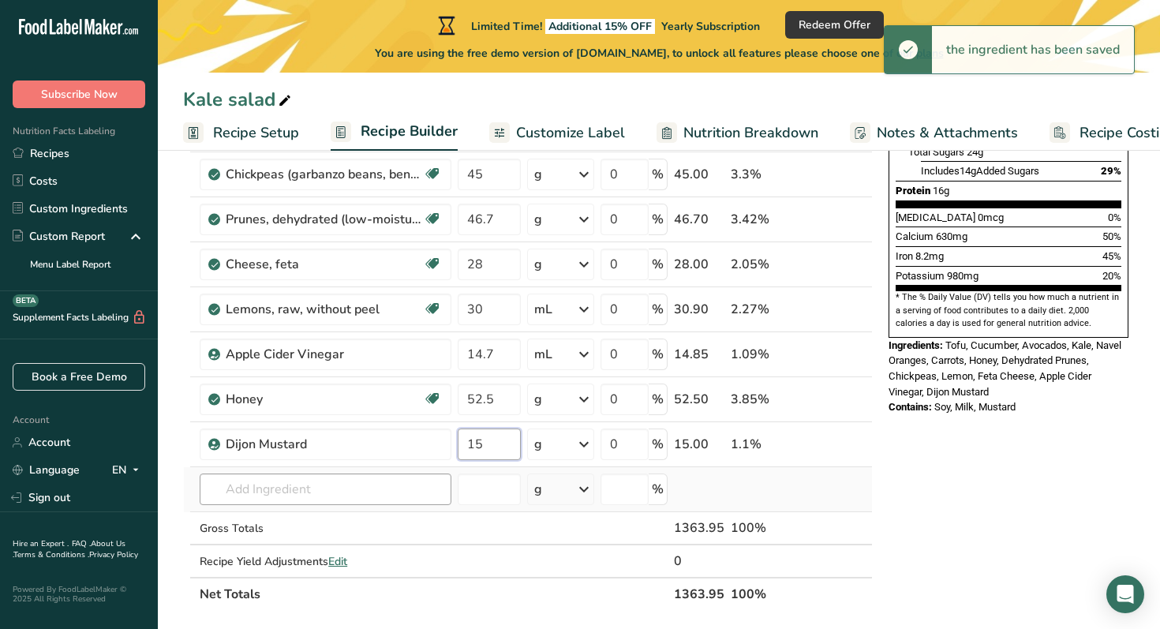
type input "15"
click at [312, 491] on div "Ingredient * Amount * Unit * Waste * .a-a{fill:#347362;}.b-a{fill:#fff;} Grams …" at bounding box center [527, 230] width 689 height 762
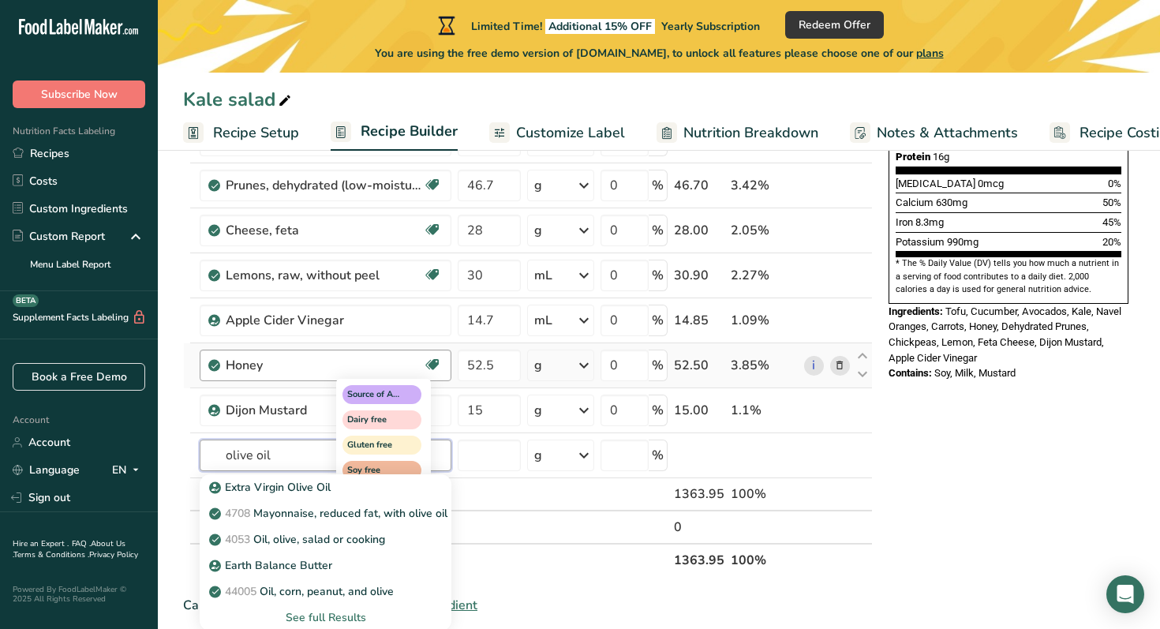
scroll to position [468, 0]
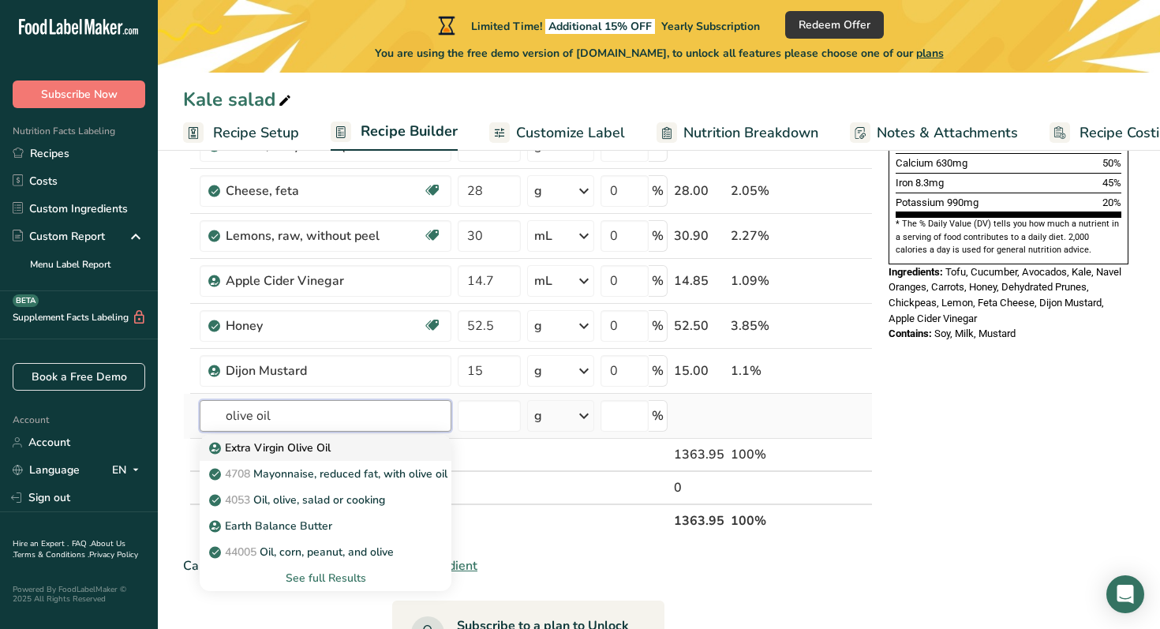
type input "olive oil"
click at [282, 443] on p "Extra Virgin Olive Oil" at bounding box center [271, 447] width 118 height 17
type input "Extra Virgin Olive Oil"
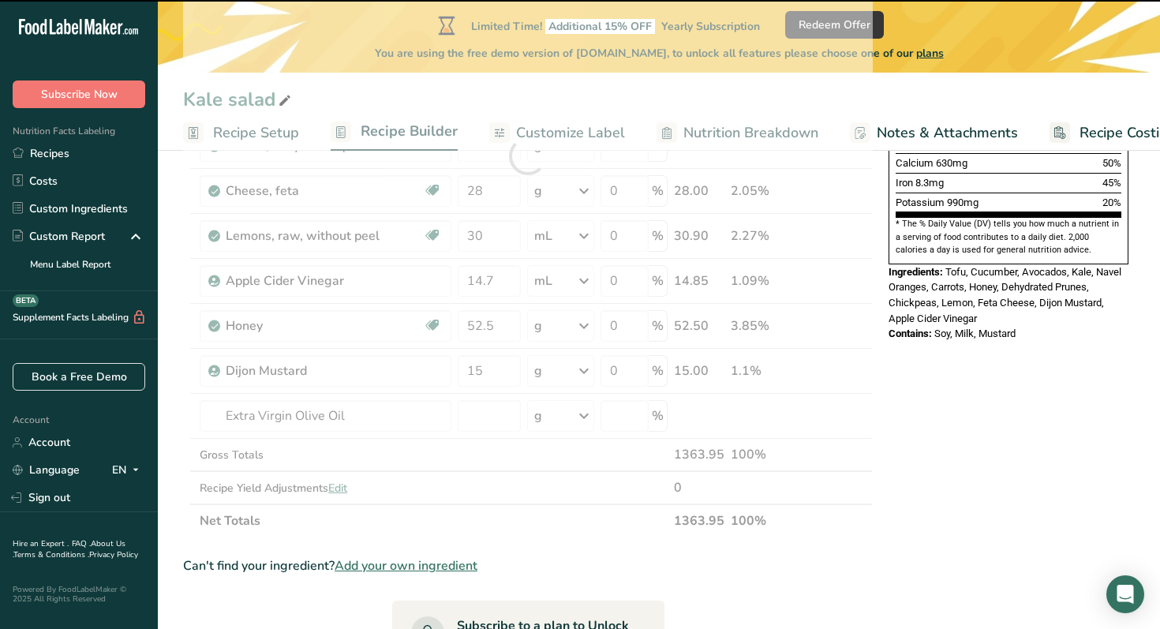
type input "0"
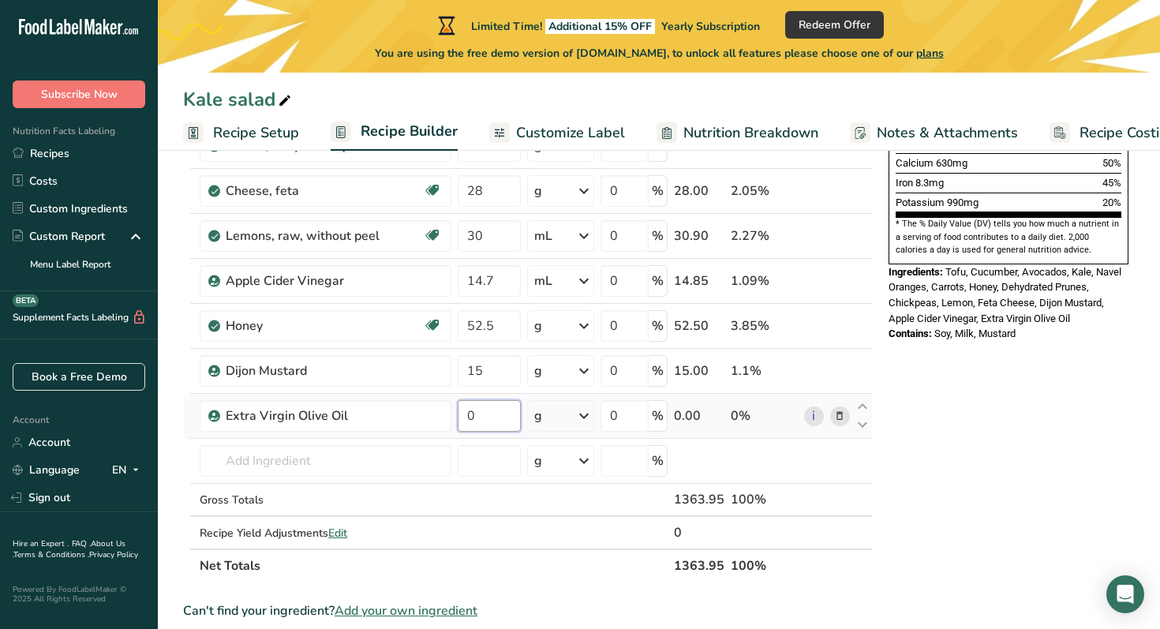
click at [502, 419] on input "0" at bounding box center [489, 416] width 63 height 32
type input "32.5"
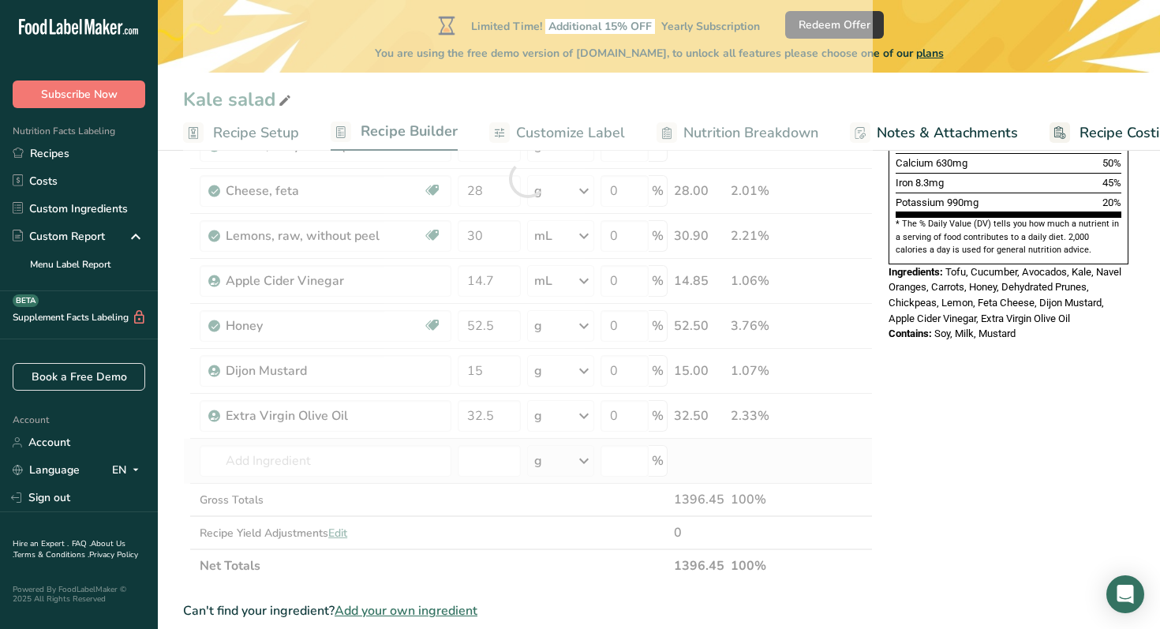
click at [752, 462] on div "Ingredient * Amount * Unit * Waste * .a-a{fill:#347362;}.b-a{fill:#fff;} Grams …" at bounding box center [527, 178] width 689 height 807
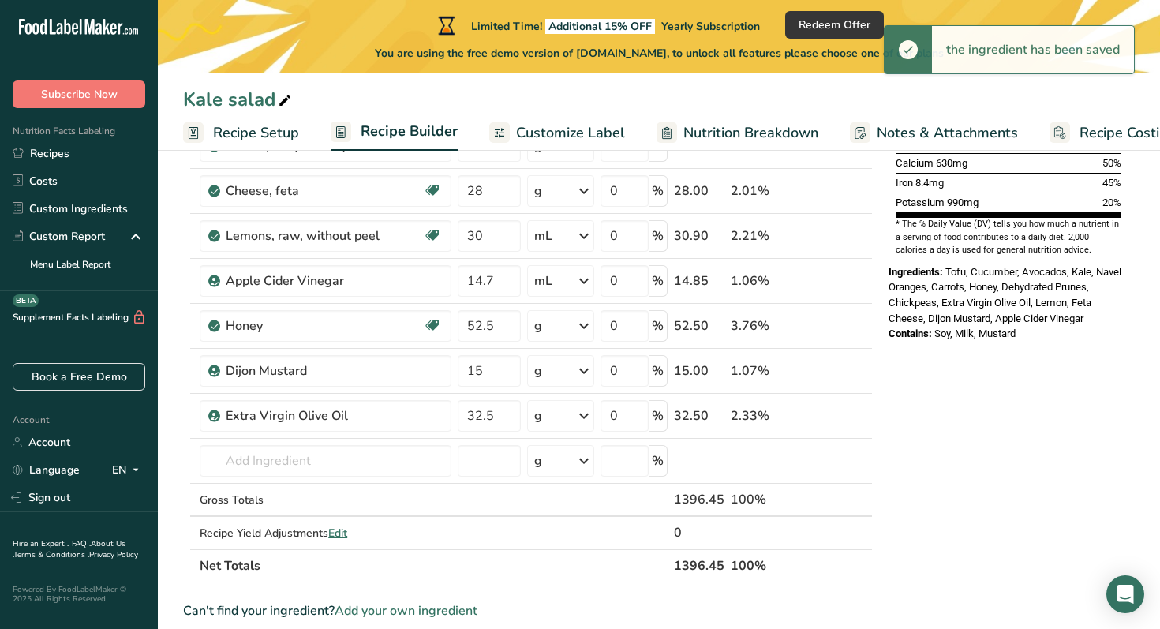
click at [956, 431] on div "Nutrition Facts 3 Servings Per Container Serving Size 465g Amount Per Serving C…" at bounding box center [1008, 469] width 252 height 1514
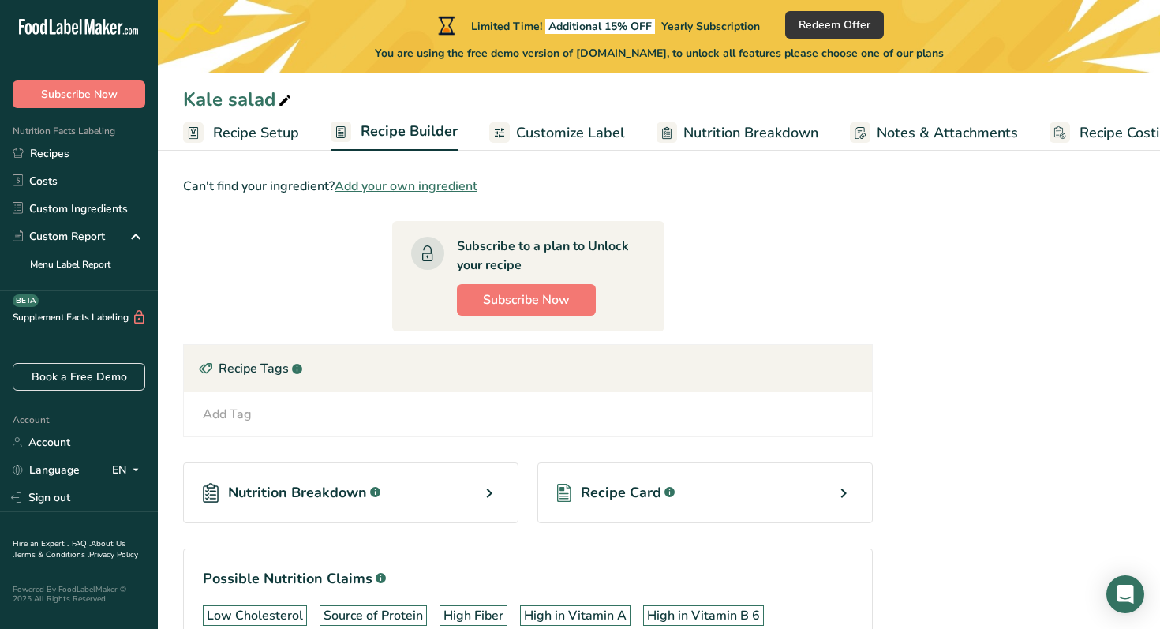
scroll to position [790, 0]
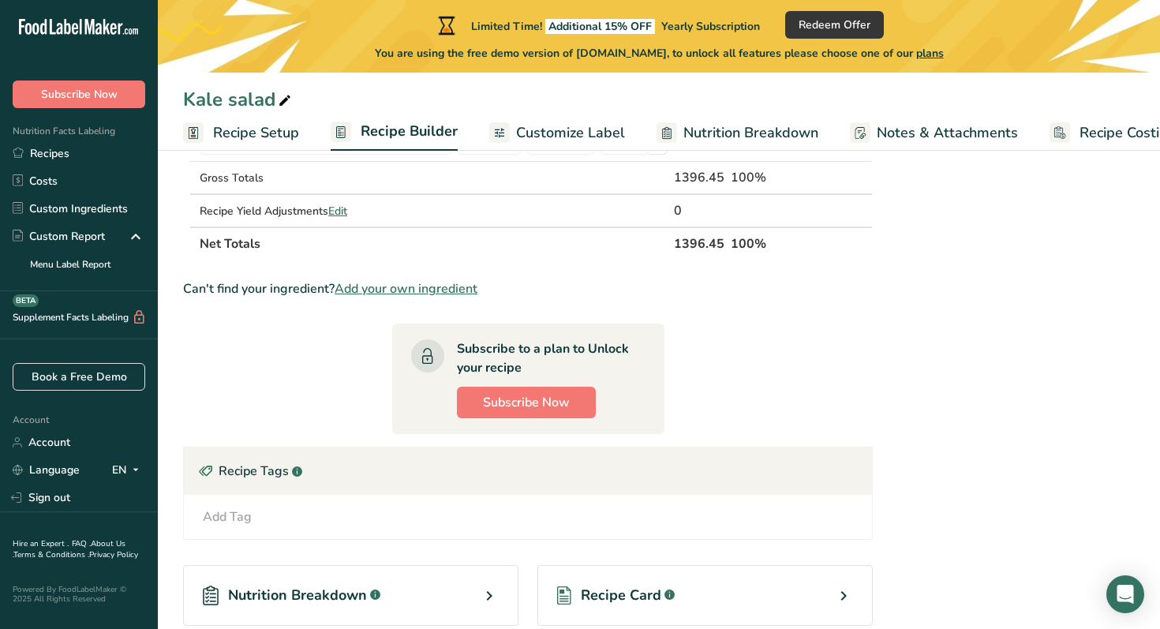
click at [265, 504] on div "Add Tag Standard Tags Custom Tags Source of Antioxidants [MEDICAL_DATA] Effect …" at bounding box center [528, 517] width 688 height 44
click at [222, 513] on div "Add Tag" at bounding box center [227, 516] width 49 height 19
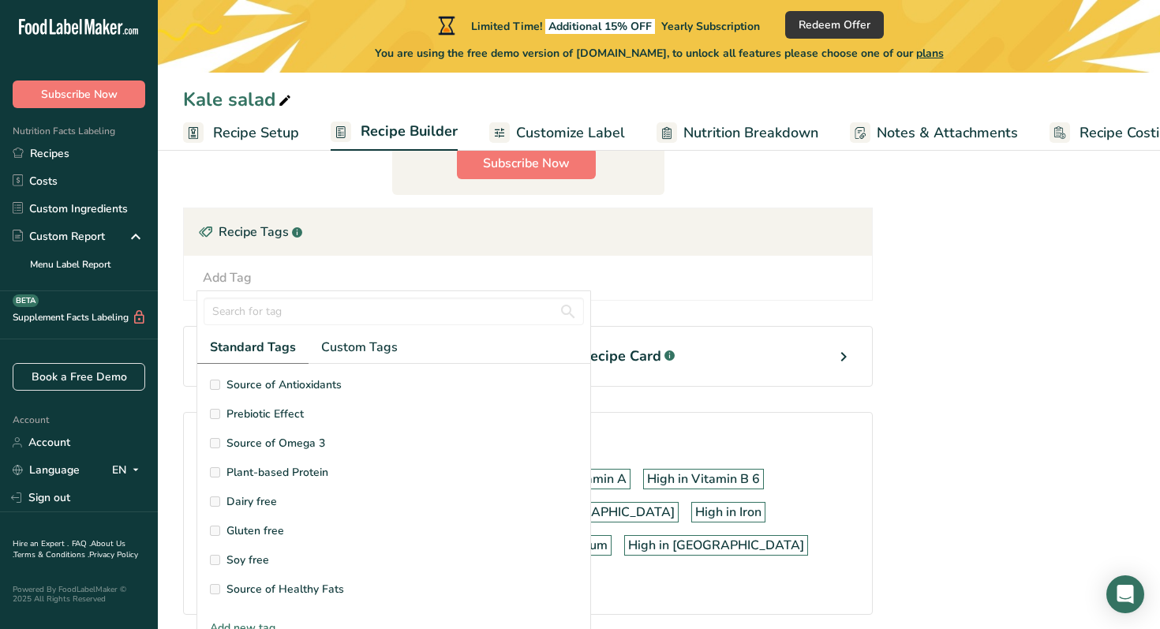
scroll to position [1057, 0]
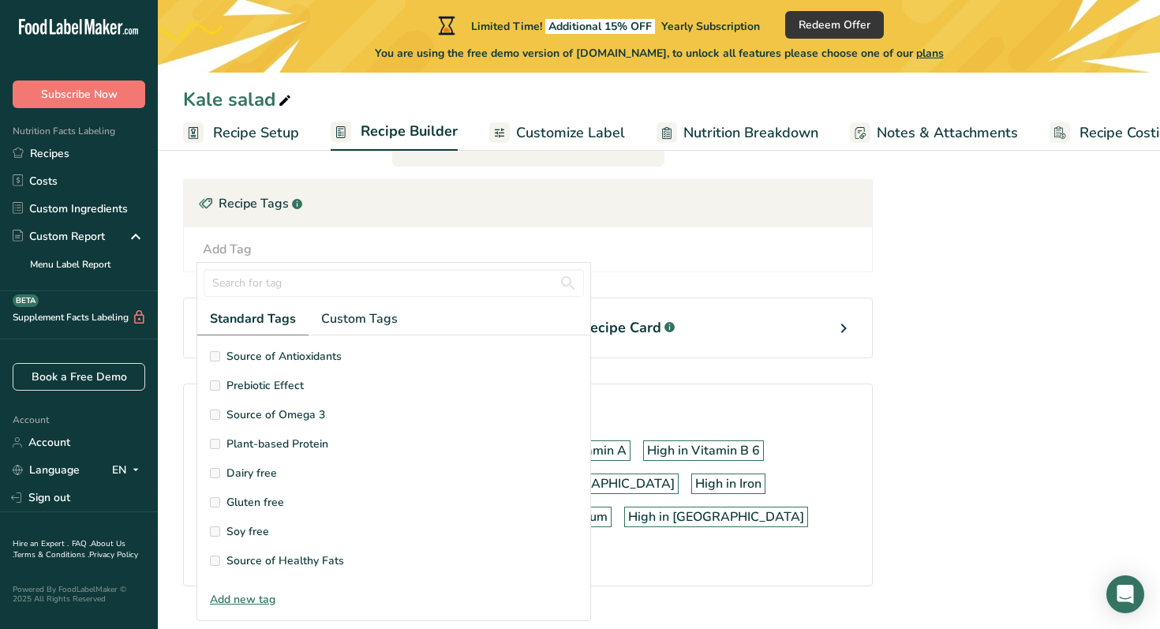
click at [288, 443] on span "Plant-based Protein" at bounding box center [277, 443] width 102 height 17
click at [217, 435] on label "Plant-based Protein" at bounding box center [394, 443] width 368 height 17
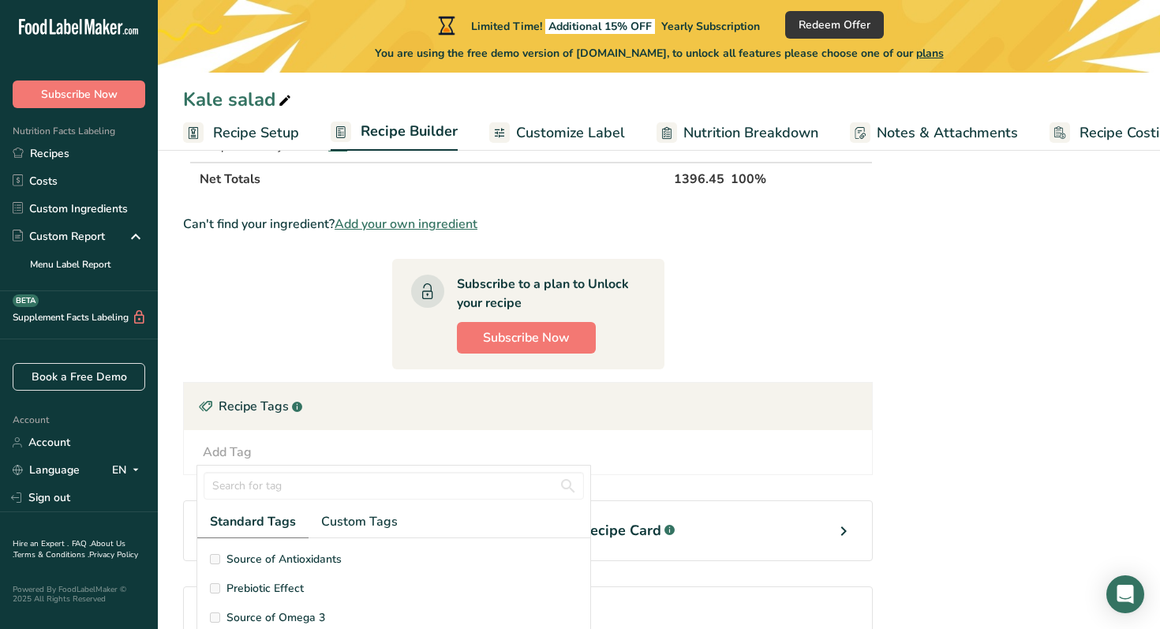
scroll to position [810, 0]
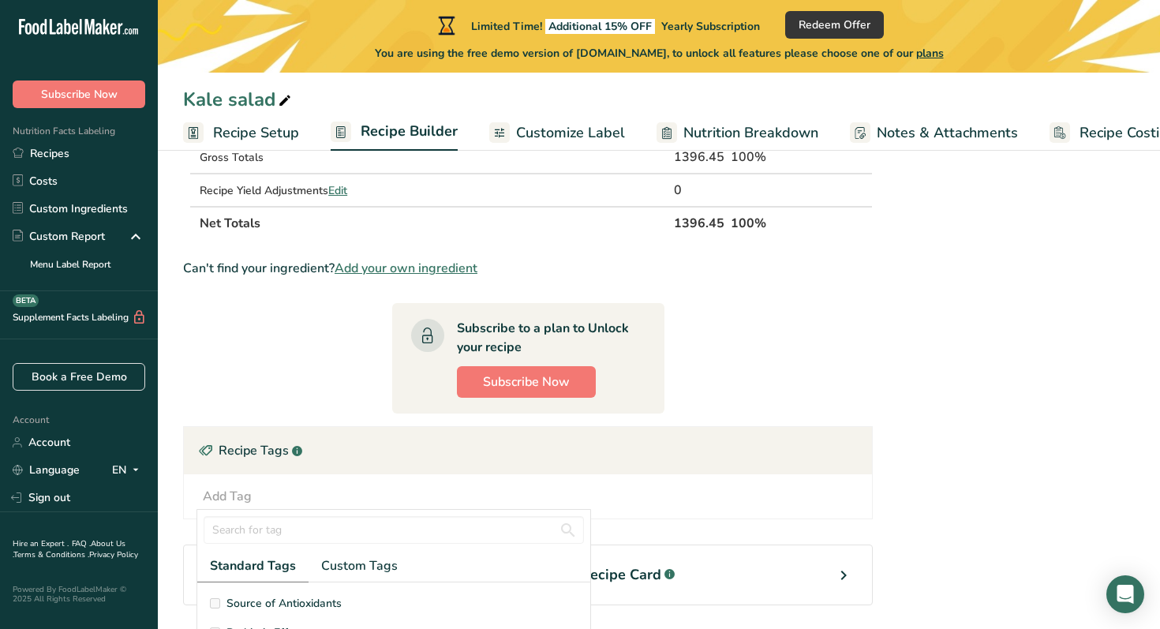
click at [973, 360] on div "Nutrition Facts 3 Servings Per Container Serving Size 465g Amount Per Serving C…" at bounding box center [1008, 127] width 252 height 1514
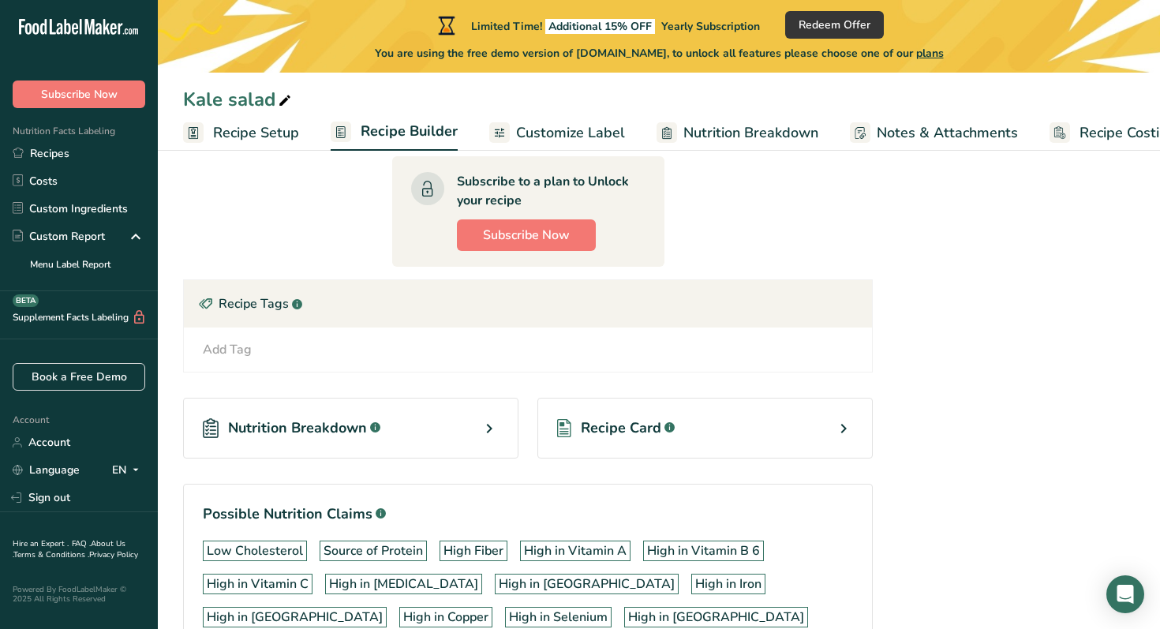
scroll to position [1017, 0]
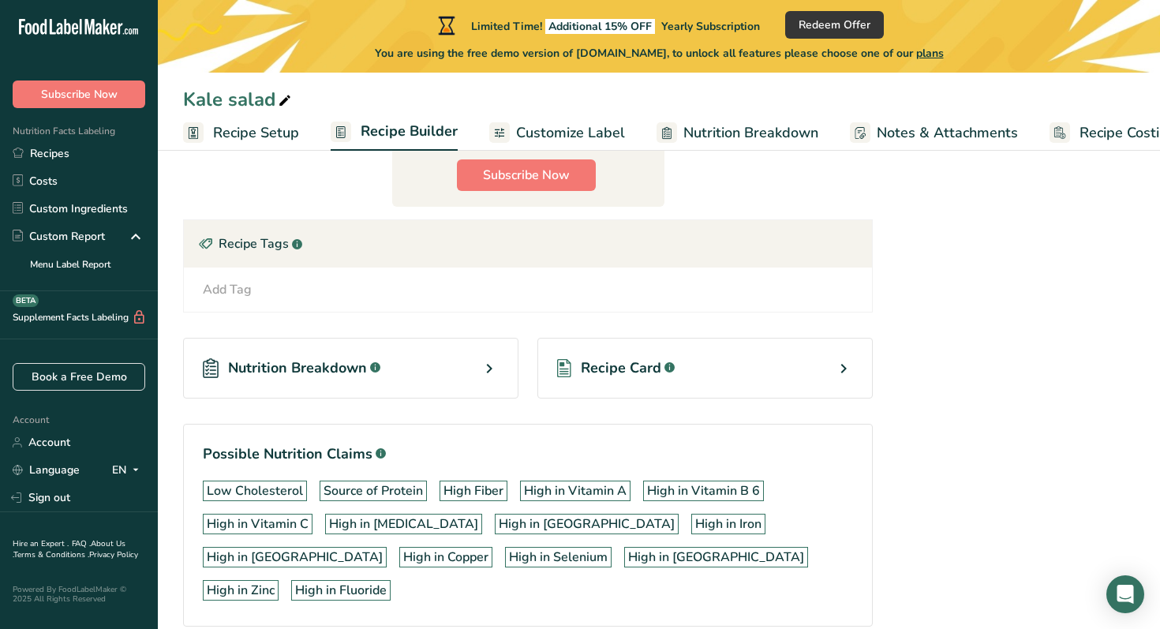
click at [495, 366] on icon at bounding box center [489, 368] width 19 height 28
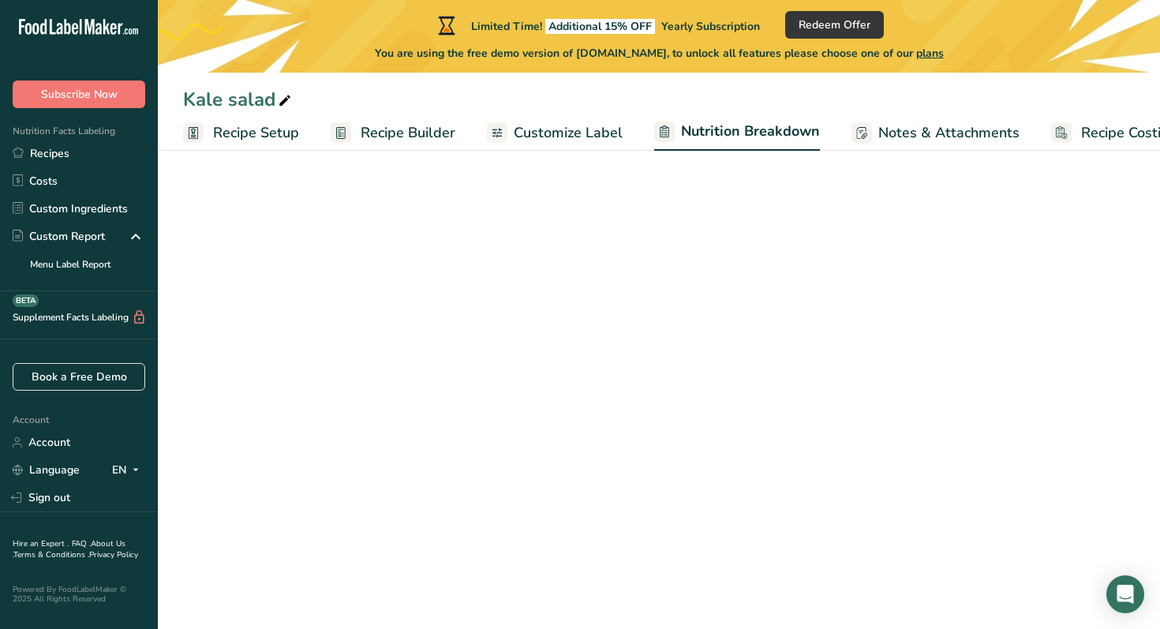
select select "Calories"
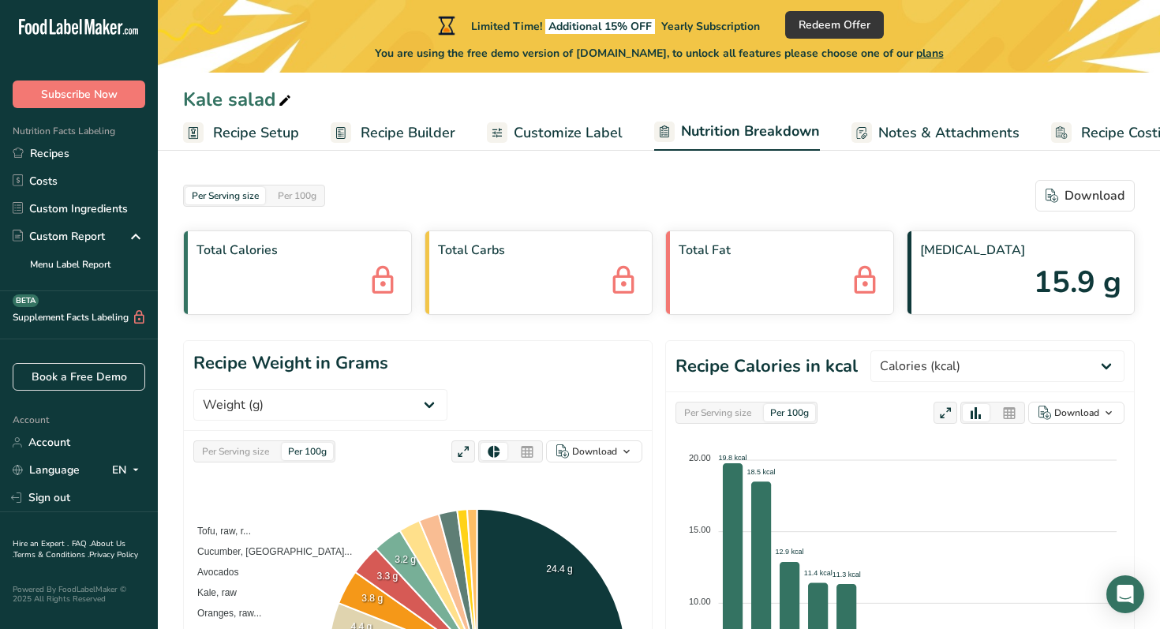
click at [925, 131] on span "Notes & Attachments" at bounding box center [948, 132] width 141 height 21
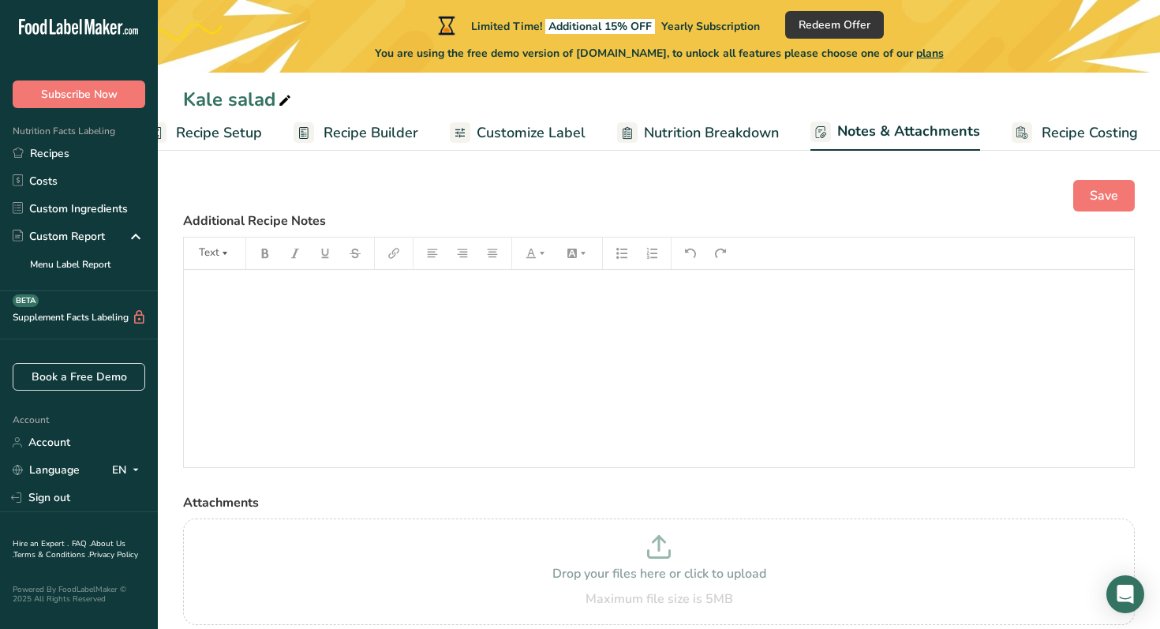
scroll to position [0, 41]
click at [1051, 134] on span "Recipe Costing" at bounding box center [1085, 132] width 96 height 21
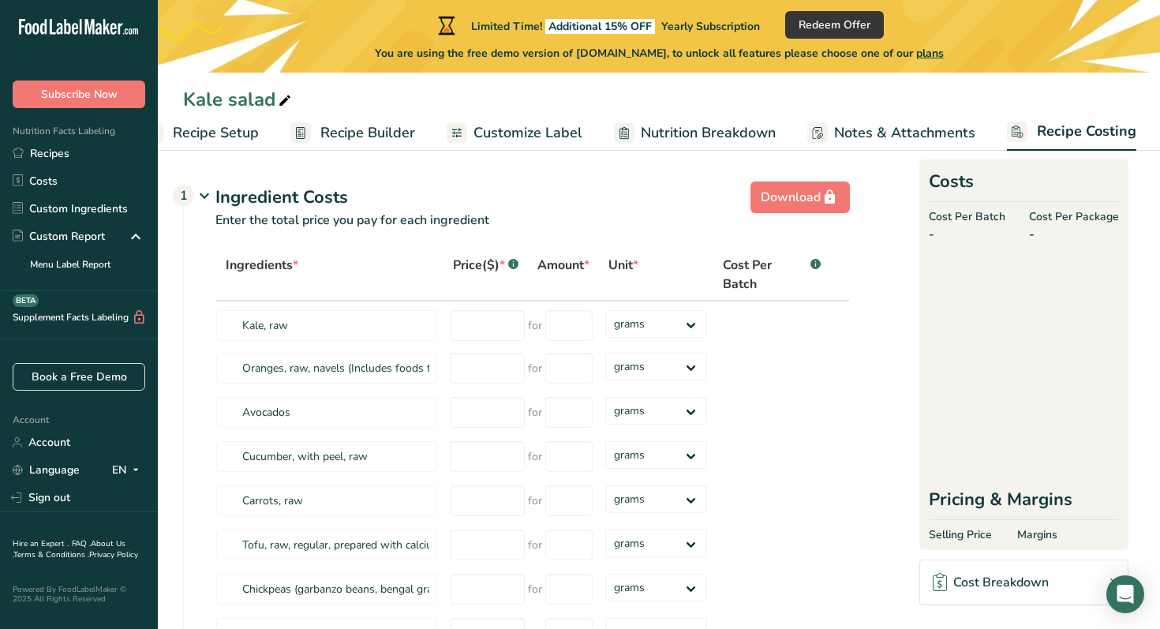
scroll to position [9, 0]
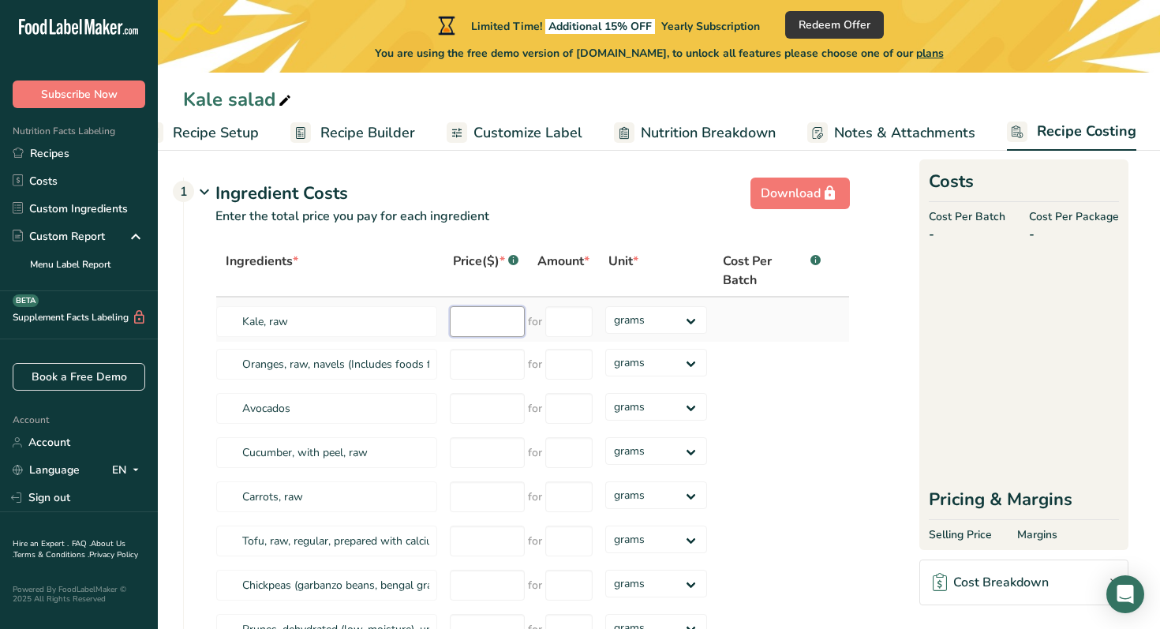
click at [495, 316] on input "number" at bounding box center [487, 321] width 75 height 31
click at [626, 212] on p "Enter the total price you pay for each ingredient" at bounding box center [517, 226] width 666 height 38
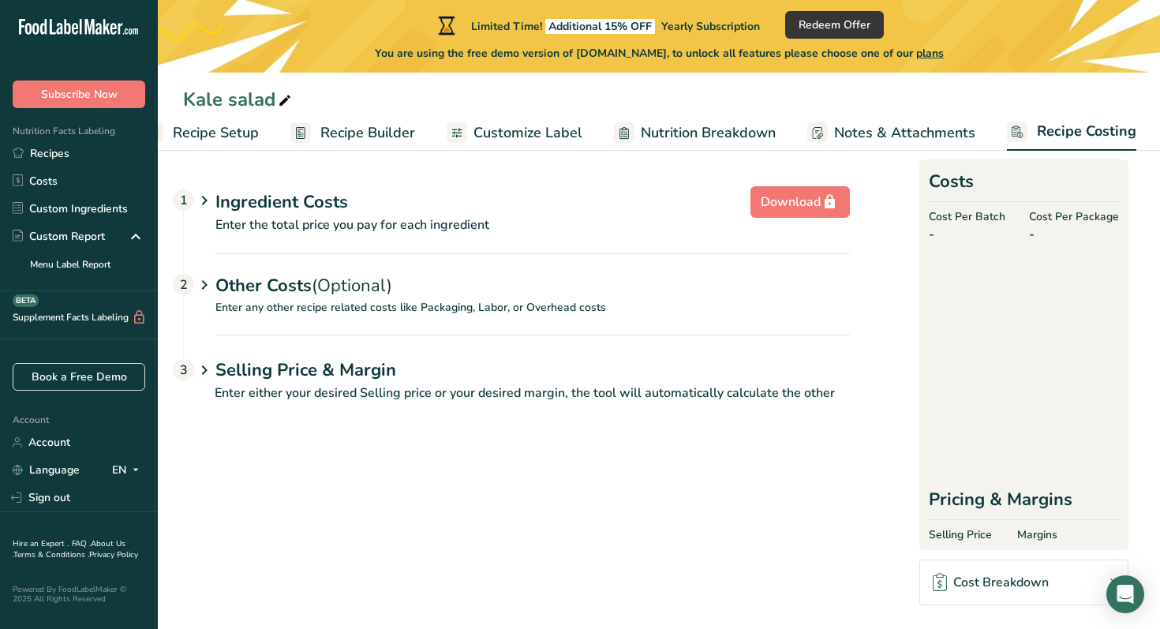
scroll to position [0, 0]
click at [711, 129] on span "Nutrition Breakdown" at bounding box center [708, 132] width 135 height 21
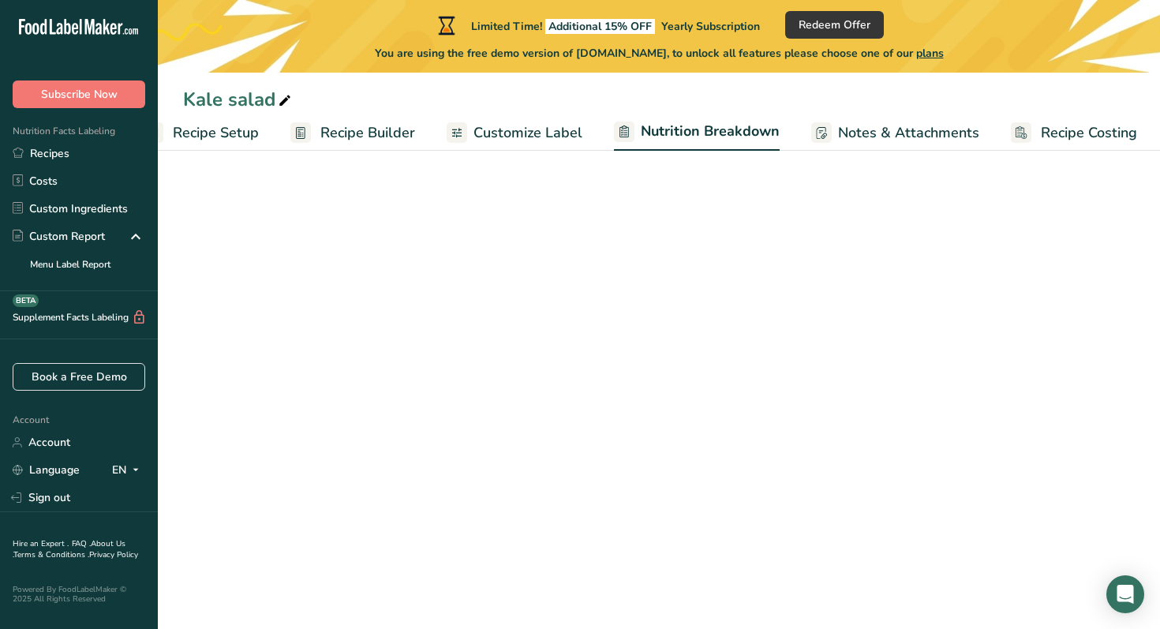
scroll to position [0, 42]
select select "Calories"
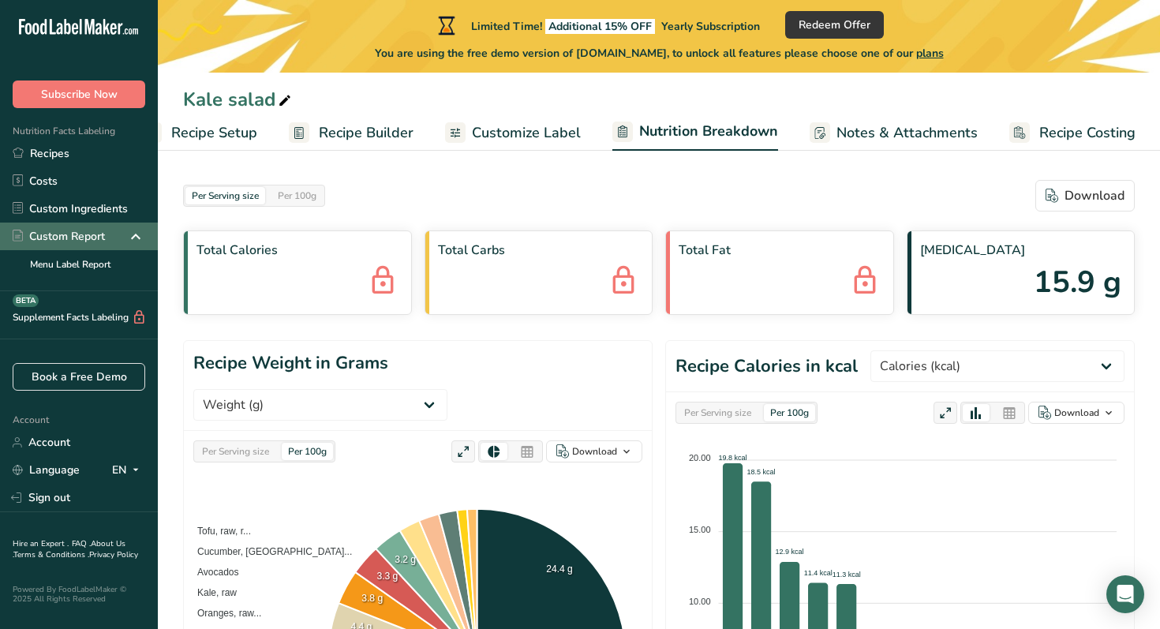
click at [94, 234] on div "Custom Report" at bounding box center [59, 236] width 92 height 17
click at [83, 207] on link "Custom Ingredients" at bounding box center [79, 209] width 158 height 28
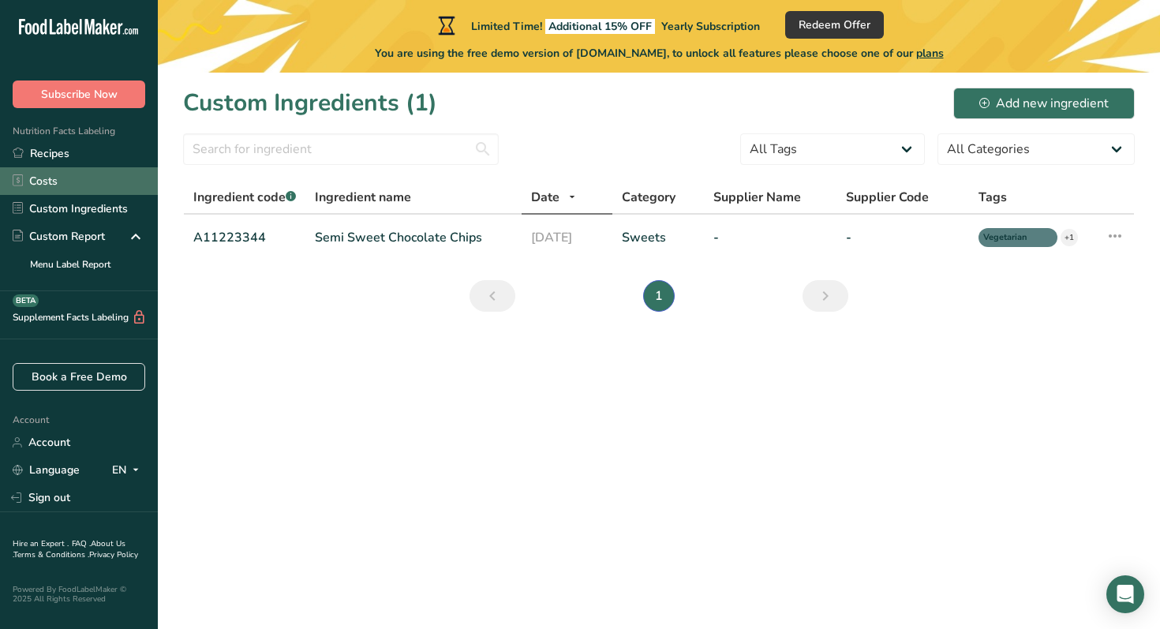
click at [65, 182] on link "Costs" at bounding box center [79, 181] width 158 height 28
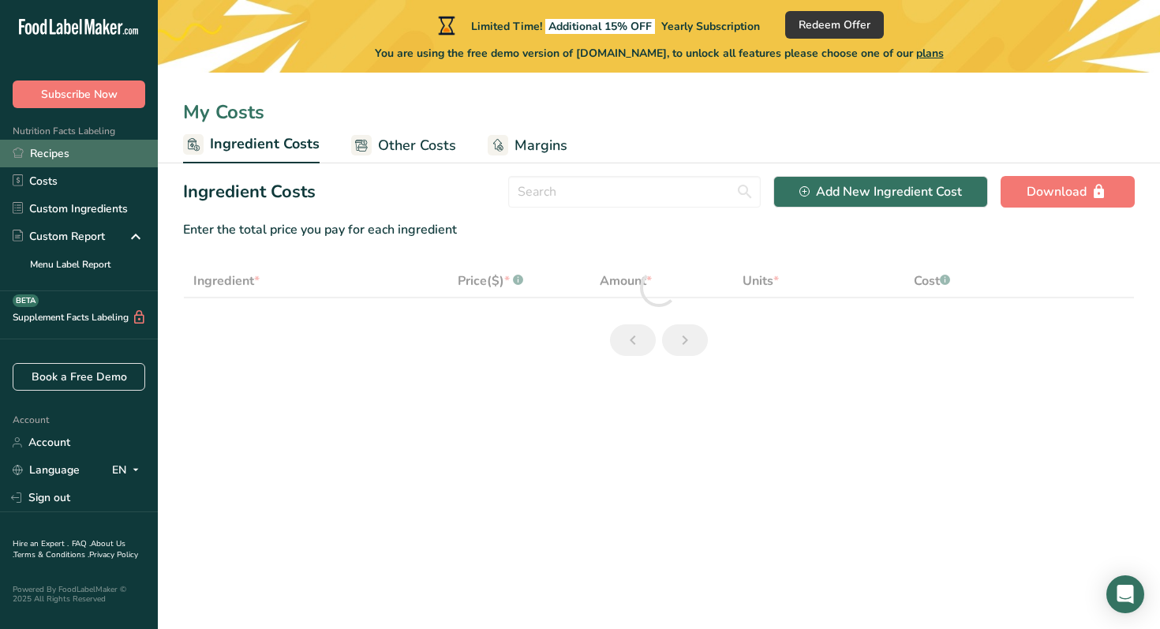
select select "1"
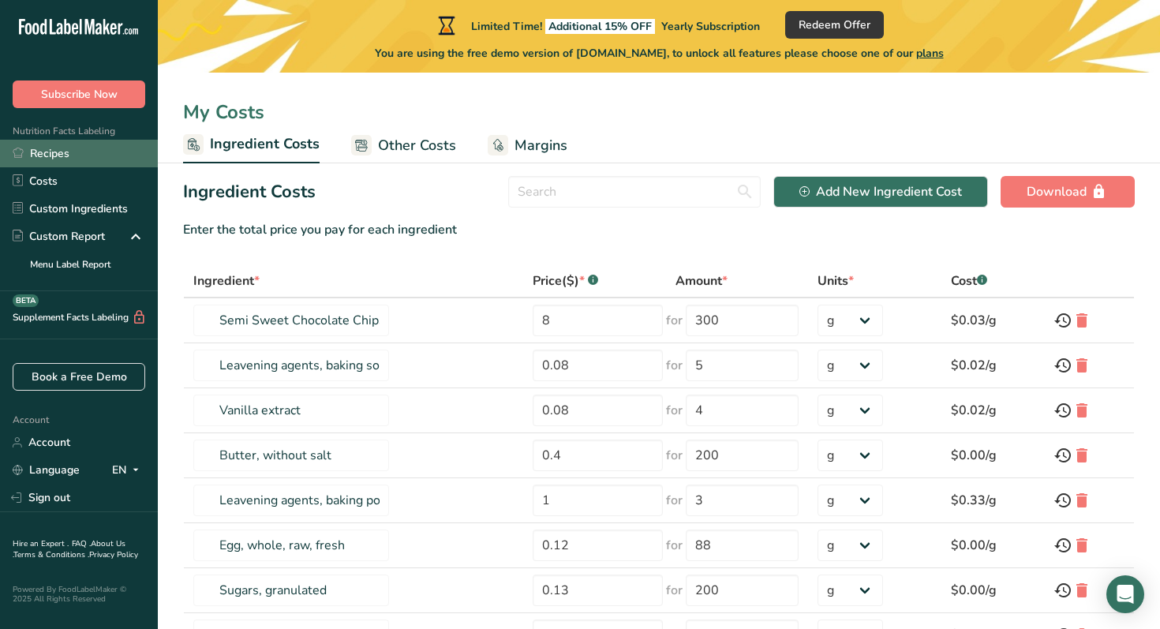
click at [63, 161] on link "Recipes" at bounding box center [79, 154] width 158 height 28
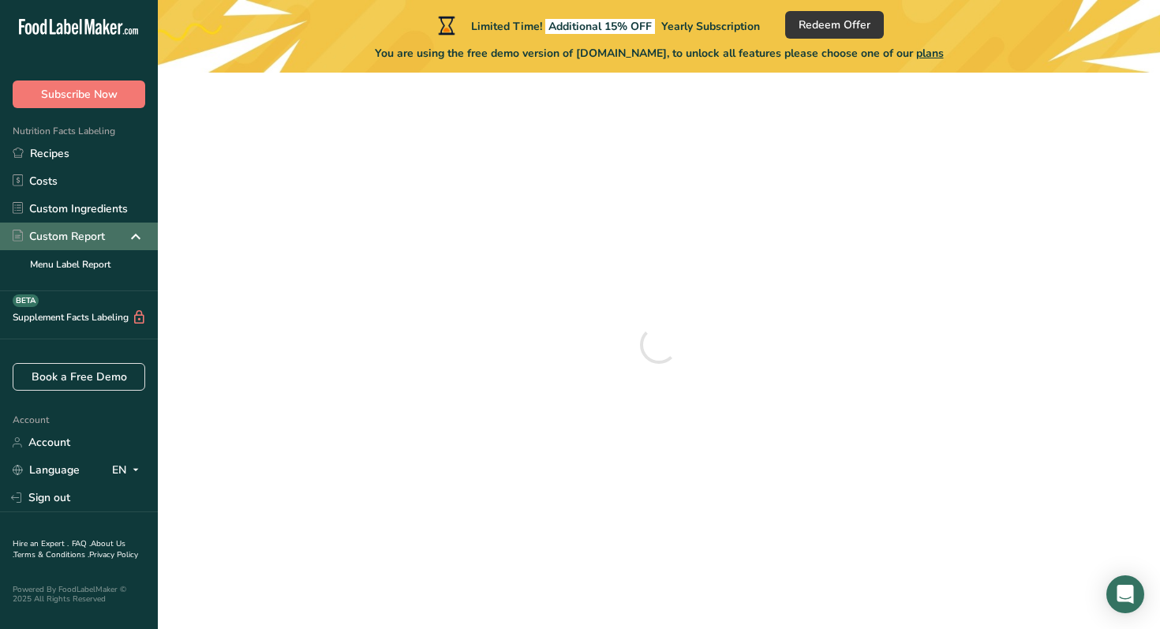
click at [89, 235] on div "Custom Report" at bounding box center [59, 236] width 92 height 17
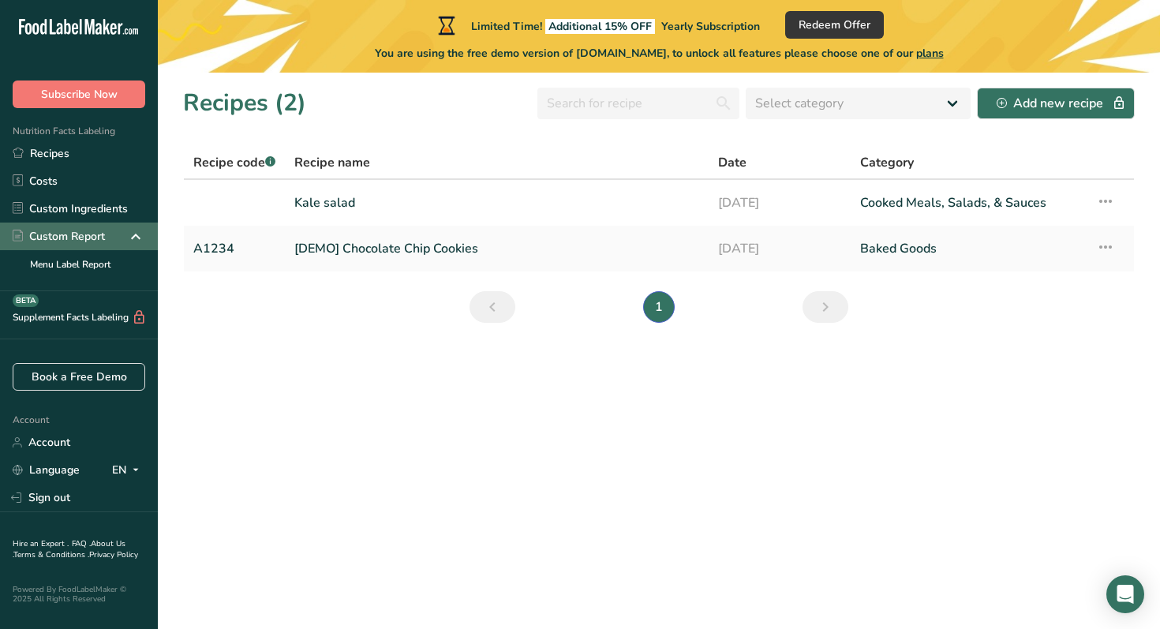
click at [89, 235] on div "Custom Report" at bounding box center [59, 236] width 92 height 17
click at [316, 205] on link "Kale salad" at bounding box center [496, 202] width 405 height 33
